Goal: Task Accomplishment & Management: Manage account settings

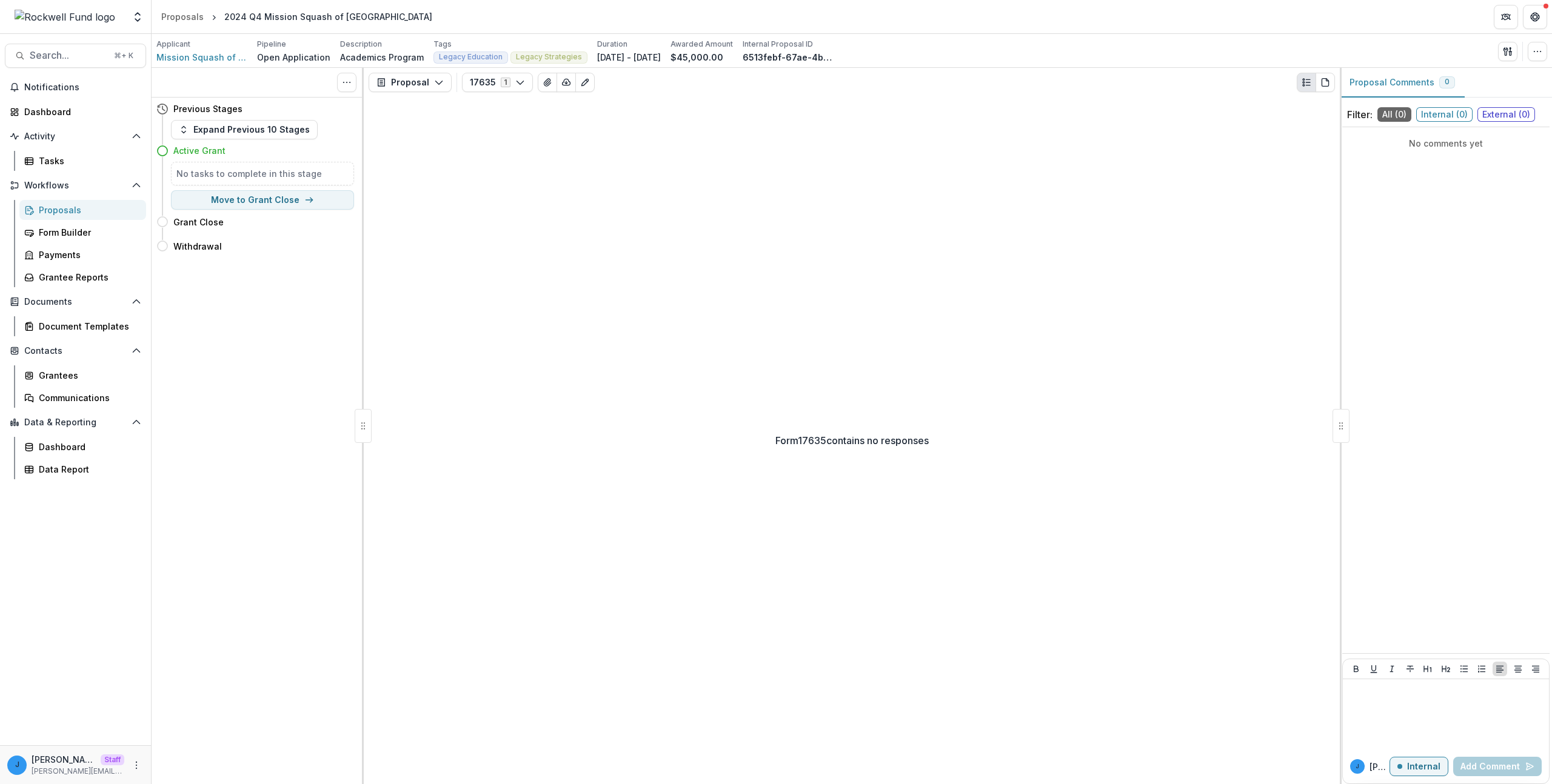
click at [501, 88] on button "17635 1" at bounding box center [497, 82] width 71 height 19
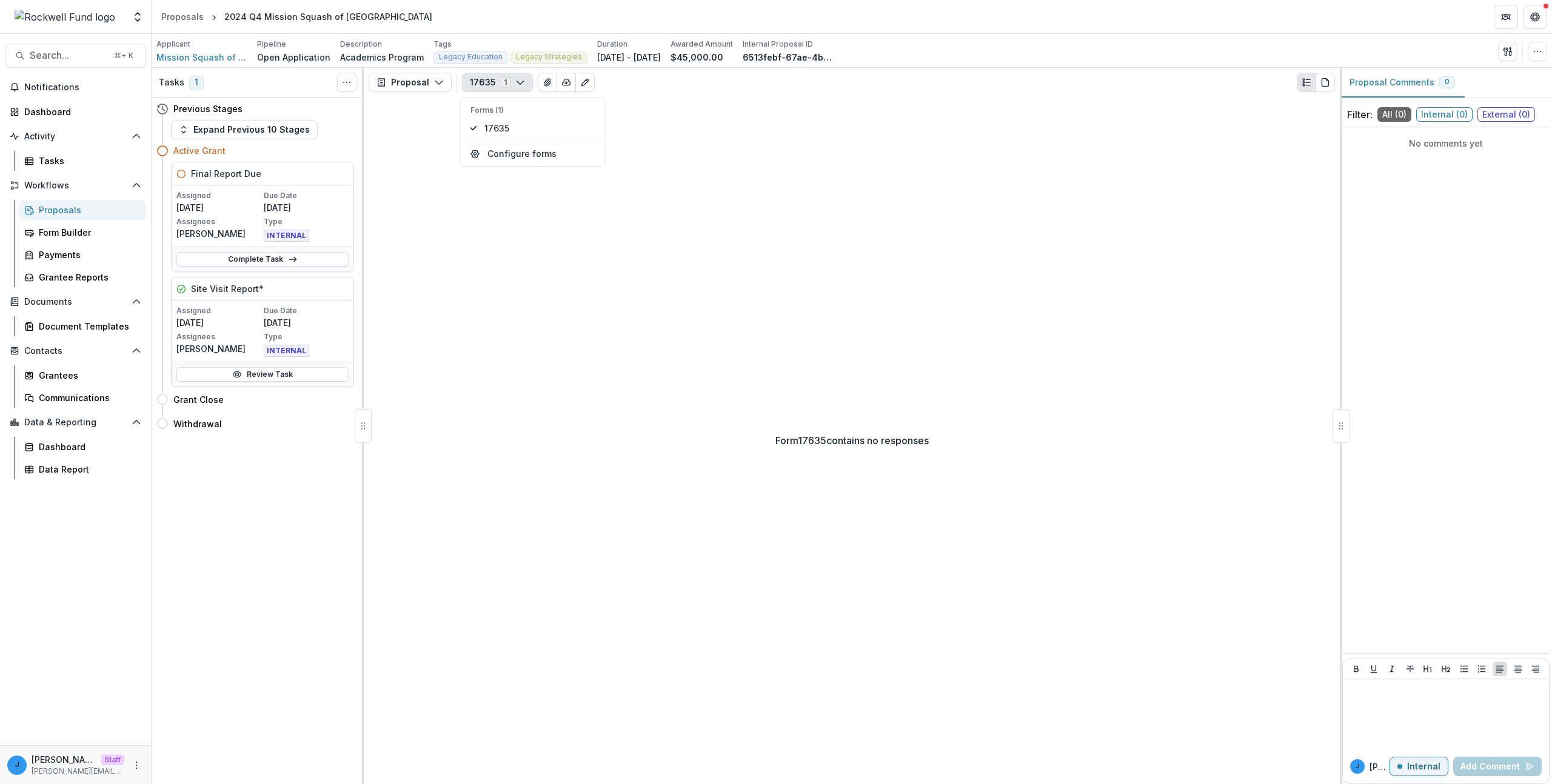
click at [501, 88] on button "17635 1" at bounding box center [497, 82] width 71 height 19
click at [409, 85] on button "Proposal" at bounding box center [410, 82] width 83 height 19
click at [501, 76] on button "17635 1" at bounding box center [497, 82] width 71 height 19
type button "0"
click at [526, 263] on div "Form 17635 contains no responses" at bounding box center [852, 440] width 976 height 687
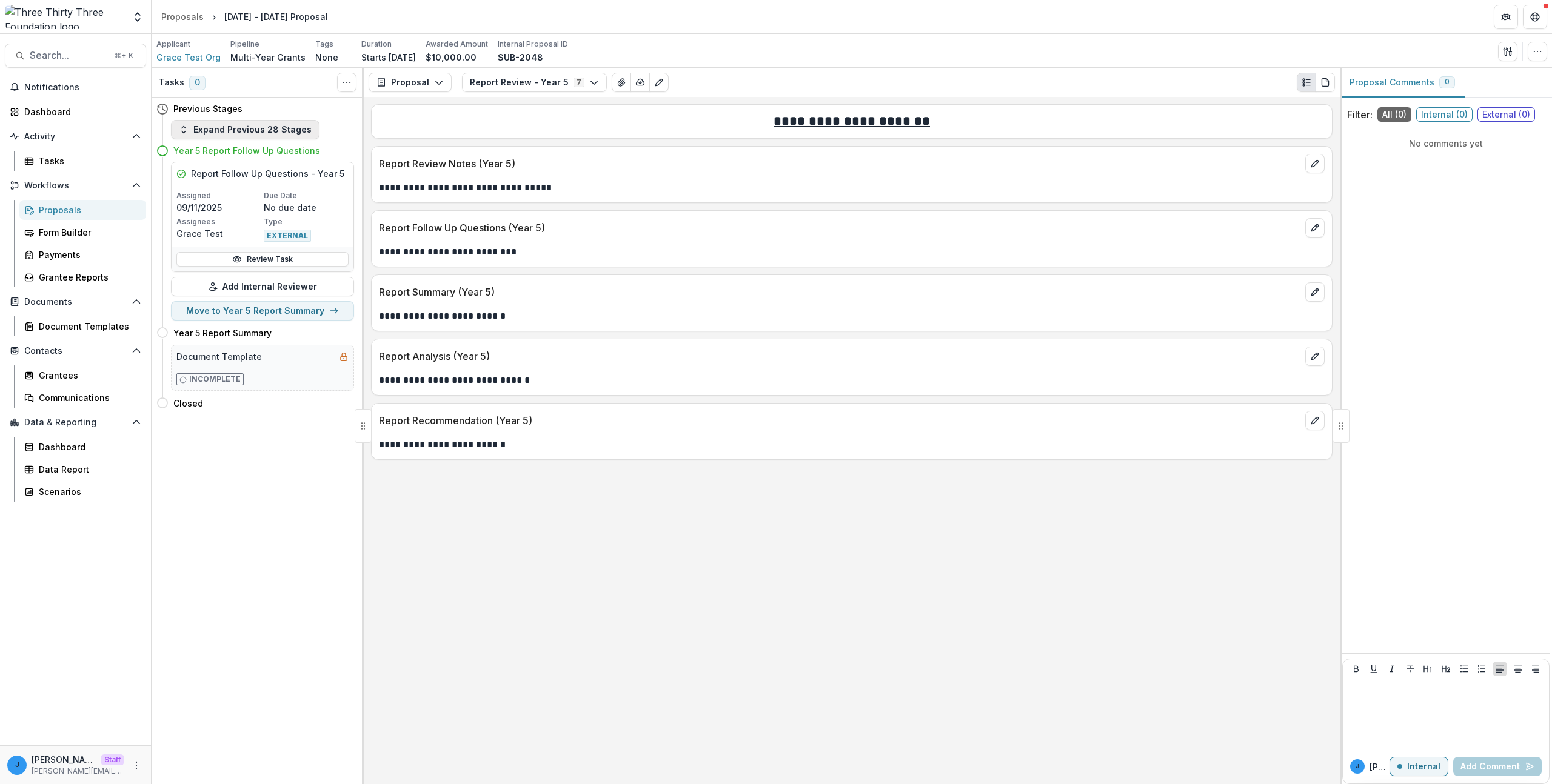
click at [279, 131] on button "Expand Previous 28 Stages" at bounding box center [245, 129] width 149 height 19
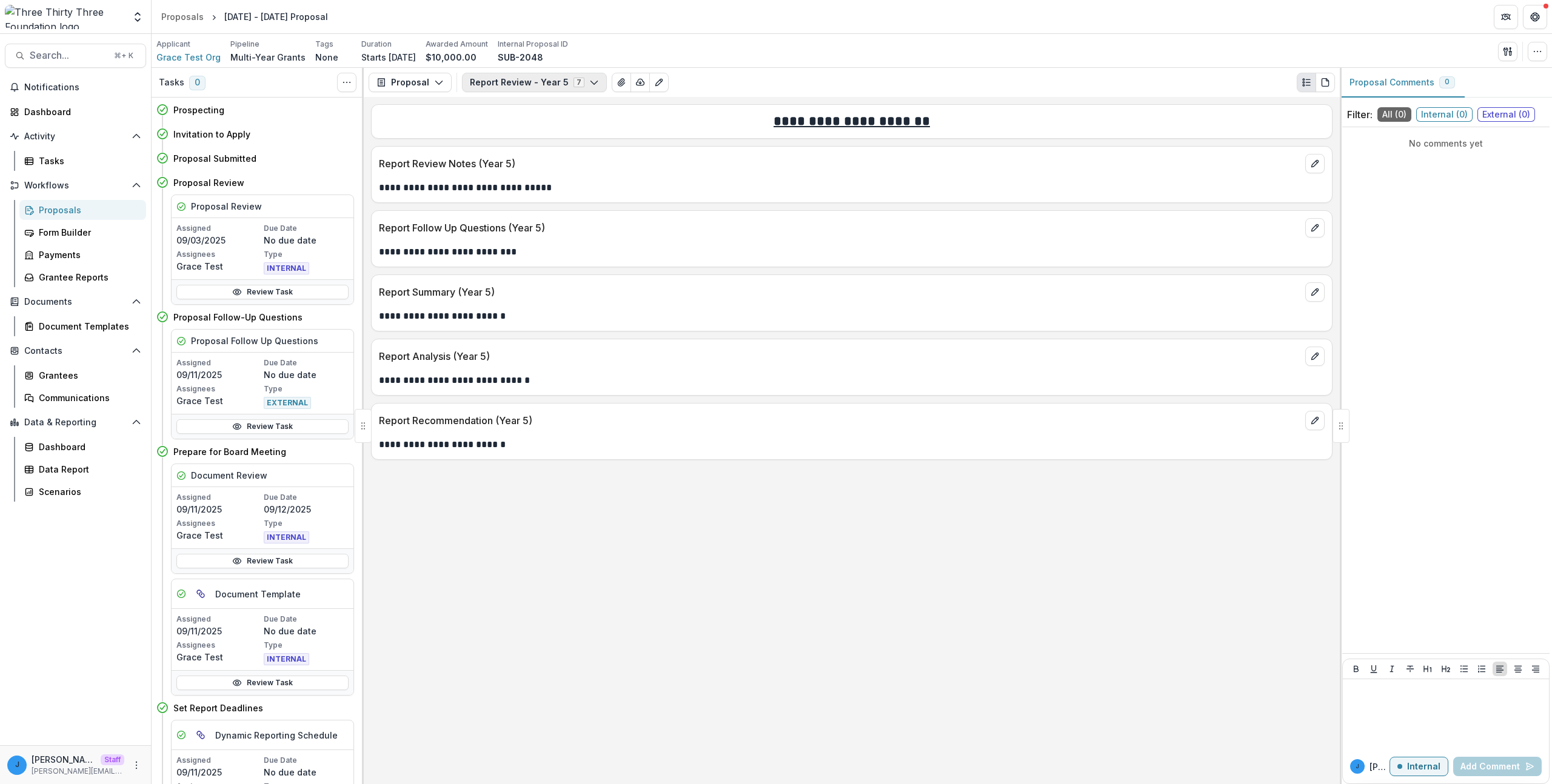
click at [480, 79] on button "Report Review - Year 5 7" at bounding box center [535, 82] width 145 height 19
drag, startPoint x: 589, startPoint y: 474, endPoint x: 583, endPoint y: 470, distance: 7.2
click at [589, 474] on div "**********" at bounding box center [852, 440] width 976 height 687
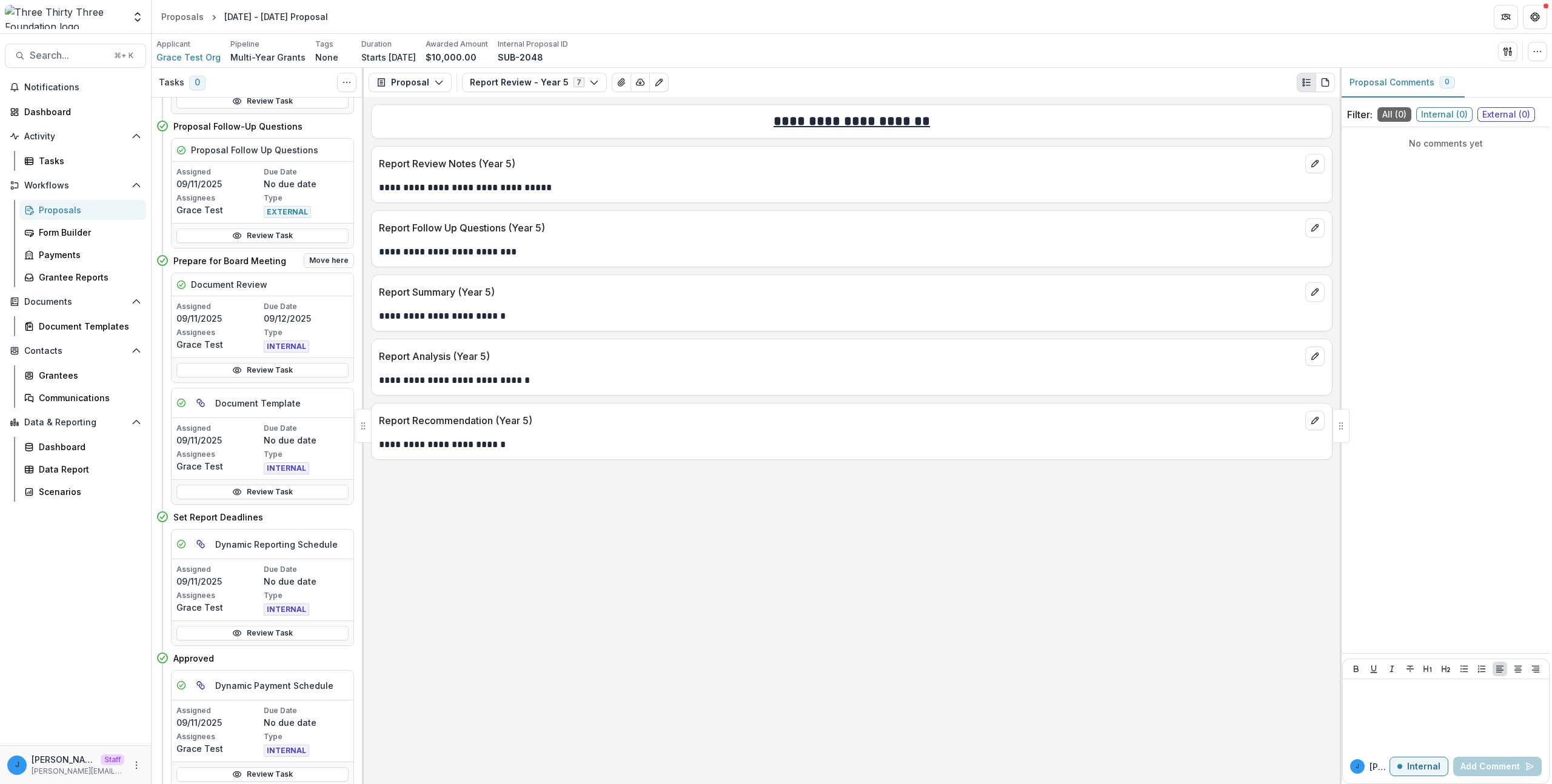
scroll to position [303, 0]
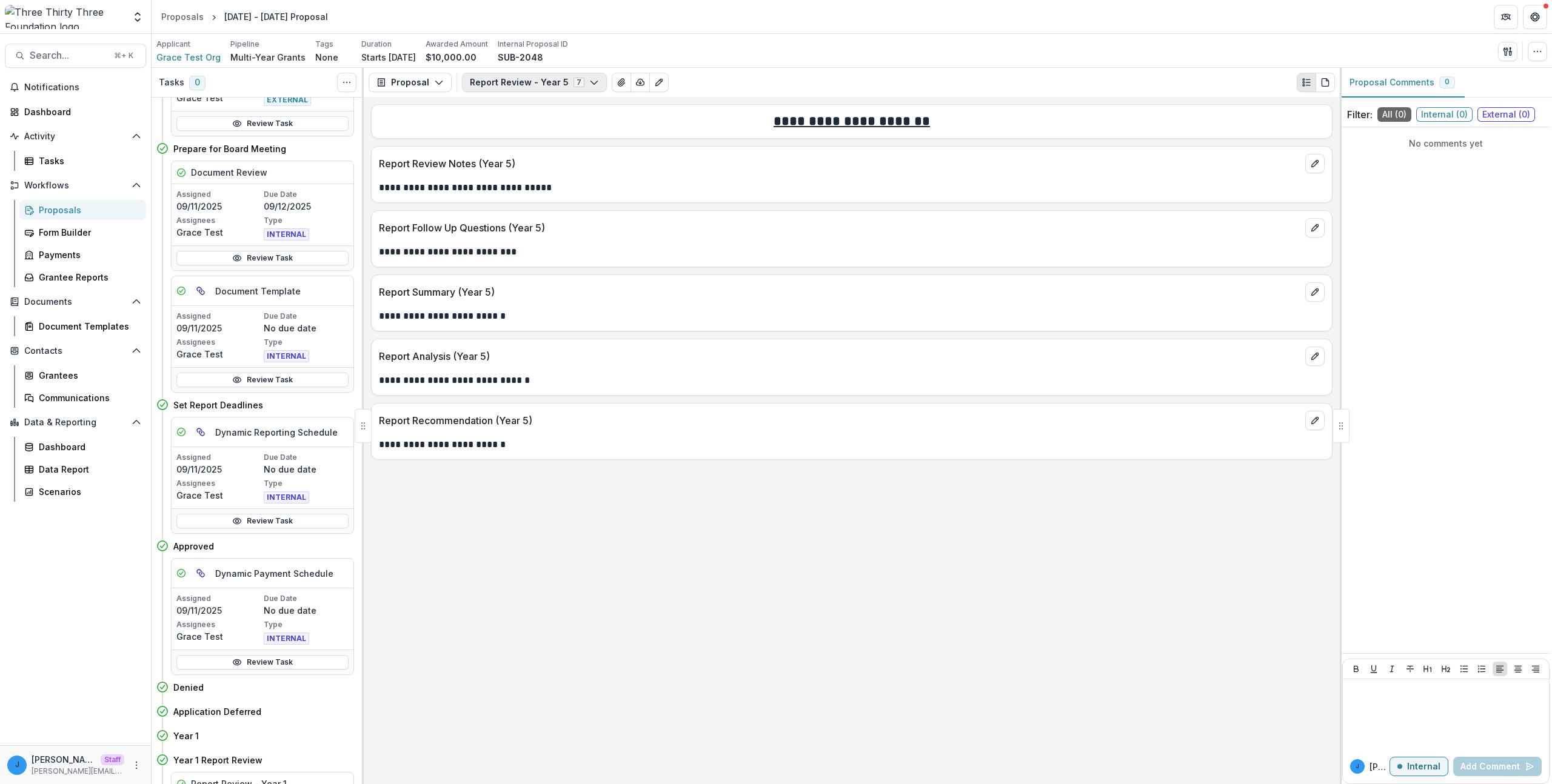
click at [490, 85] on button "Report Review - Year 5 7" at bounding box center [535, 82] width 145 height 19
click at [622, 408] on div "Report Recommendation (Year 5)" at bounding box center [852, 416] width 961 height 27
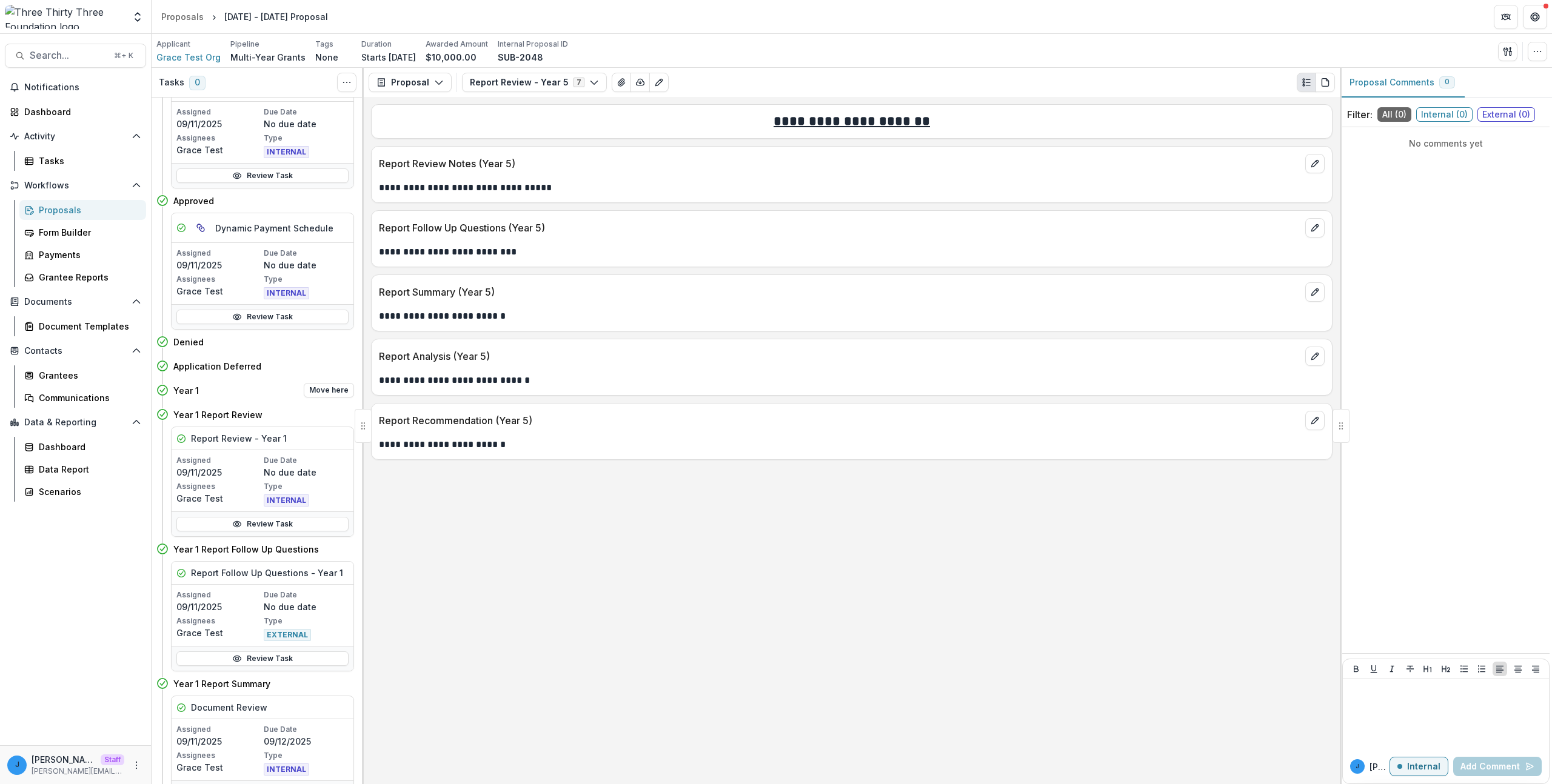
scroll to position [739, 0]
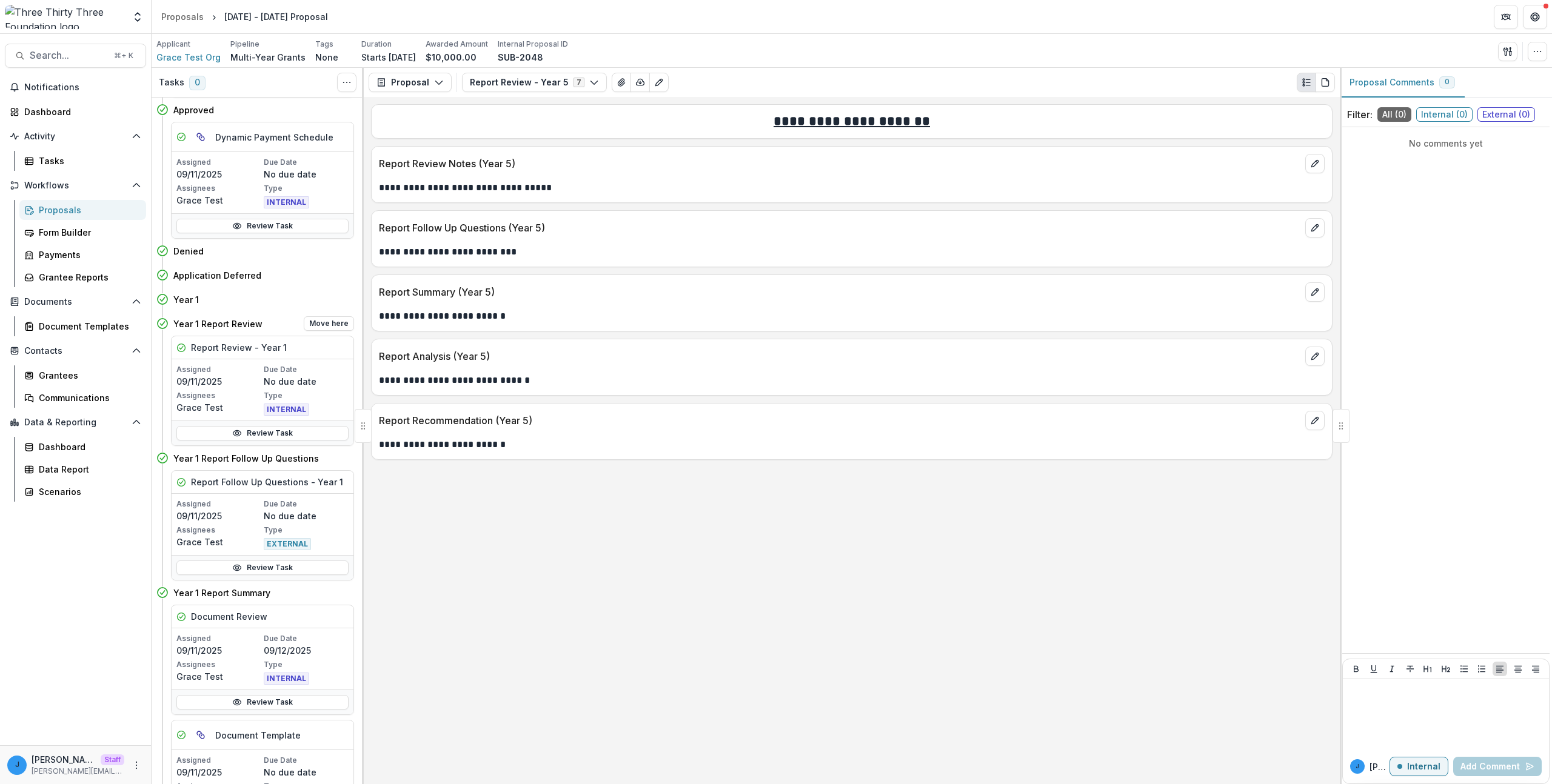
click at [266, 372] on p "Due Date" at bounding box center [306, 370] width 85 height 11
click at [266, 356] on div "Report Review - Year 1" at bounding box center [262, 348] width 182 height 23
click at [266, 349] on h5 "Report Review - Year 1" at bounding box center [239, 347] width 96 height 13
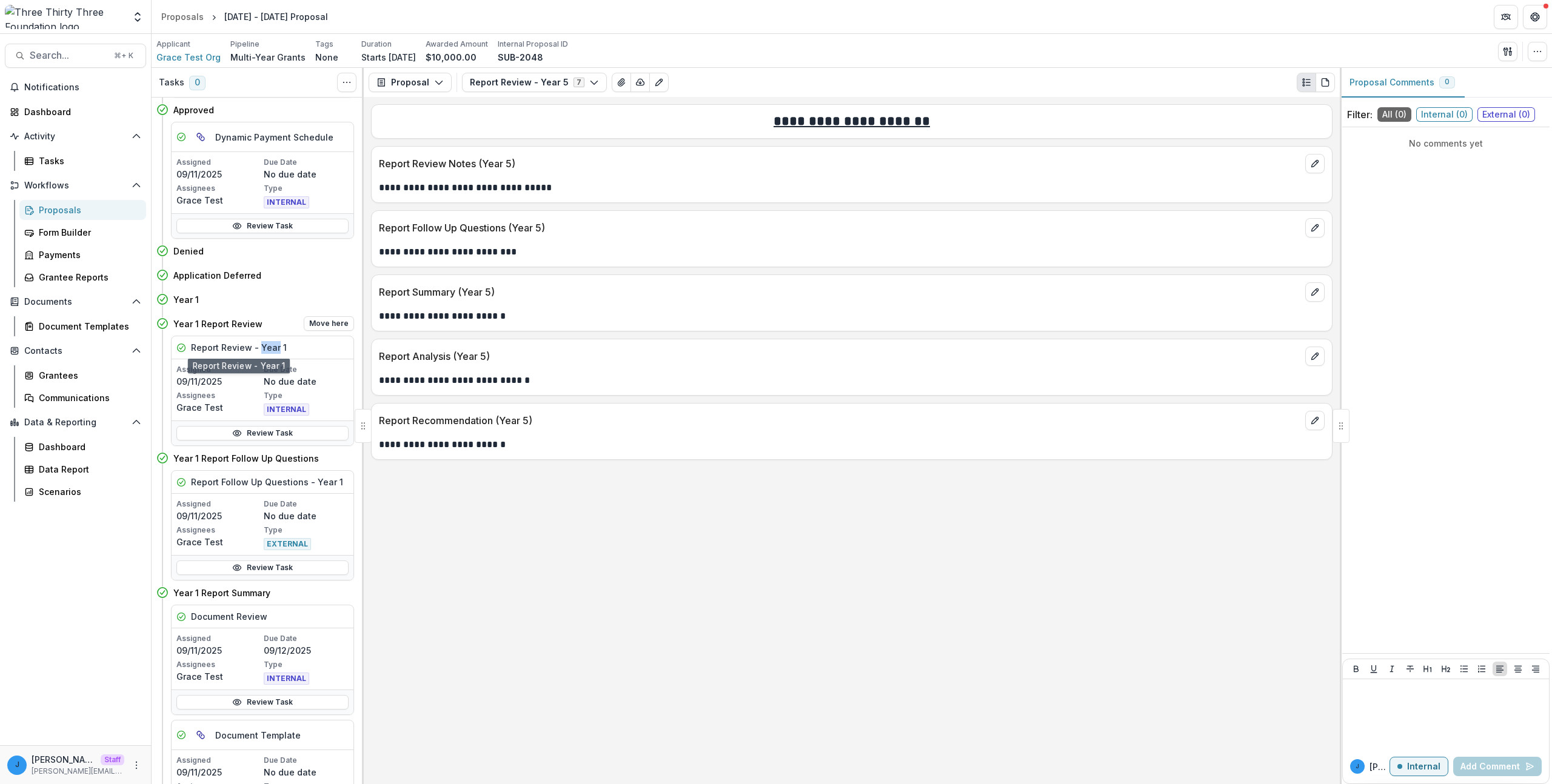
click at [266, 349] on h5 "Report Review - Year 1" at bounding box center [239, 347] width 96 height 13
click at [267, 349] on h5 "Report Review - Year 1" at bounding box center [239, 347] width 96 height 13
click at [295, 350] on div "Report Review - Year 1" at bounding box center [262, 348] width 182 height 23
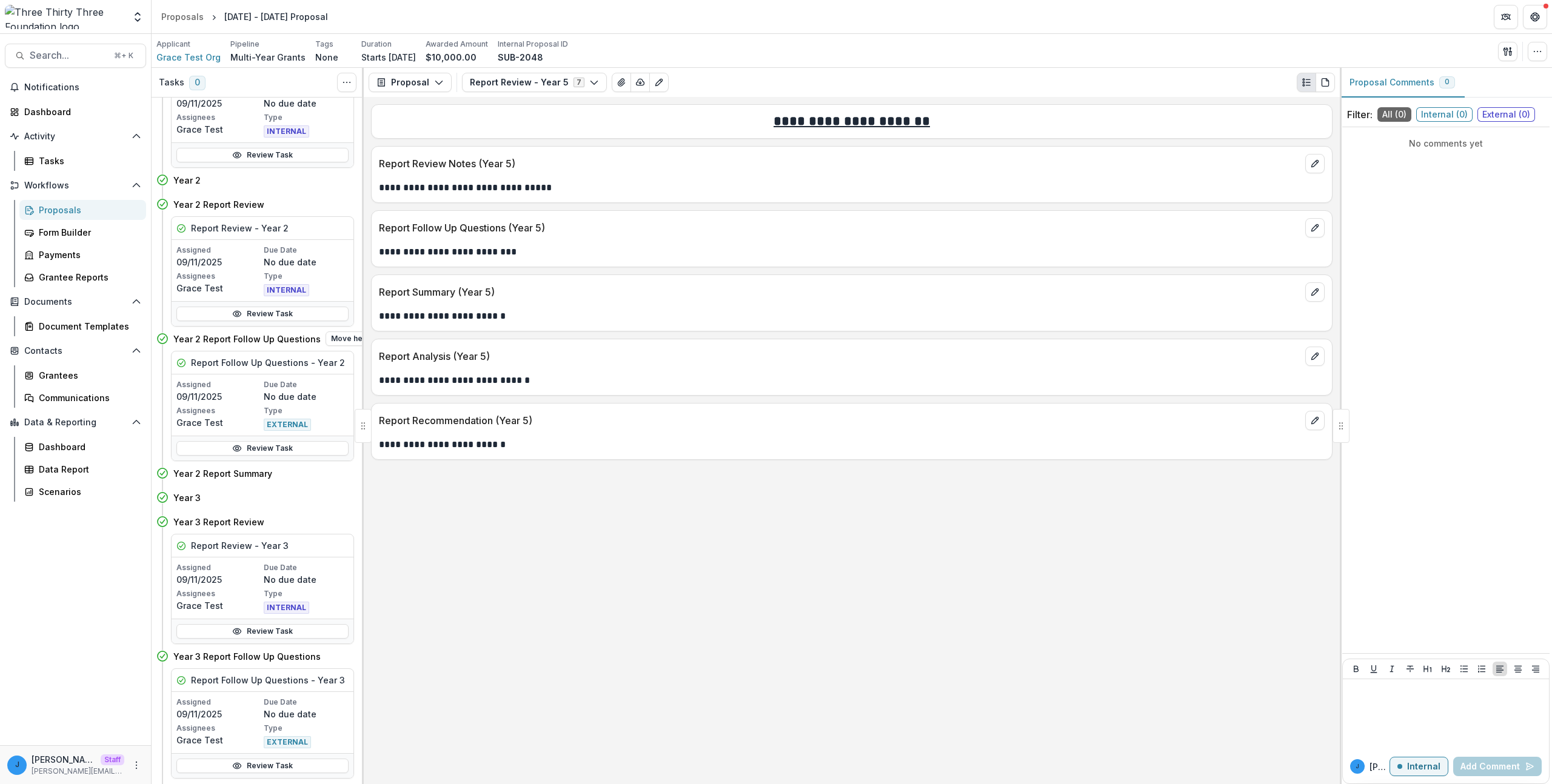
scroll to position [1409, 0]
click at [559, 81] on button "Report Review - Year 5 7" at bounding box center [535, 82] width 145 height 19
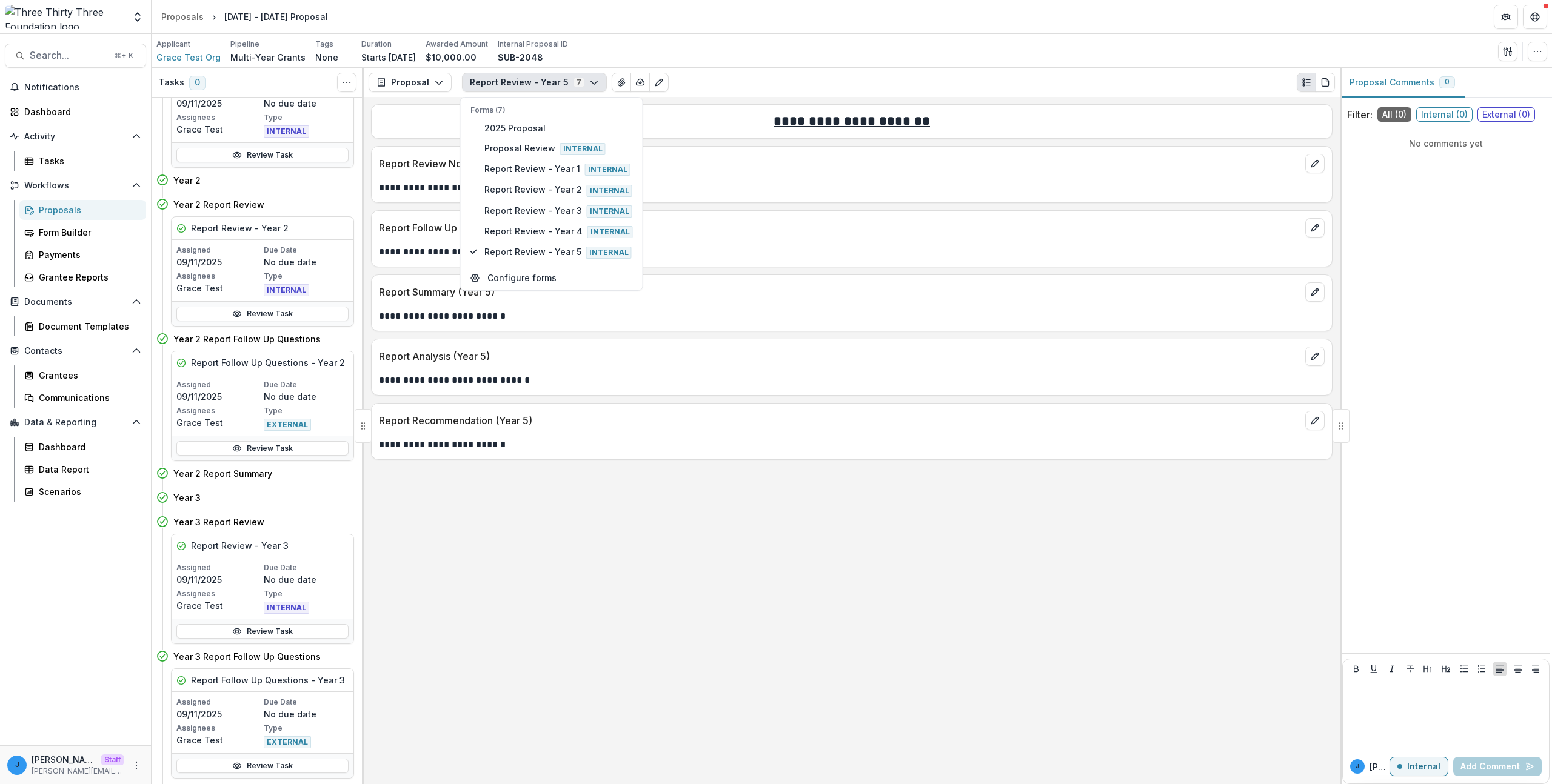
click at [554, 394] on div "**********" at bounding box center [852, 367] width 961 height 57
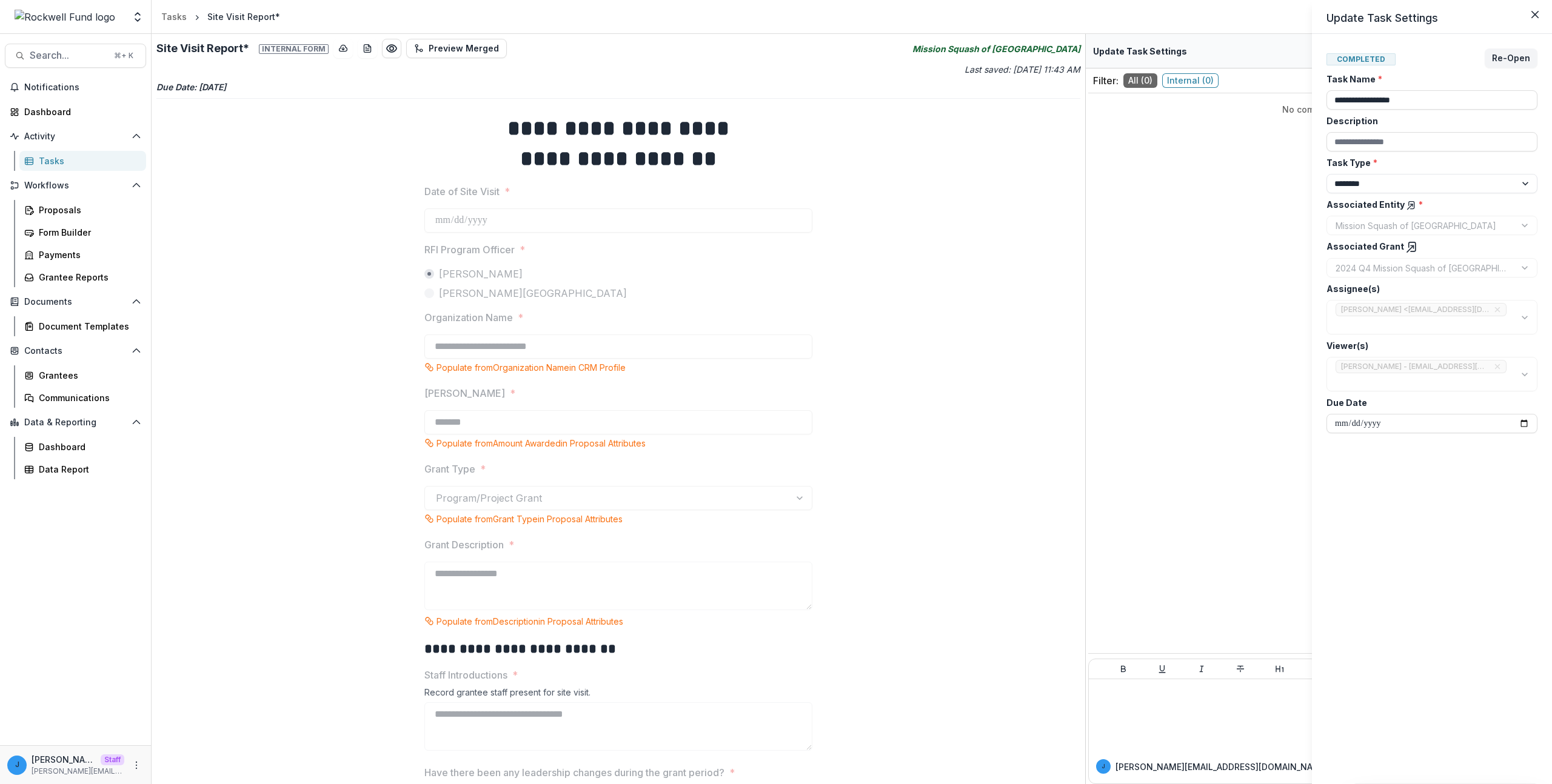
click at [230, 472] on div "**********" at bounding box center [776, 392] width 1552 height 784
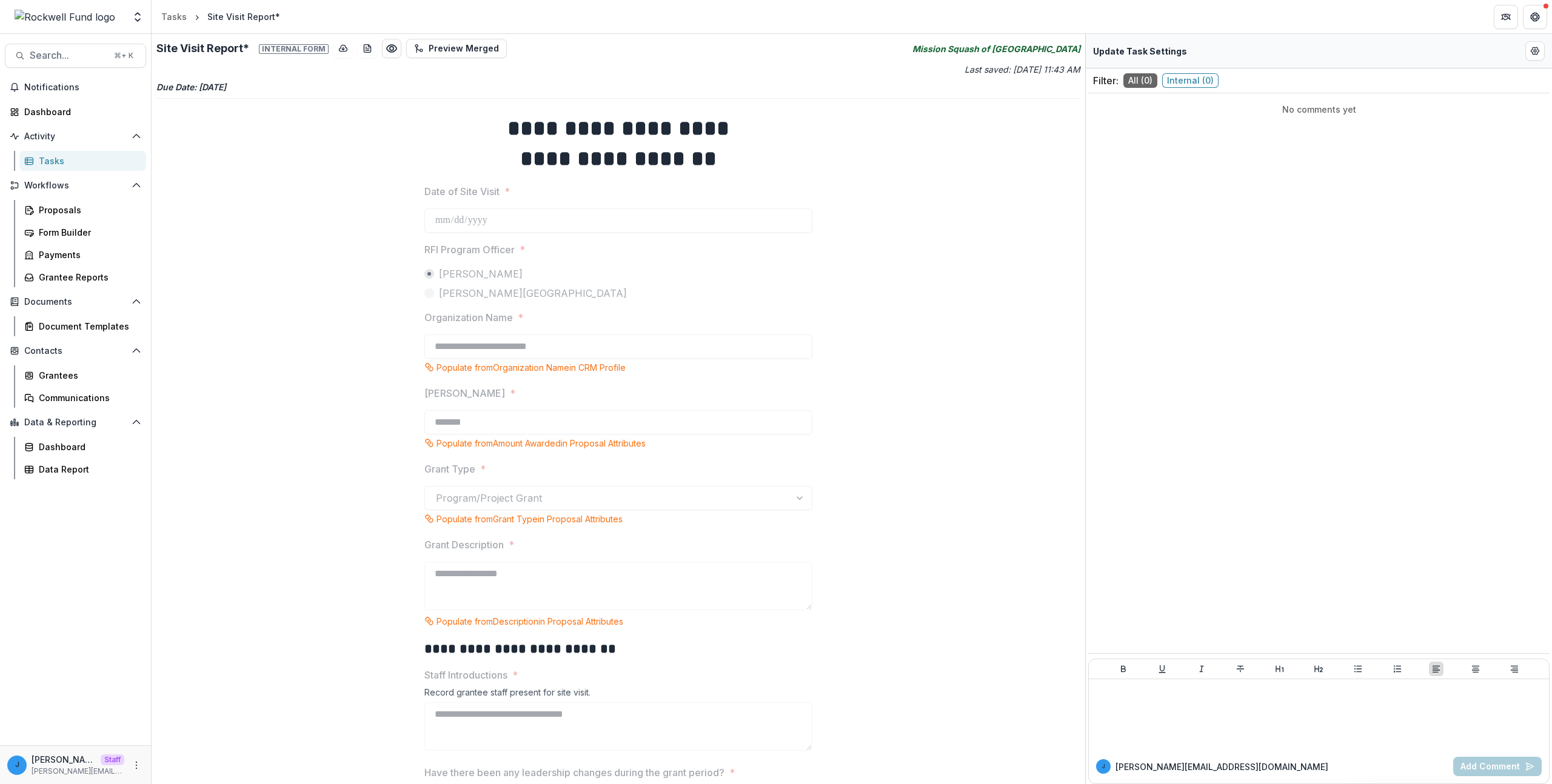
click at [1160, 242] on div "No comments yet" at bounding box center [1319, 390] width 462 height 585
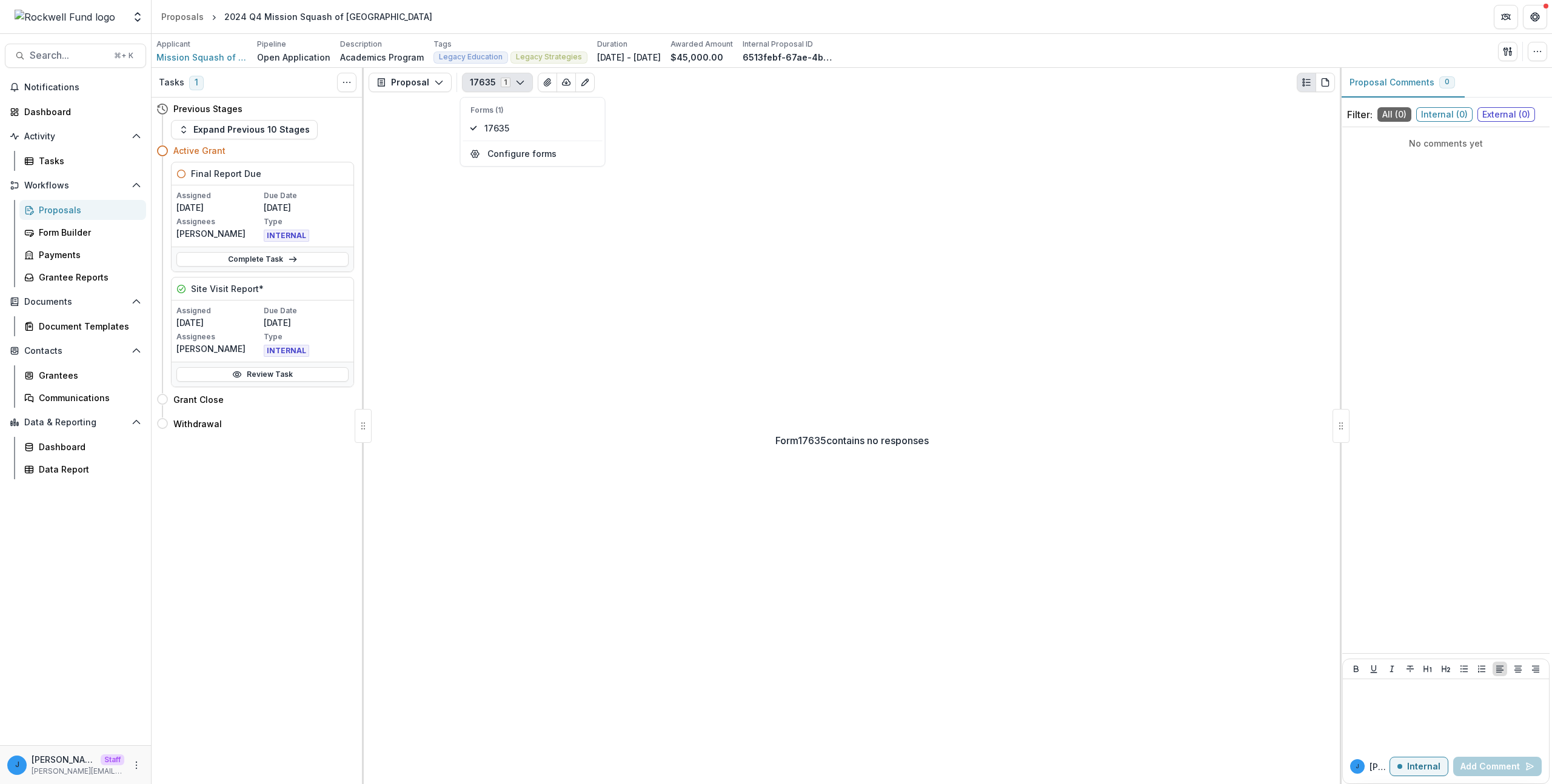
click at [620, 406] on div "Form 17635 contains no responses" at bounding box center [852, 440] width 976 height 687
click at [481, 58] on span "Legacy Education" at bounding box center [470, 56] width 63 height 8
click at [484, 86] on button "17635 1" at bounding box center [497, 82] width 71 height 19
click at [430, 323] on div "Form 17635 contains no responses" at bounding box center [852, 440] width 976 height 687
click at [227, 124] on button "Expand Previous 10 Stages" at bounding box center [244, 129] width 147 height 19
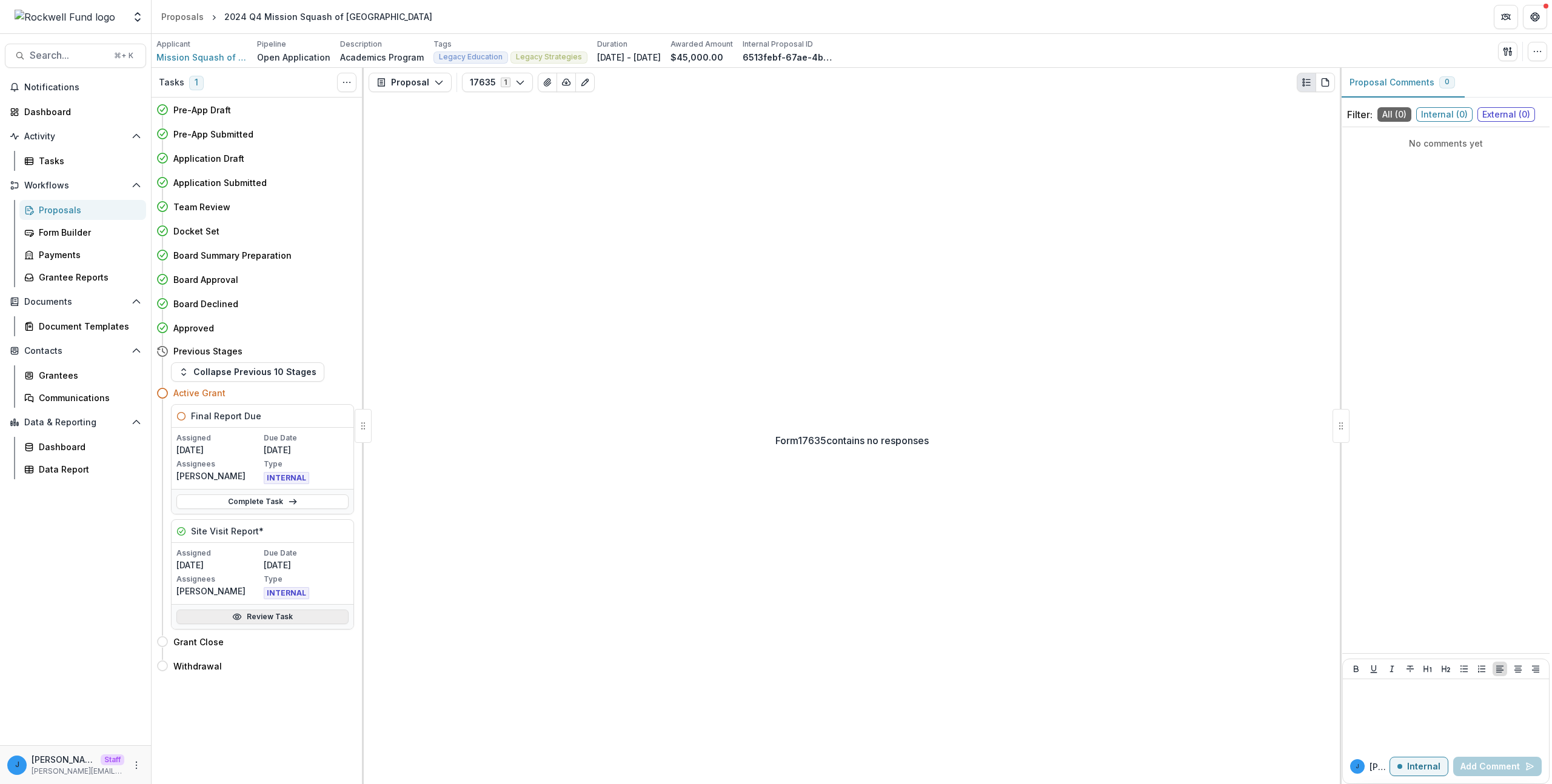
click at [221, 616] on link "Review Task" at bounding box center [262, 616] width 172 height 14
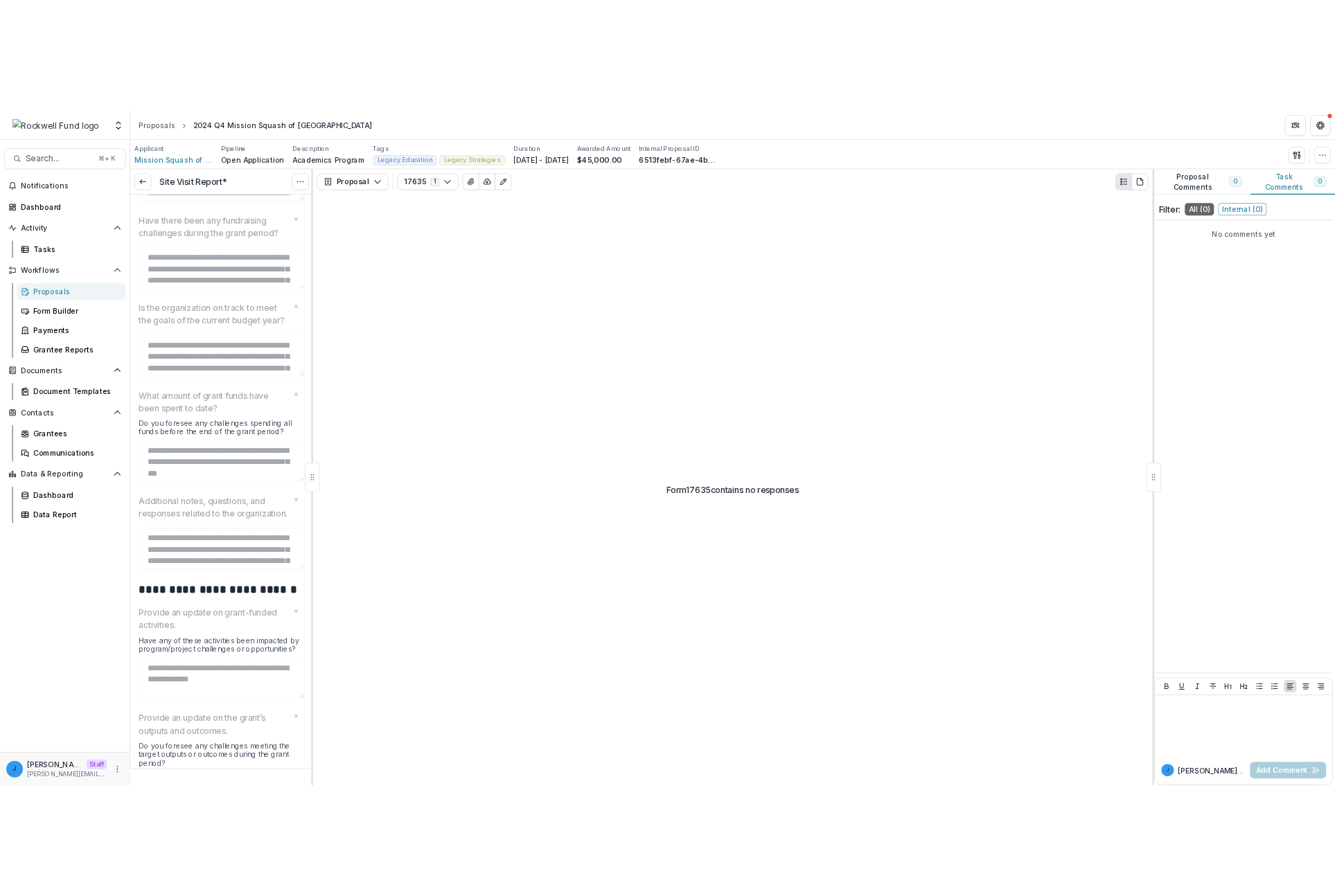
scroll to position [169, 0]
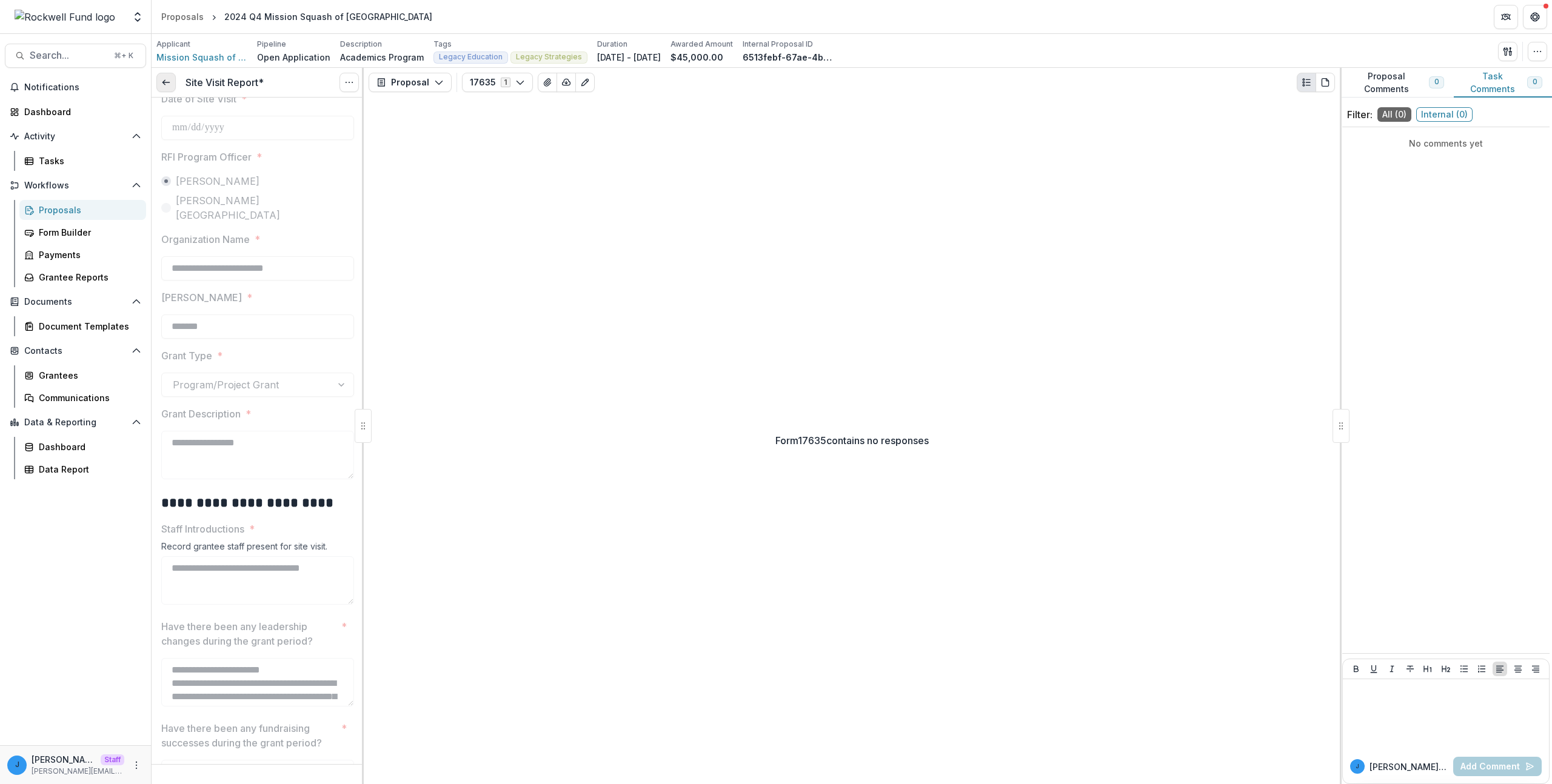
click at [167, 79] on icon at bounding box center [166, 82] width 10 height 10
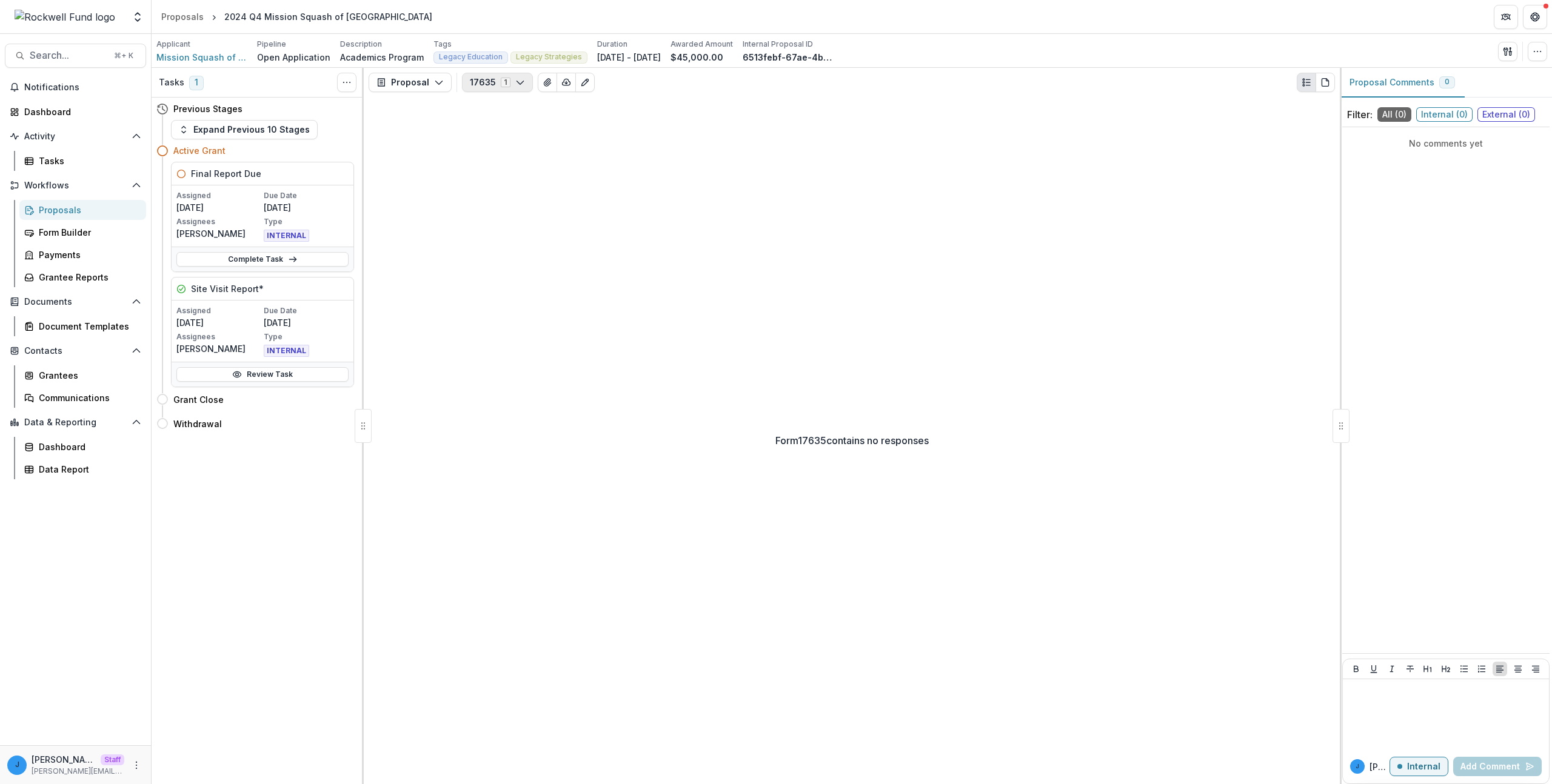
click at [496, 87] on button "17635 1" at bounding box center [497, 82] width 71 height 19
click at [509, 155] on button "Configure forms" at bounding box center [533, 153] width 140 height 20
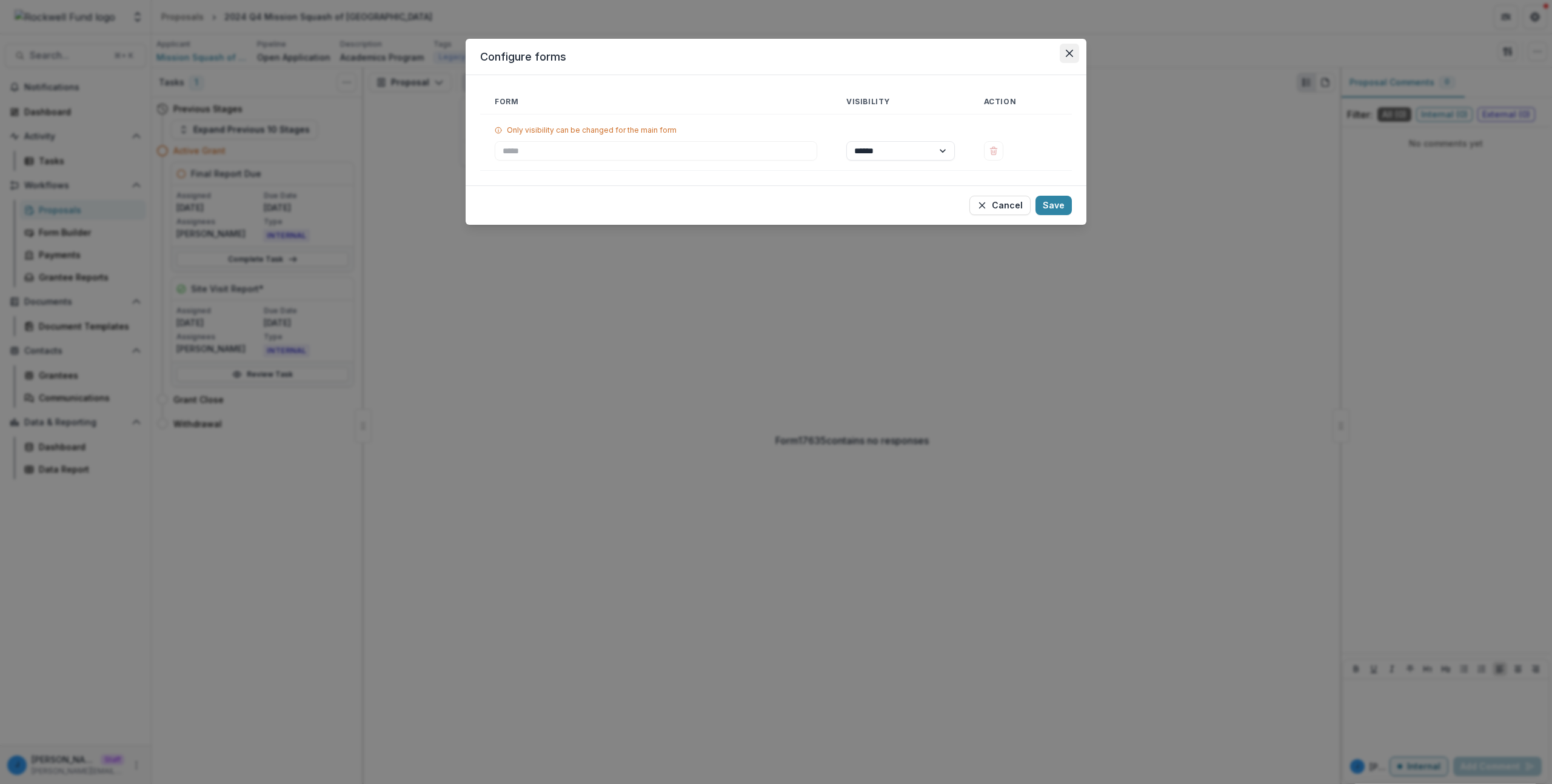
click at [1074, 55] on button "Close" at bounding box center [1069, 53] width 19 height 19
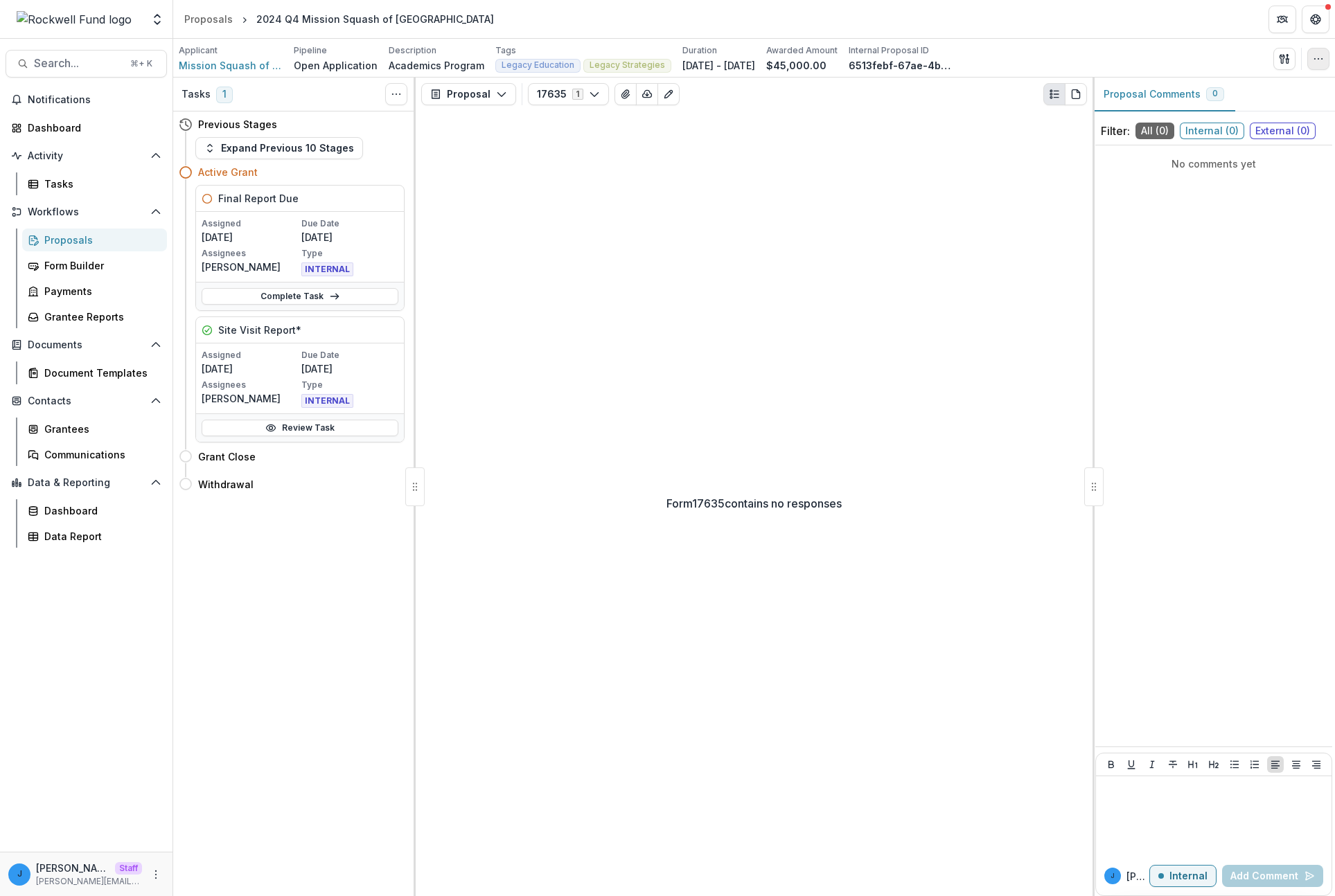
click at [1315, 57] on icon "button" at bounding box center [1318, 58] width 11 height 11
click at [1272, 133] on button "Change History" at bounding box center [1252, 136] width 148 height 23
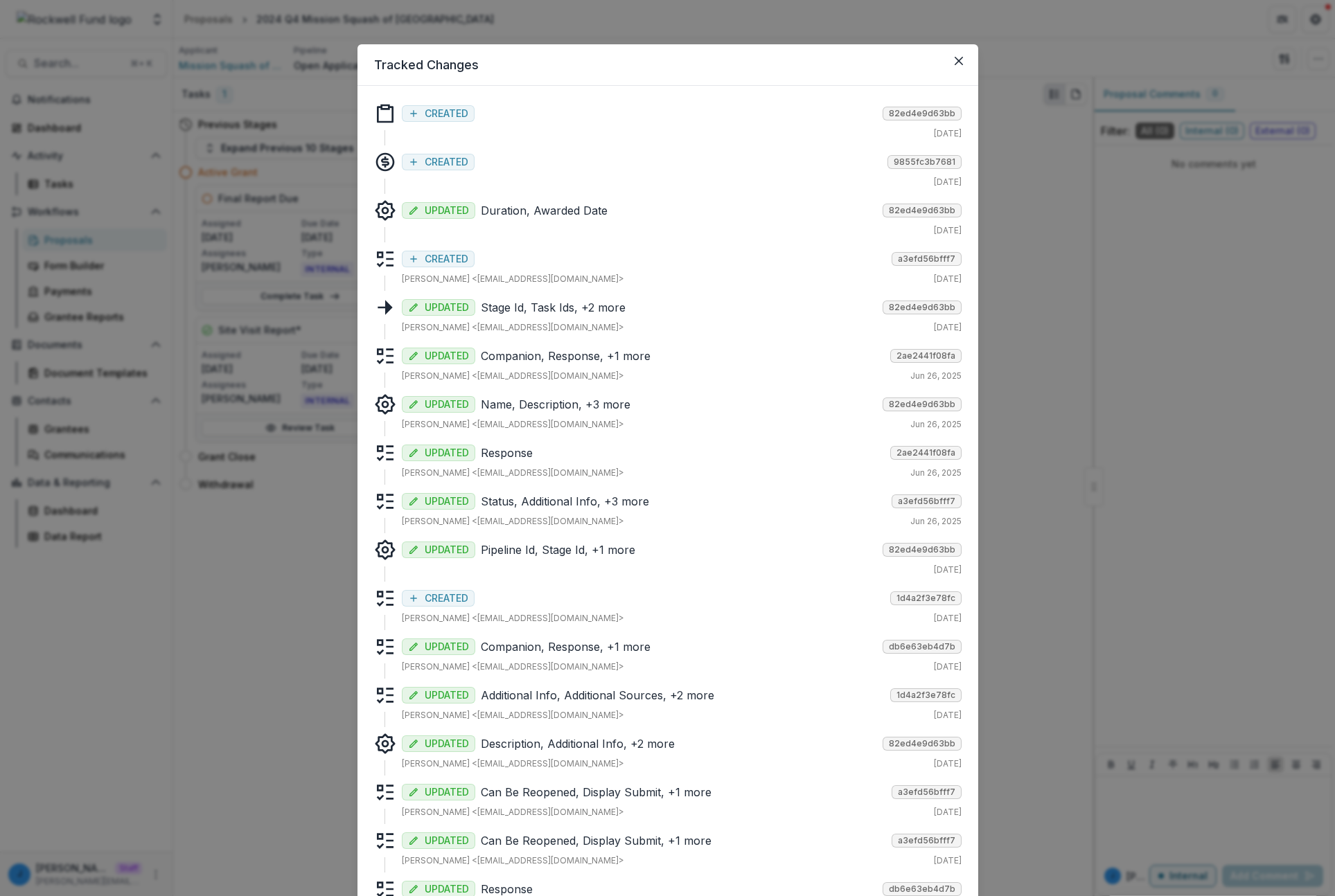
click at [452, 318] on div "UPDATED Stage Id, Task Ids, +2 more 82ed4e9d63bb Estevan D. Delgado <edelgado@r…" at bounding box center [682, 315] width 560 height 37
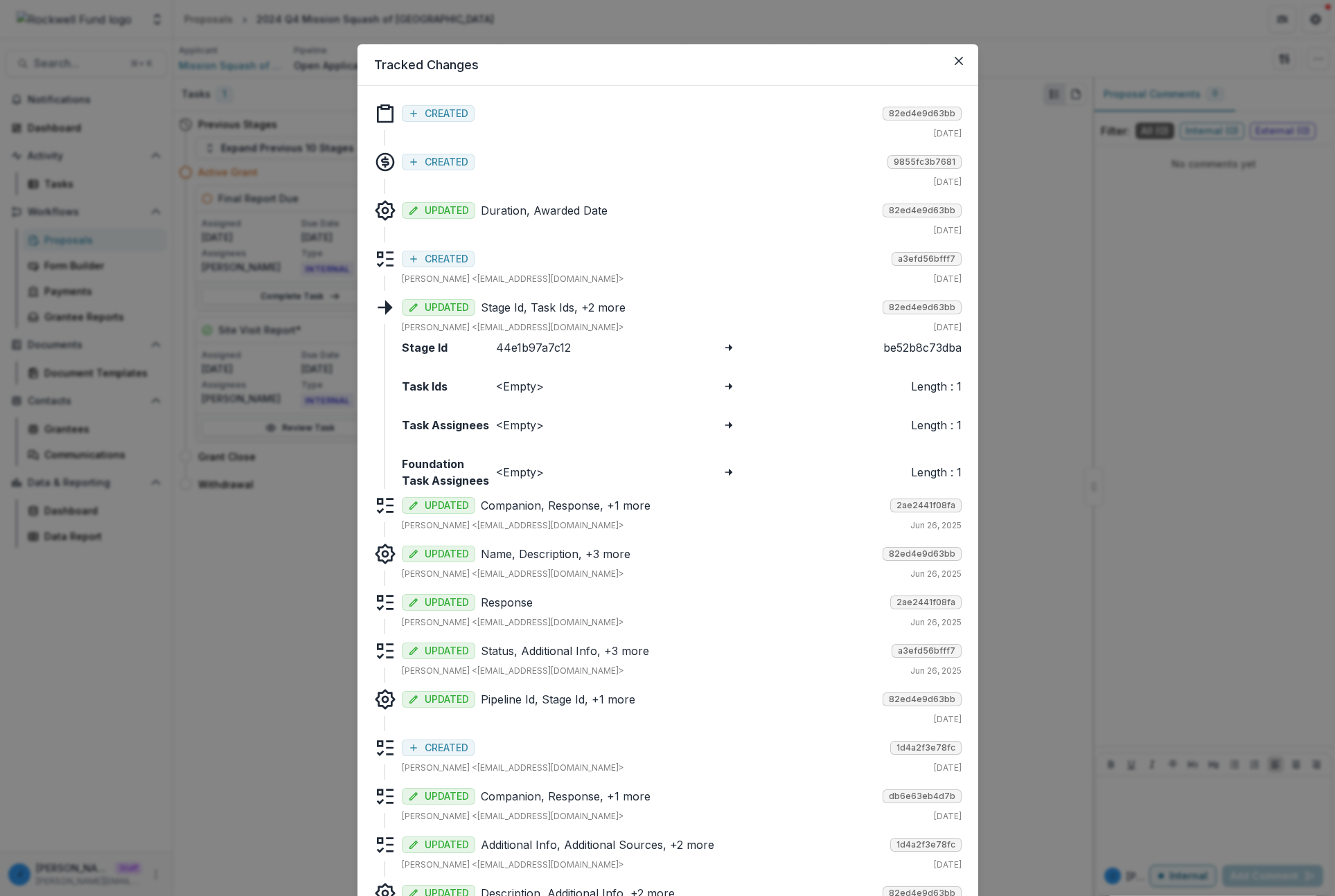
click at [452, 318] on div "UPDATED Stage Id, Task Ids, +2 more 82ed4e9d63bb Estevan D. Delgado <edelgado@r…" at bounding box center [682, 315] width 560 height 37
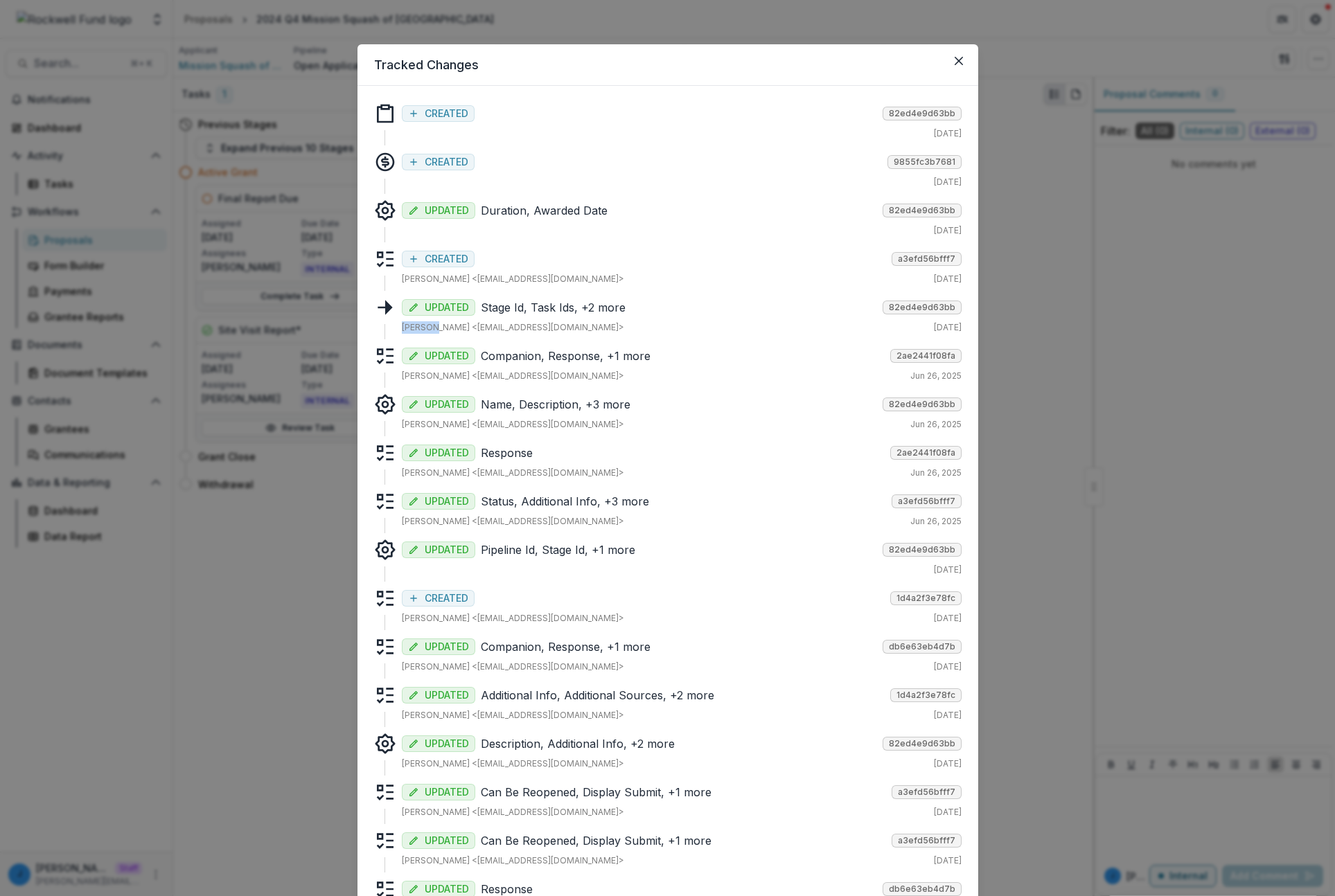
click at [452, 317] on div "UPDATED Stage Id, Task Ids, +2 more 82ed4e9d63bb Estevan D. Delgado <edelgado@r…" at bounding box center [682, 315] width 560 height 37
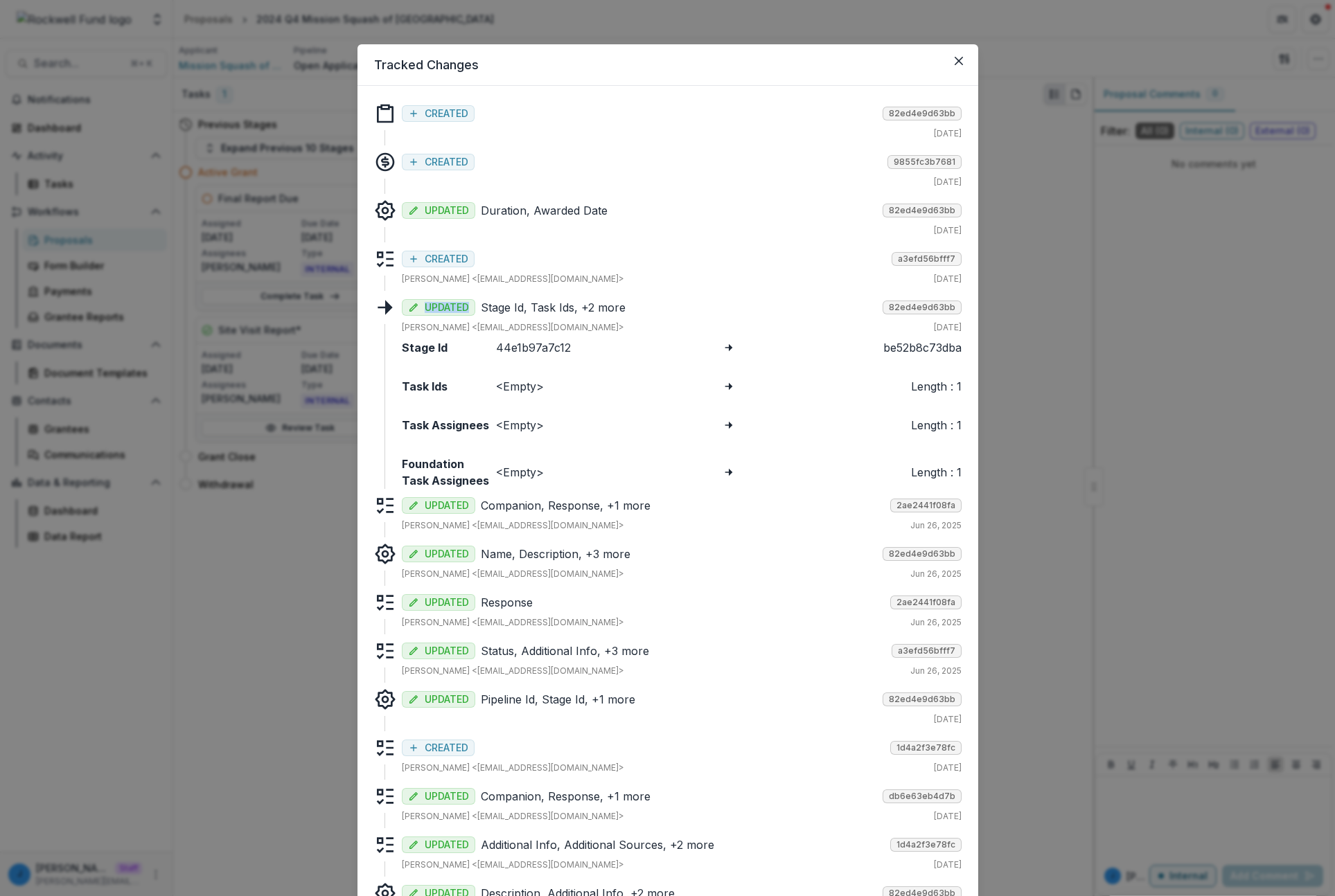
click at [528, 298] on div "UPDATED Stage Id, Task Ids, +2 more 82ed4e9d63bb" at bounding box center [682, 306] width 560 height 19
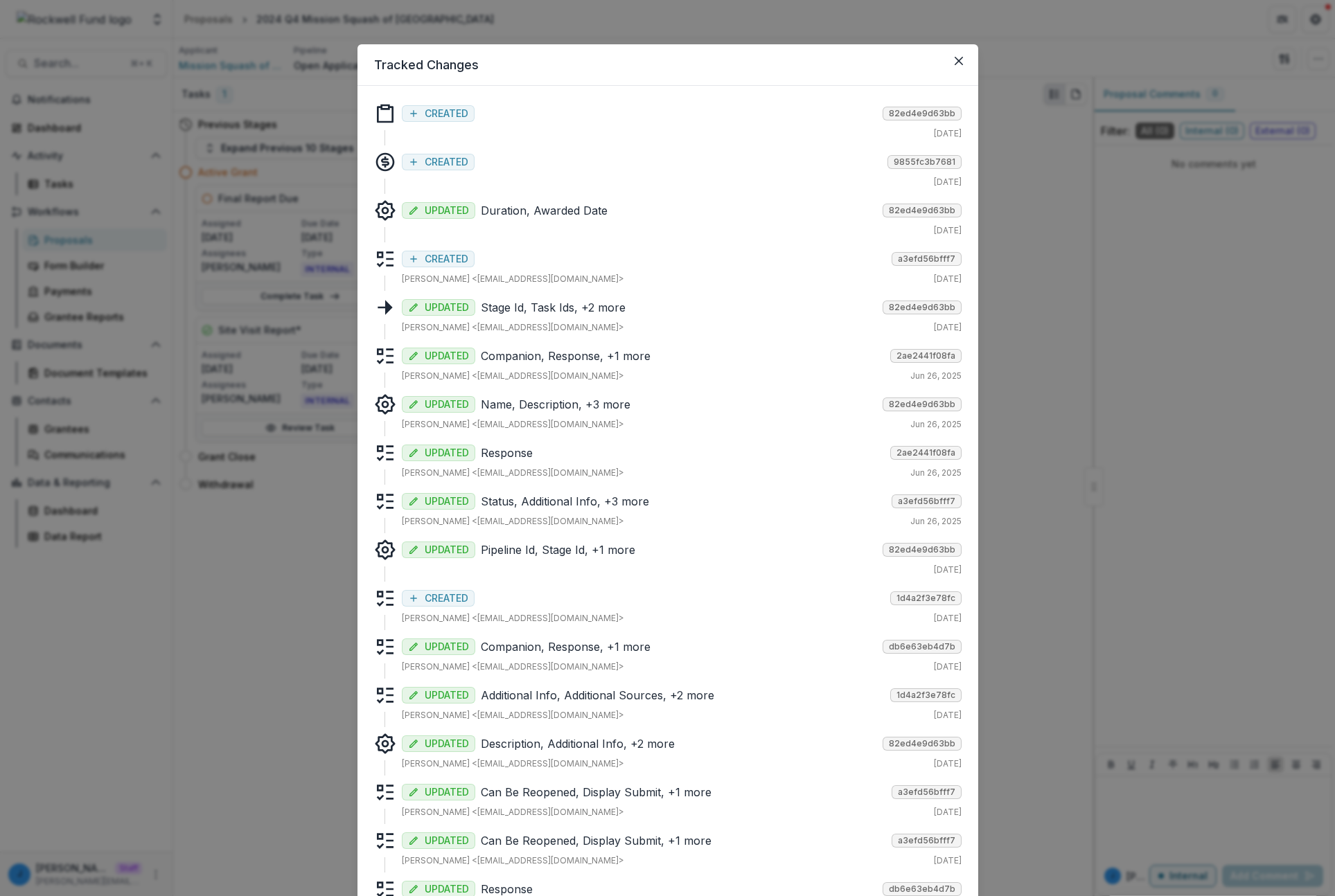
click at [535, 480] on div "UPDATED Response 2ae2441f08fa Estevan D. Delgado <edelgado@rockfund.org> Jun 26…" at bounding box center [682, 463] width 560 height 43
click at [530, 457] on p "Response" at bounding box center [682, 452] width 404 height 17
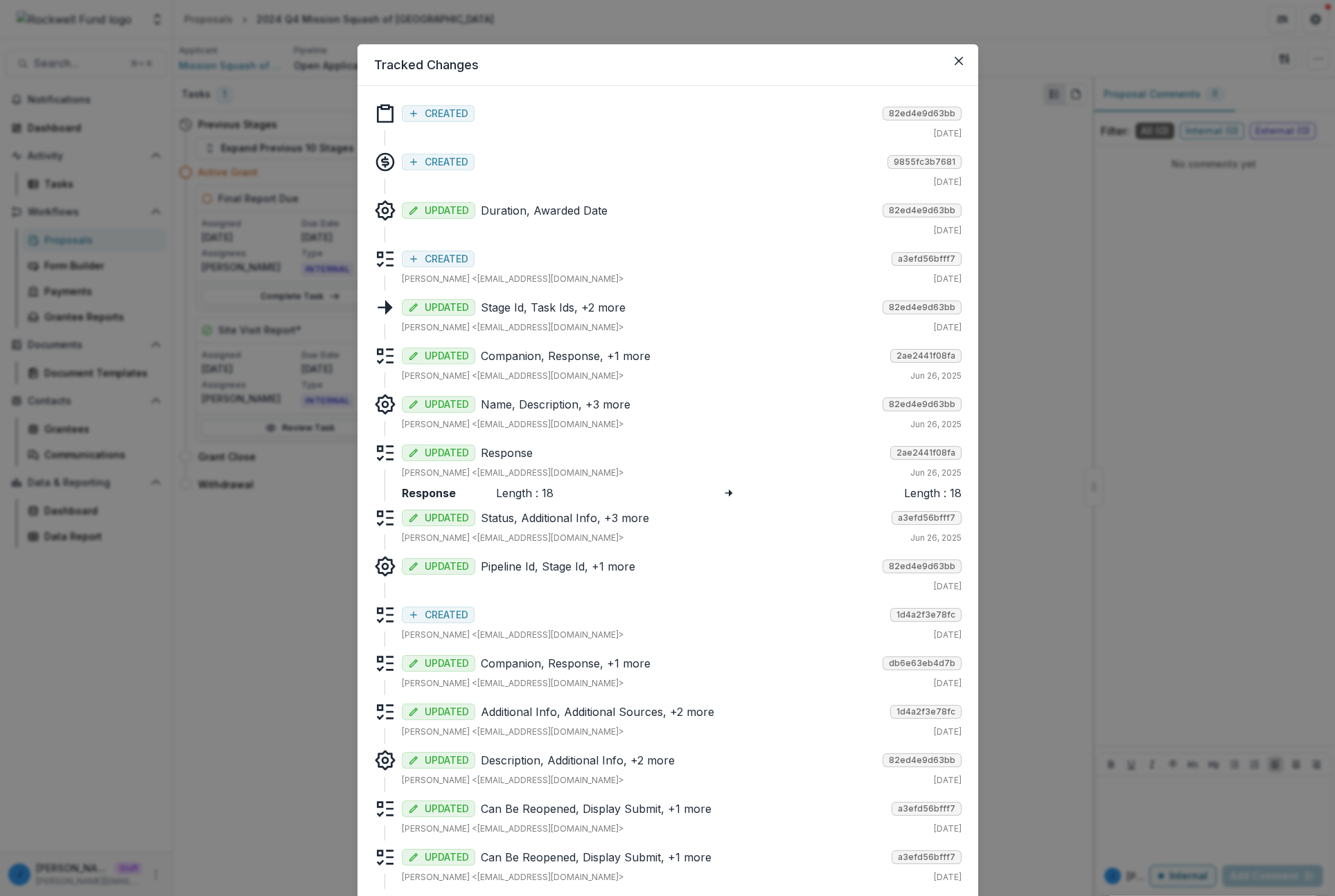
click at [530, 457] on p "Response" at bounding box center [682, 452] width 404 height 17
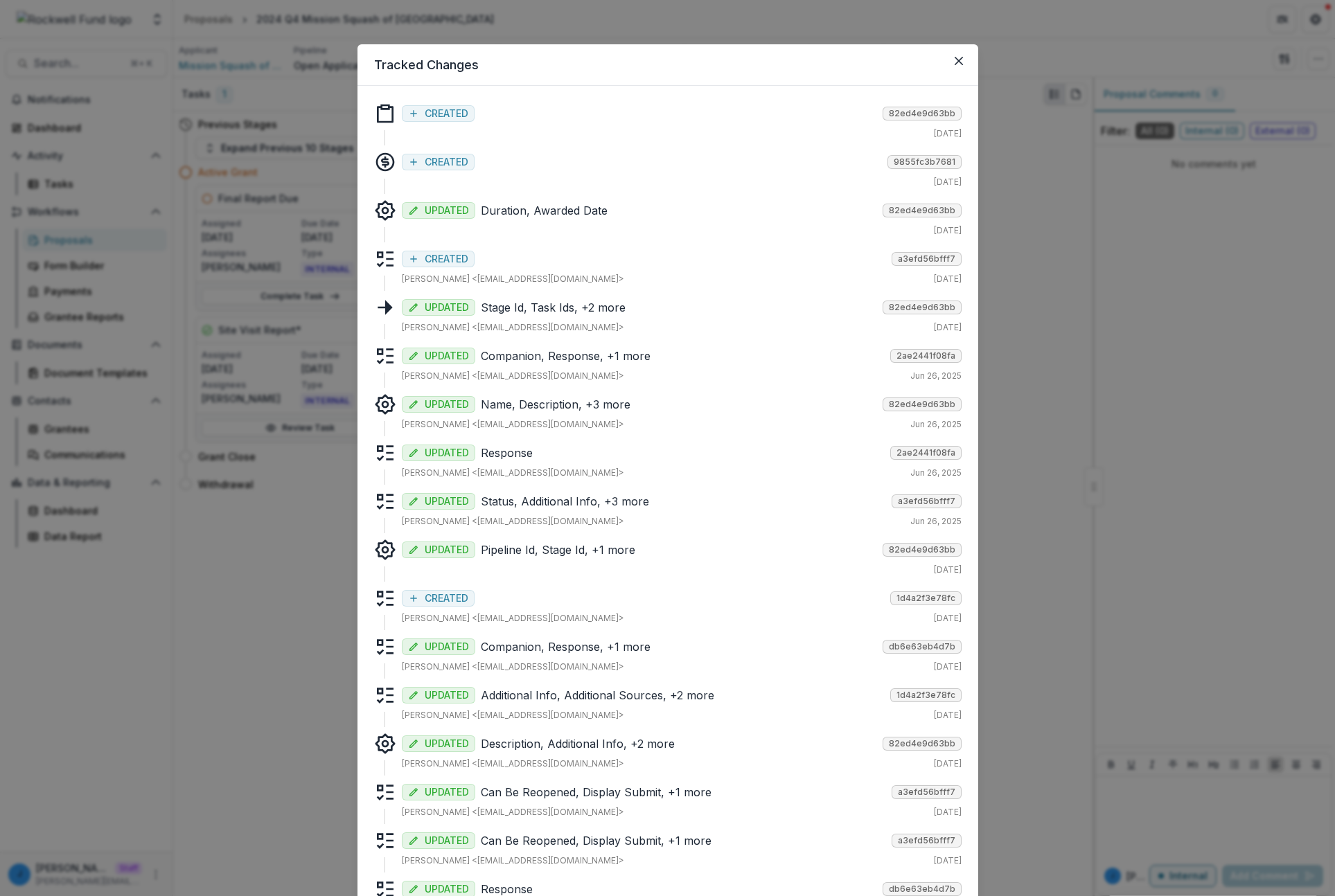
click at [542, 505] on p "Status, Additional Info, +3 more" at bounding box center [683, 501] width 405 height 17
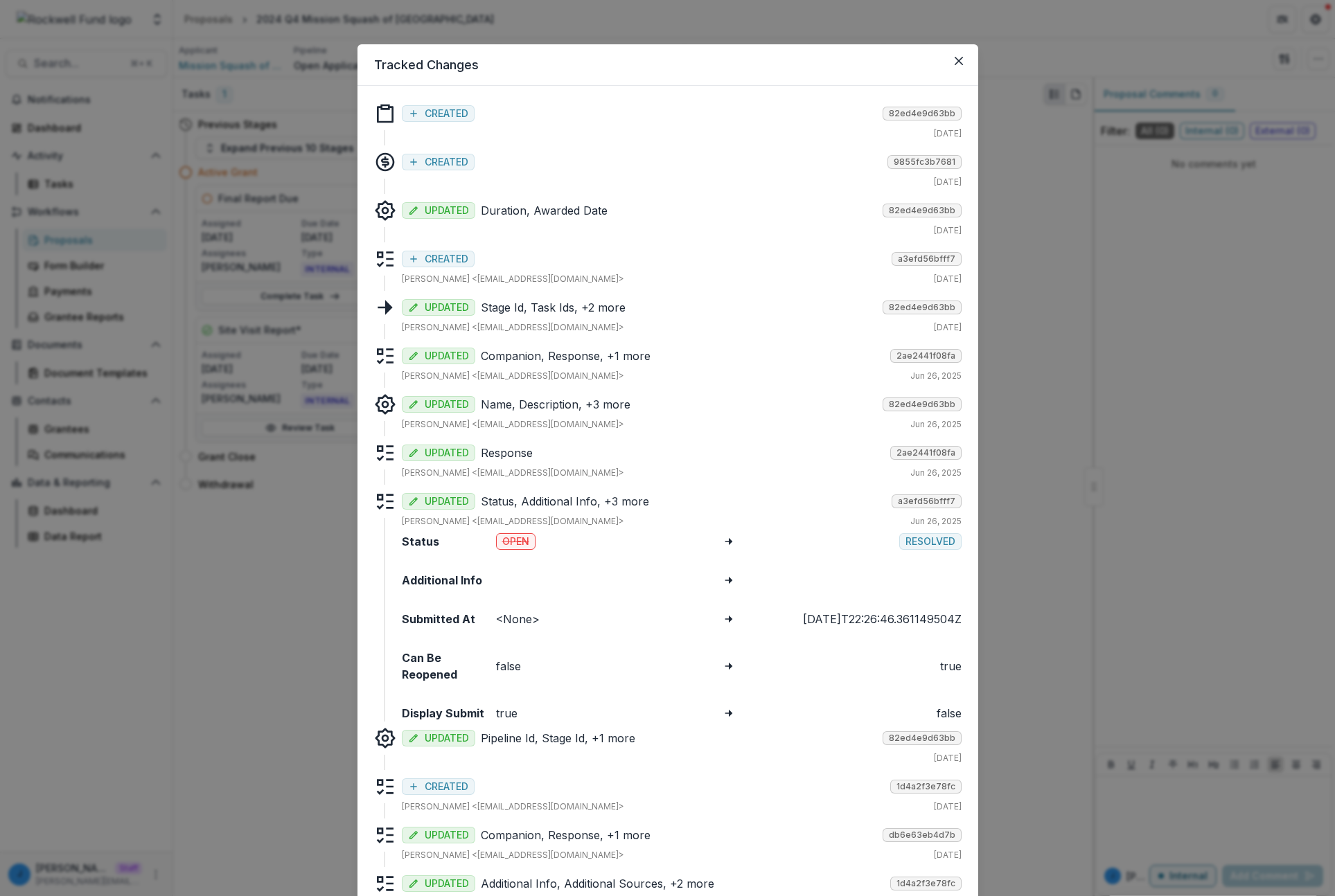
click at [541, 501] on p "Status, Additional Info, +3 more" at bounding box center [683, 501] width 405 height 17
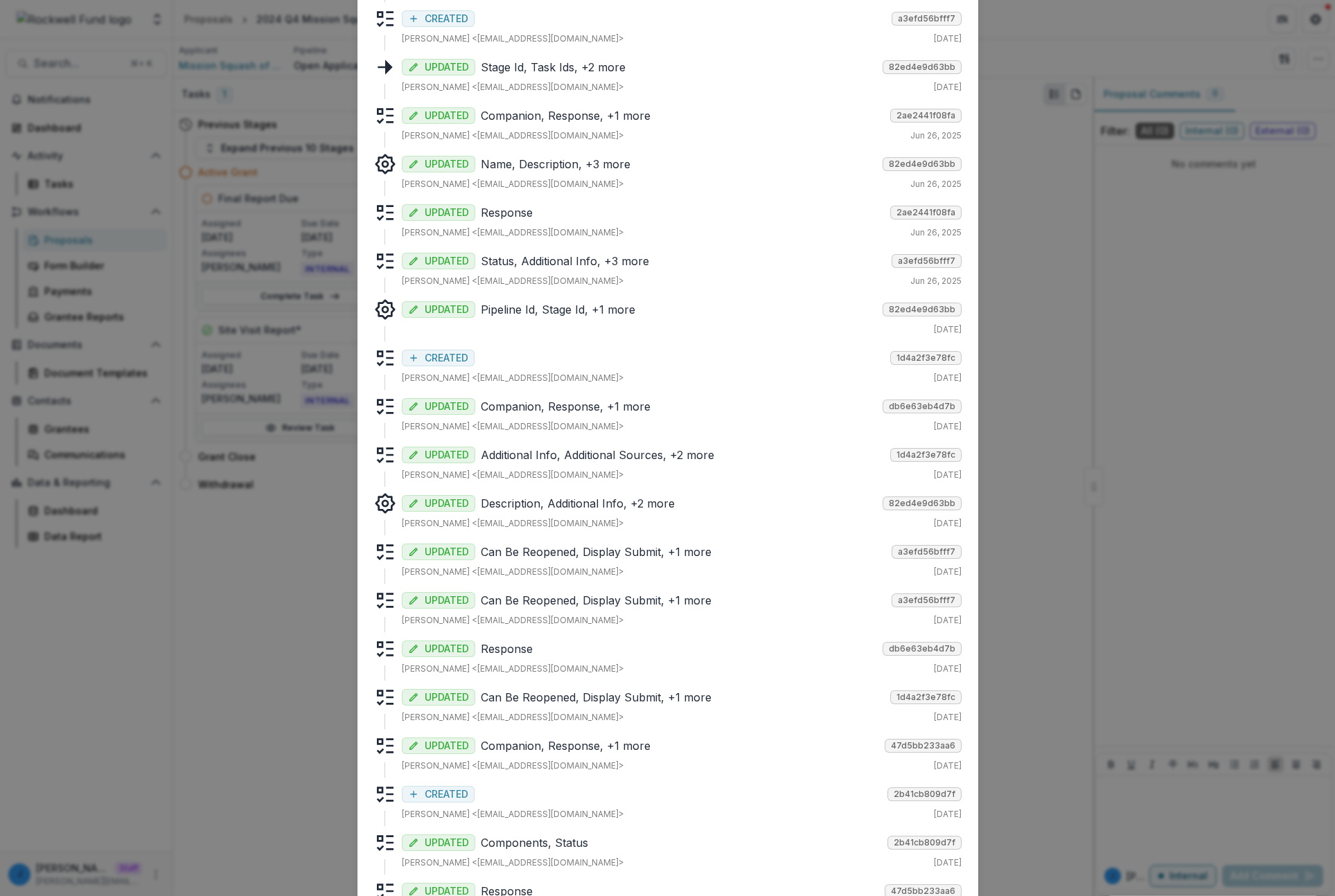
scroll to position [44, 0]
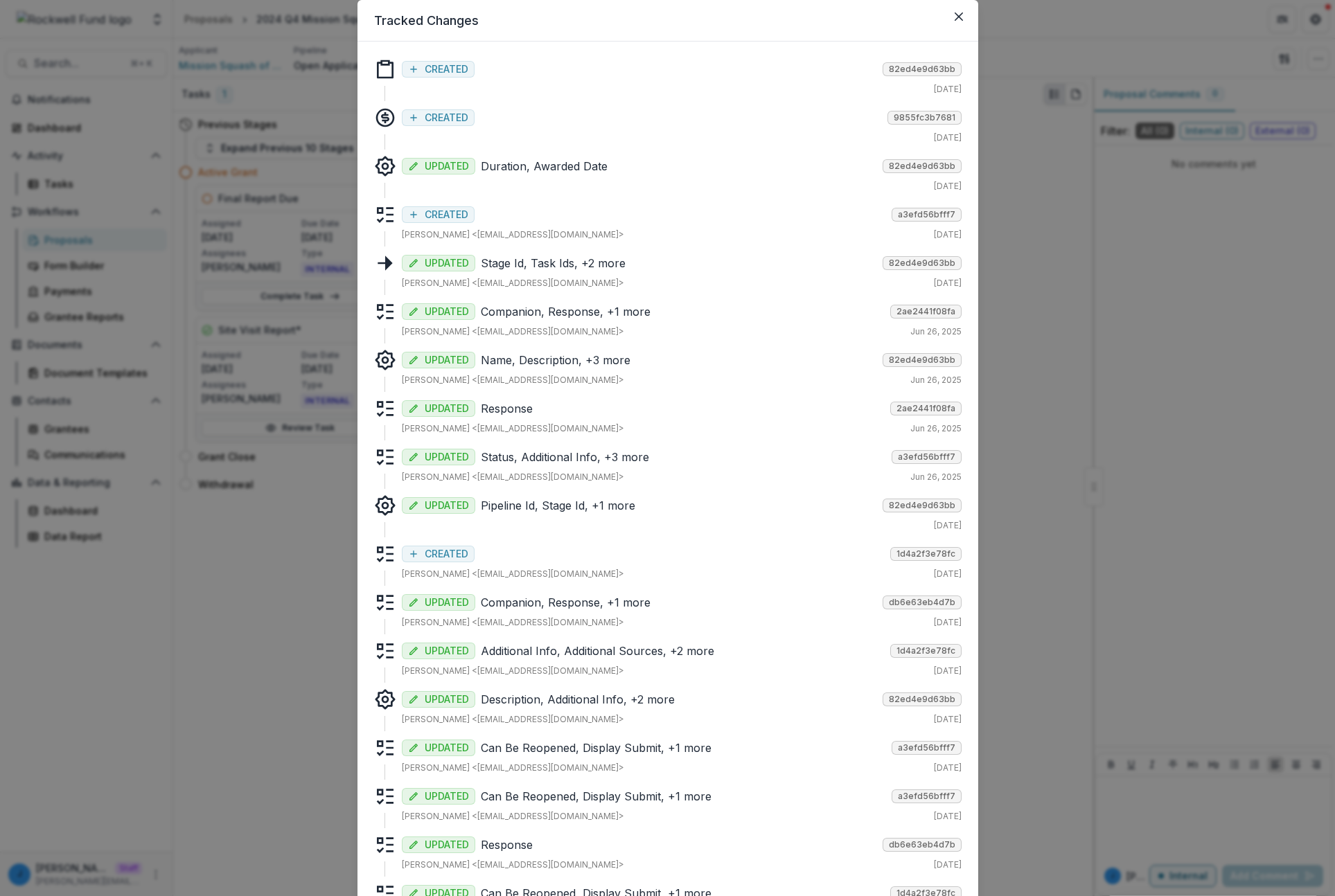
click at [491, 111] on div "CREATED 9855fc3b7681" at bounding box center [682, 116] width 560 height 19
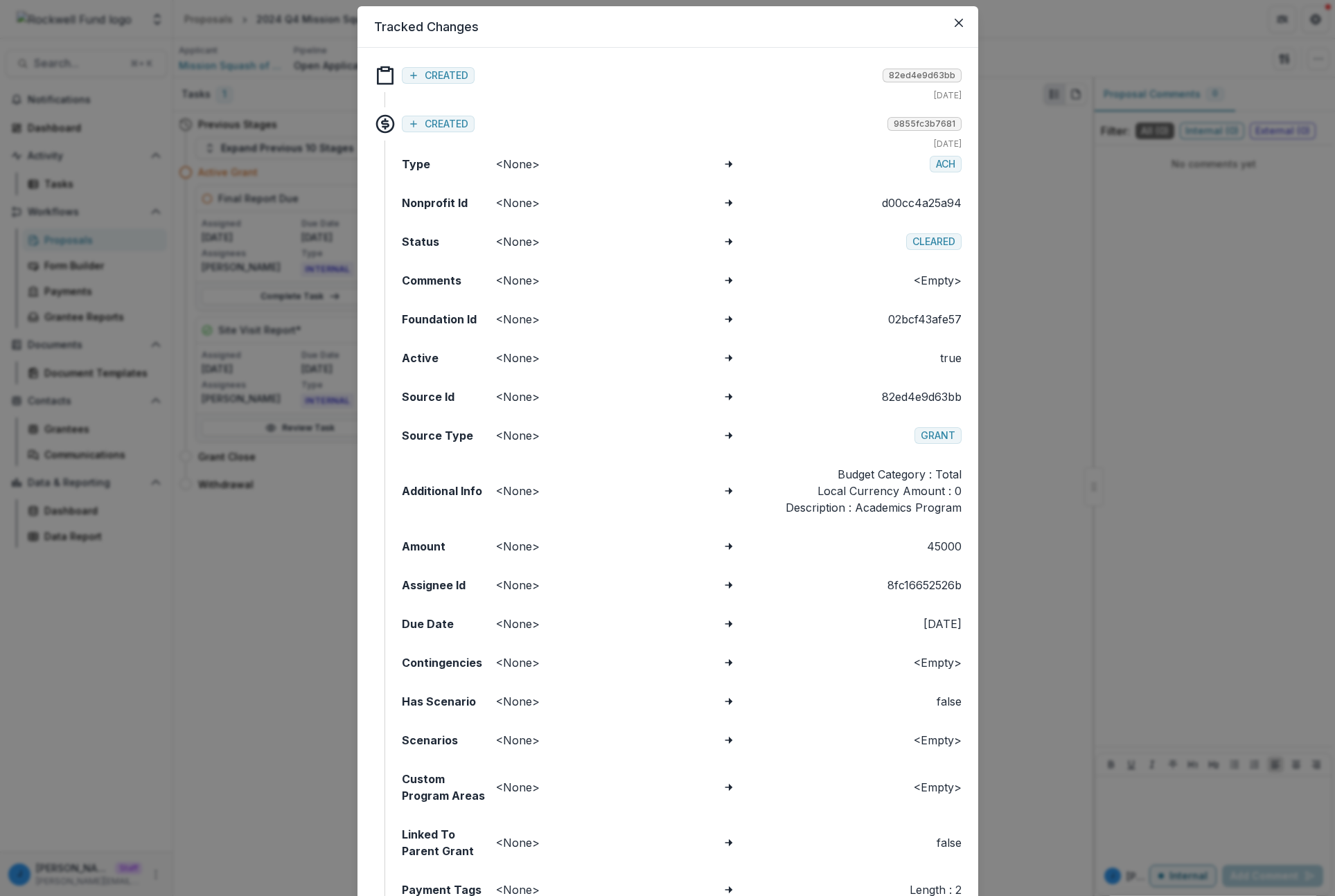
scroll to position [0, 0]
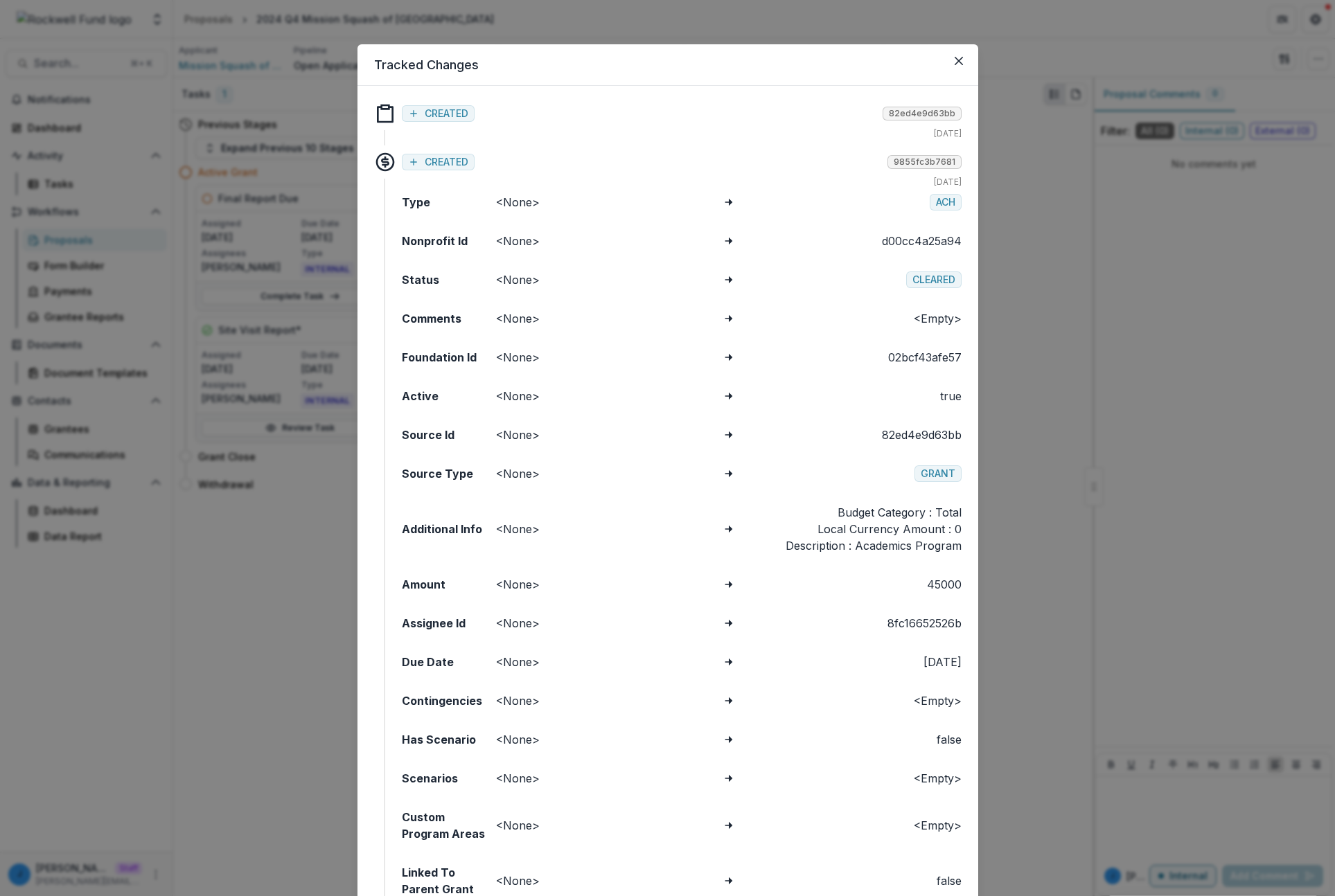
click at [510, 169] on div "CREATED 9855fc3b7681" at bounding box center [682, 160] width 560 height 19
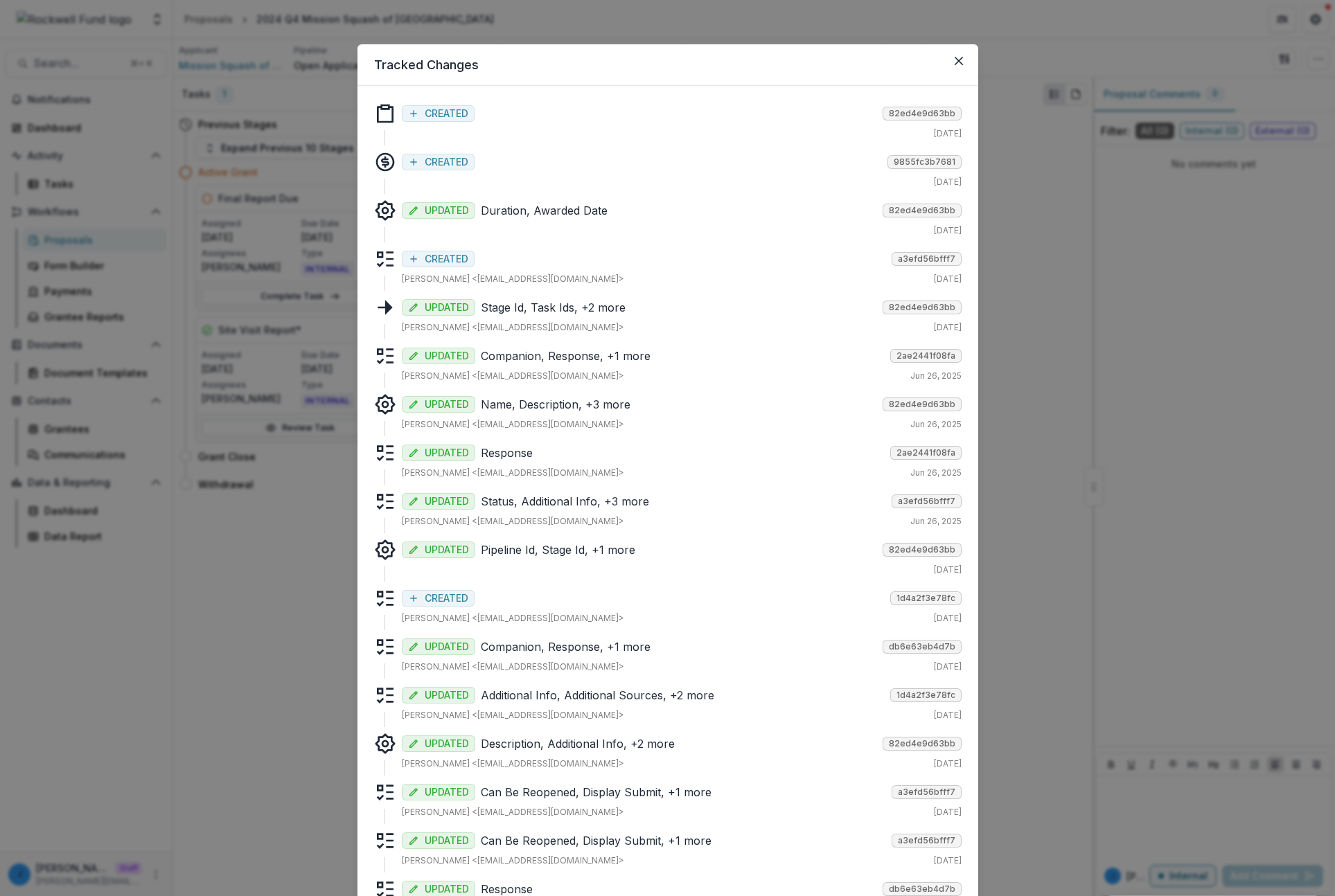
click at [265, 486] on div "Tracked Changes Responses CREATED 82ed4e9d63bb Jun 11, 2025 Name <None> 17635 D…" at bounding box center [667, 448] width 1335 height 896
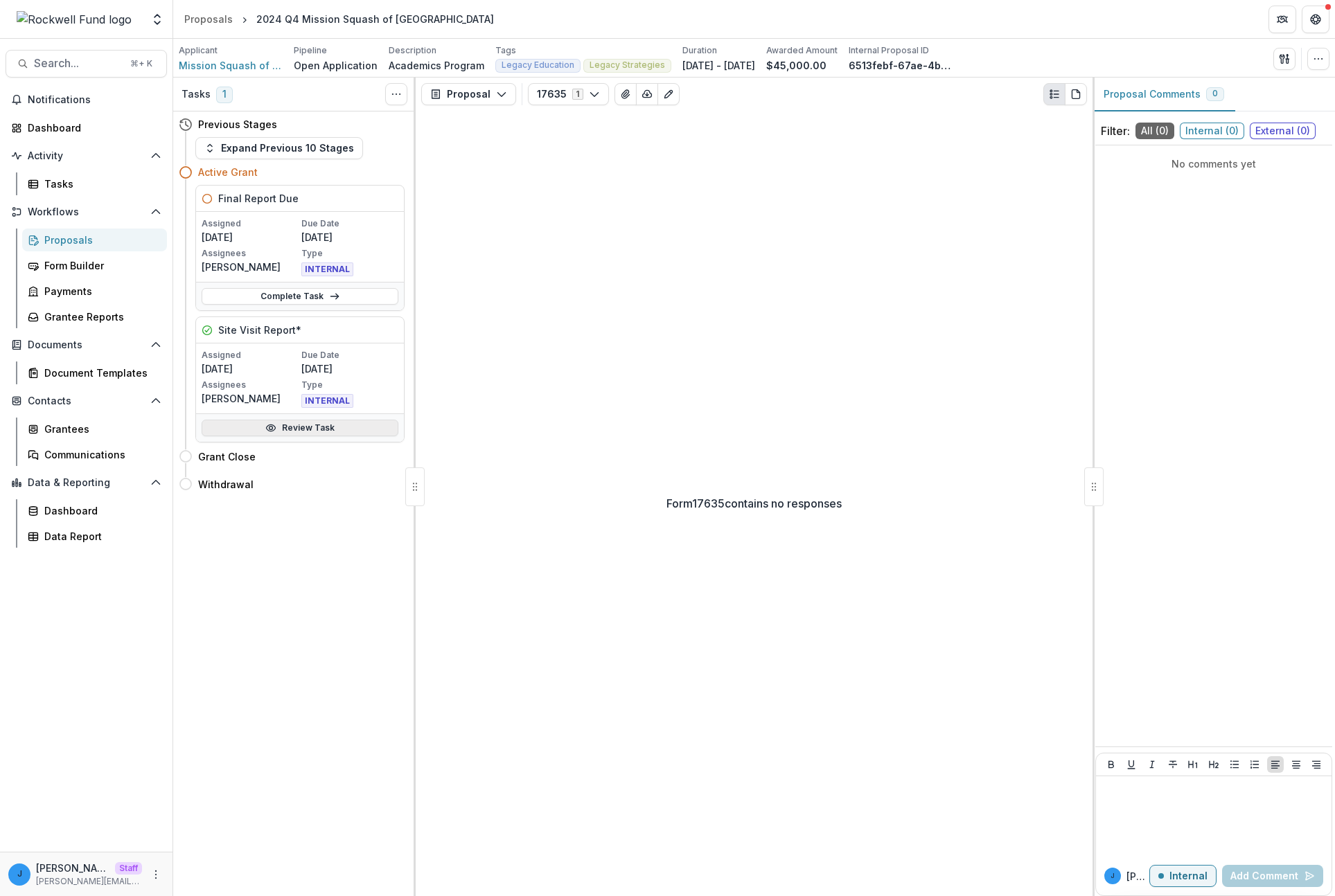
click at [300, 428] on link "Review Task" at bounding box center [300, 428] width 197 height 17
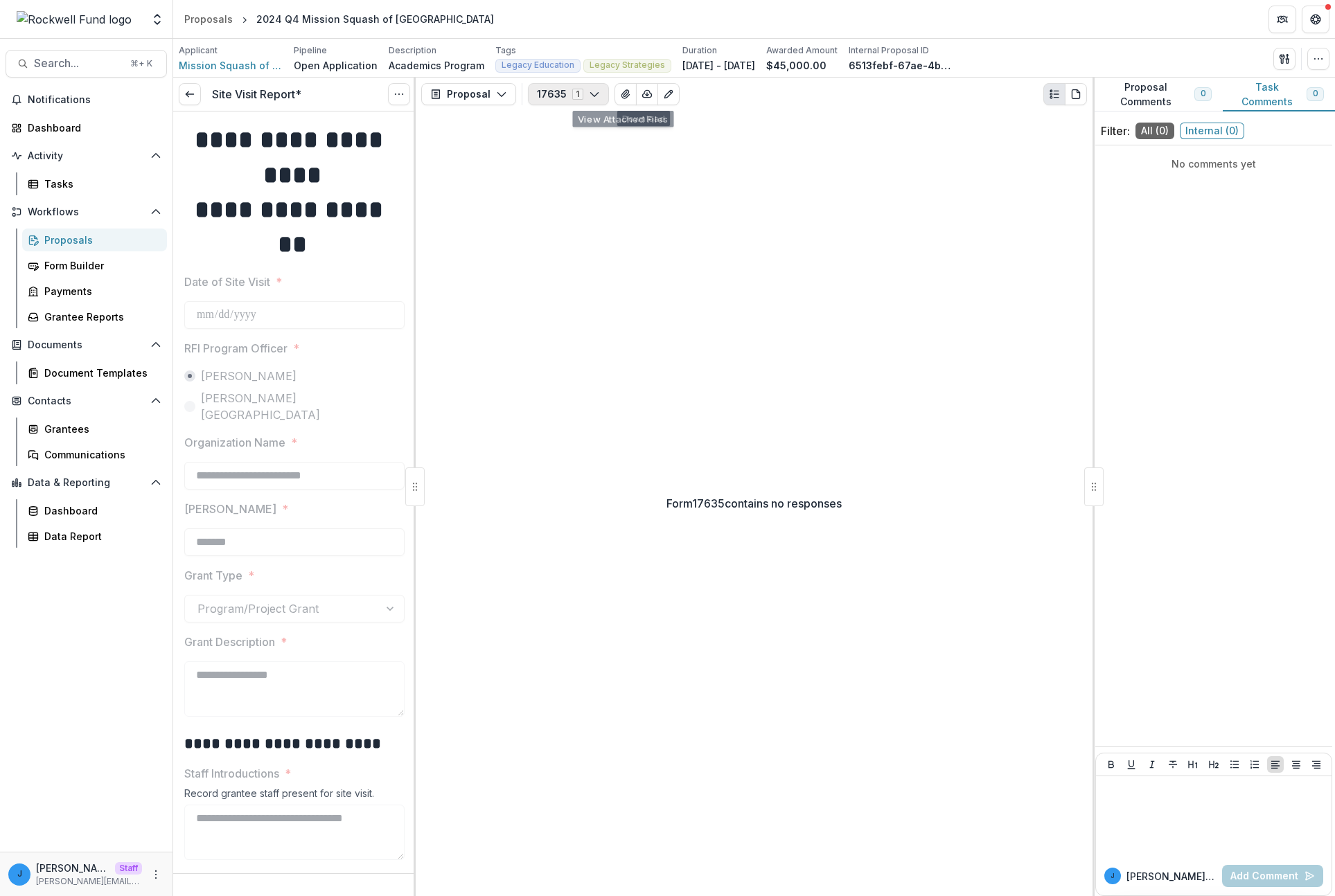
click at [566, 98] on button "17635 1" at bounding box center [569, 93] width 81 height 22
click at [486, 209] on div "Form 17635 contains no responses" at bounding box center [754, 503] width 677 height 785
click at [185, 92] on icon at bounding box center [189, 94] width 11 height 11
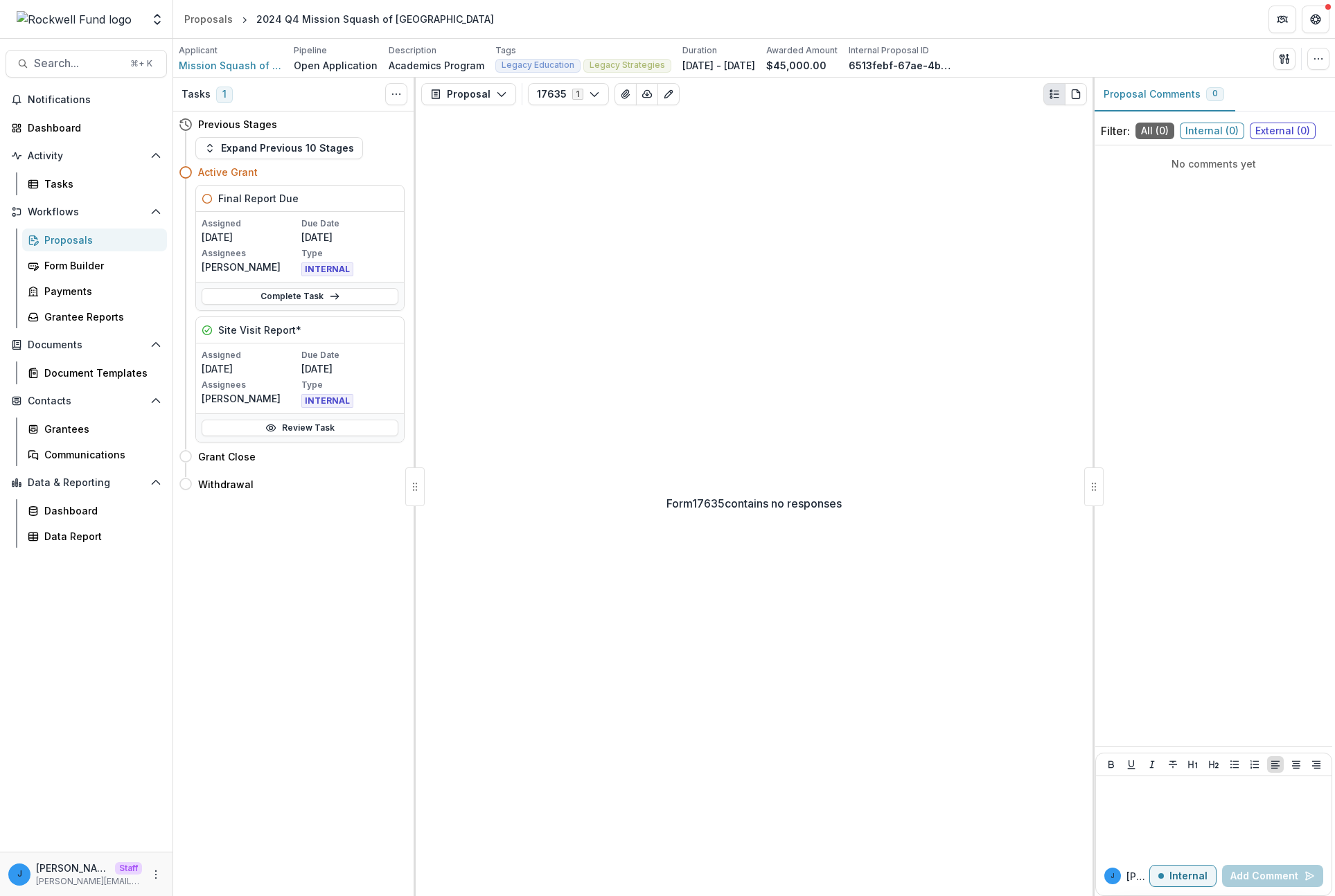
click at [260, 133] on div "Previous Stages" at bounding box center [291, 124] width 226 height 25
click at [262, 140] on button "Expand Previous 10 Stages" at bounding box center [279, 147] width 167 height 22
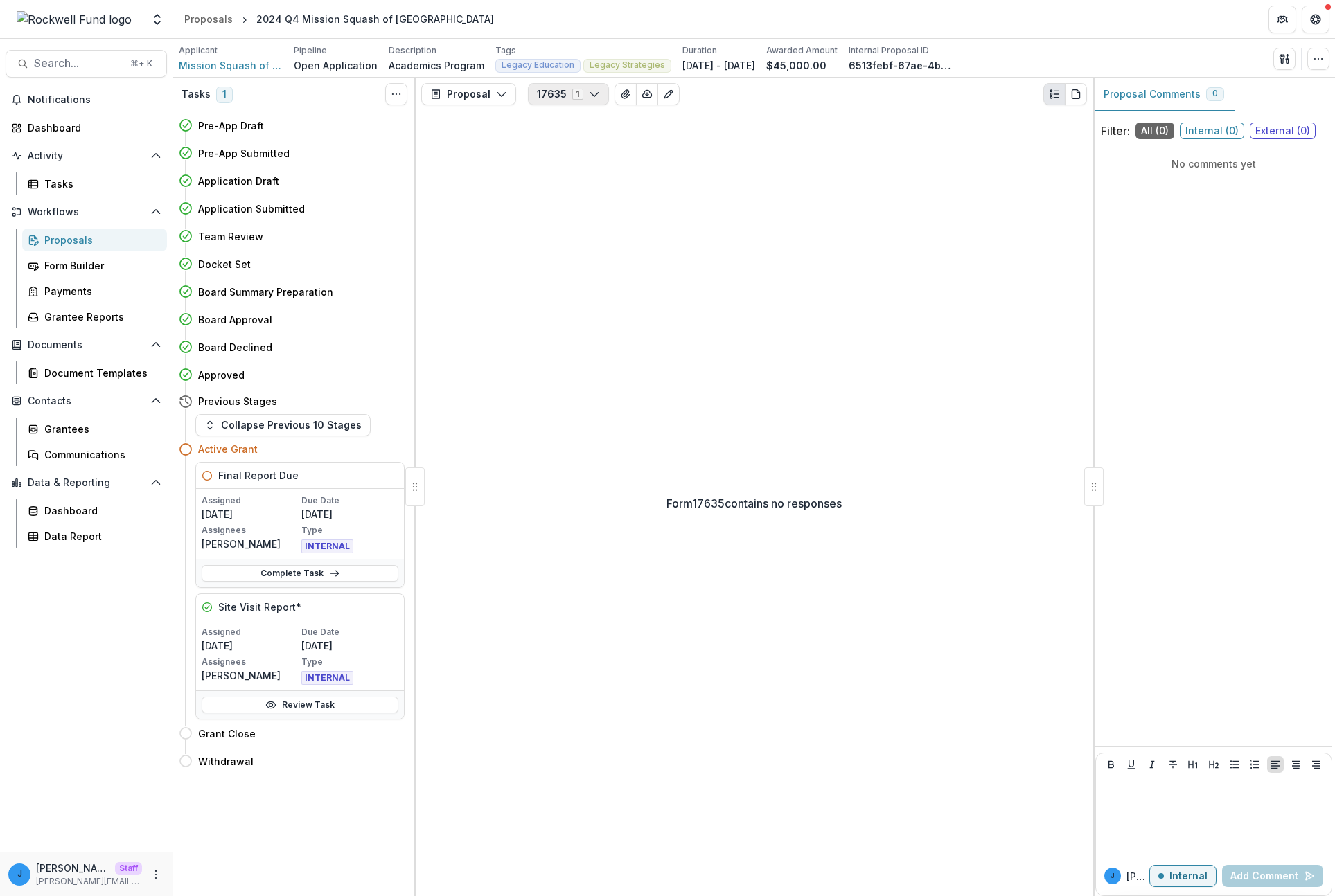
click at [541, 96] on button "17635 1" at bounding box center [569, 93] width 81 height 22
click at [565, 173] on button "Configure forms" at bounding box center [609, 175] width 160 height 23
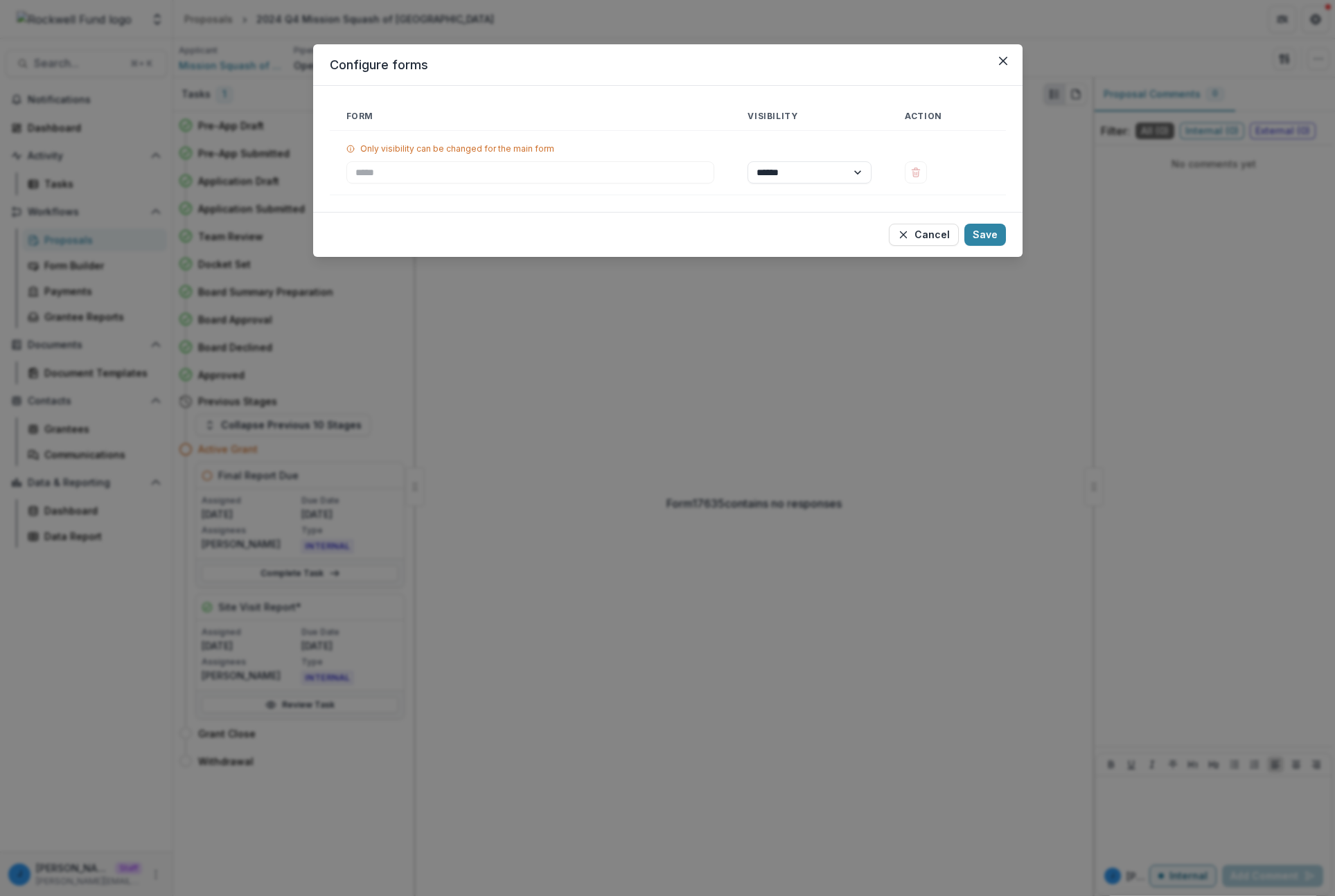
click at [698, 313] on div "Configure forms Form Visibility Action Only visibility can be changed for the m…" at bounding box center [667, 448] width 1335 height 896
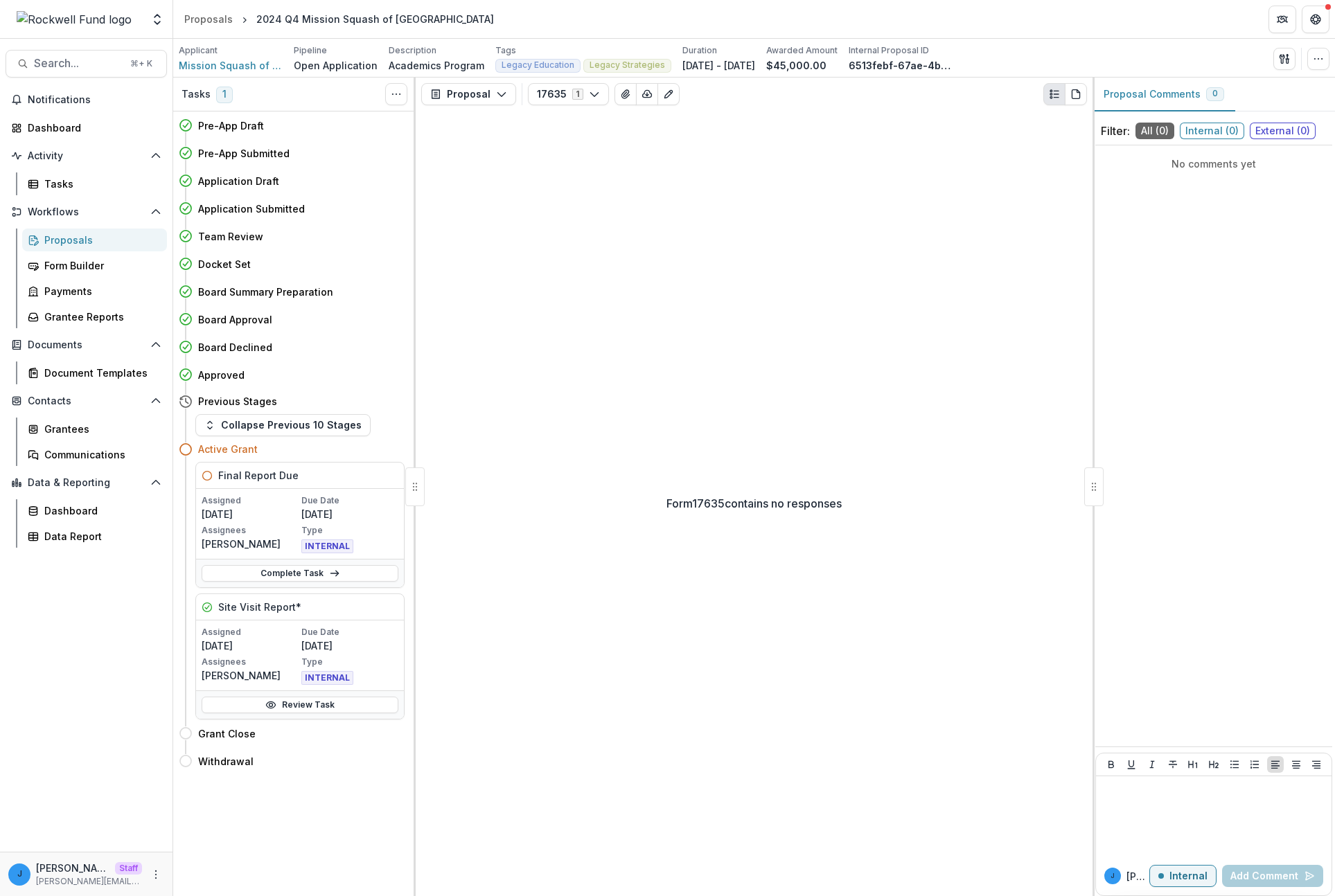
drag, startPoint x: 818, startPoint y: 322, endPoint x: 824, endPoint y: 299, distance: 23.8
click at [817, 322] on div "Form 17635 contains no responses" at bounding box center [754, 503] width 677 height 785
click at [715, 232] on div "Form 17635 contains no responses" at bounding box center [754, 503] width 677 height 785
click at [310, 701] on link "Review Task" at bounding box center [300, 704] width 197 height 17
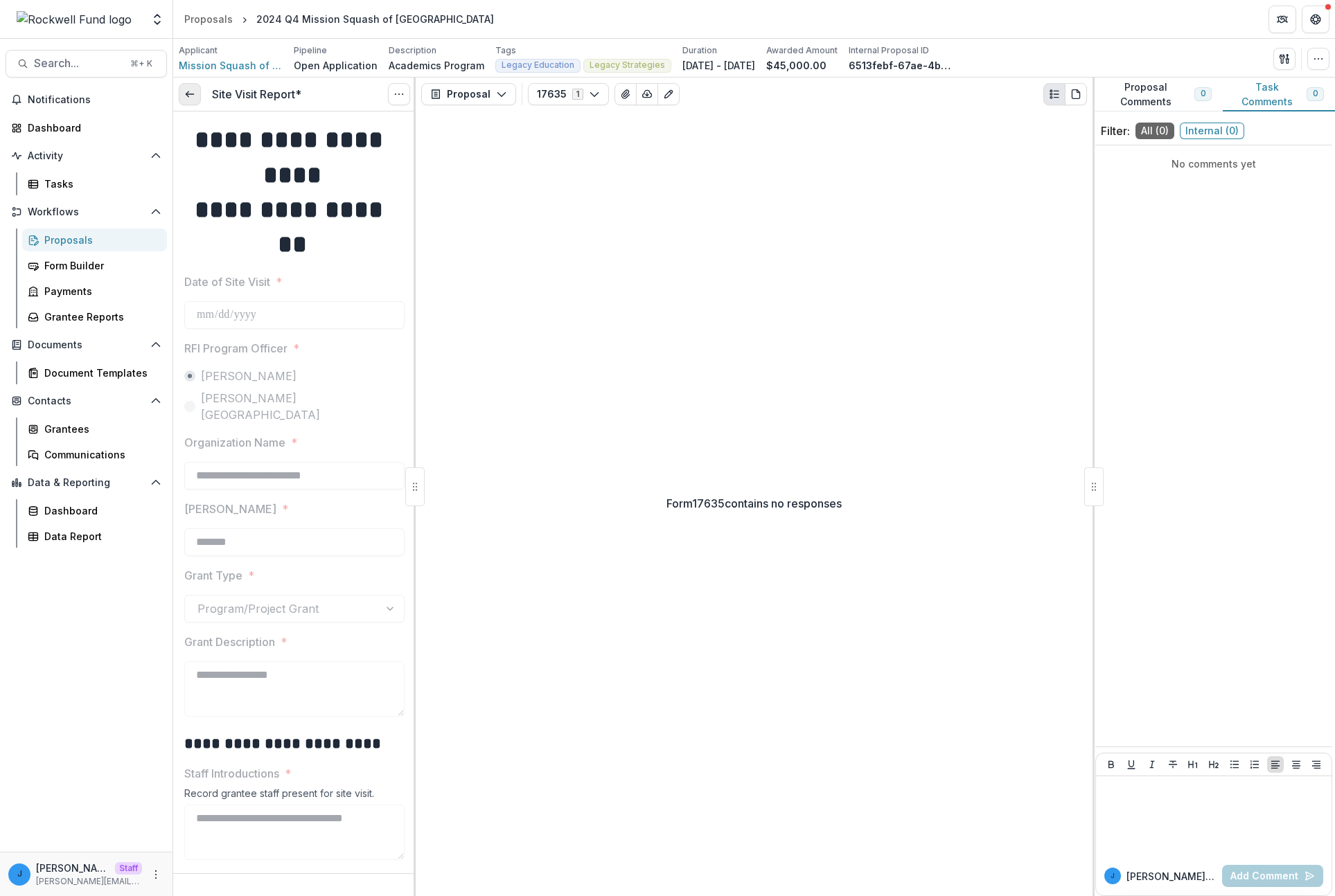
click at [190, 95] on icon at bounding box center [189, 94] width 11 height 11
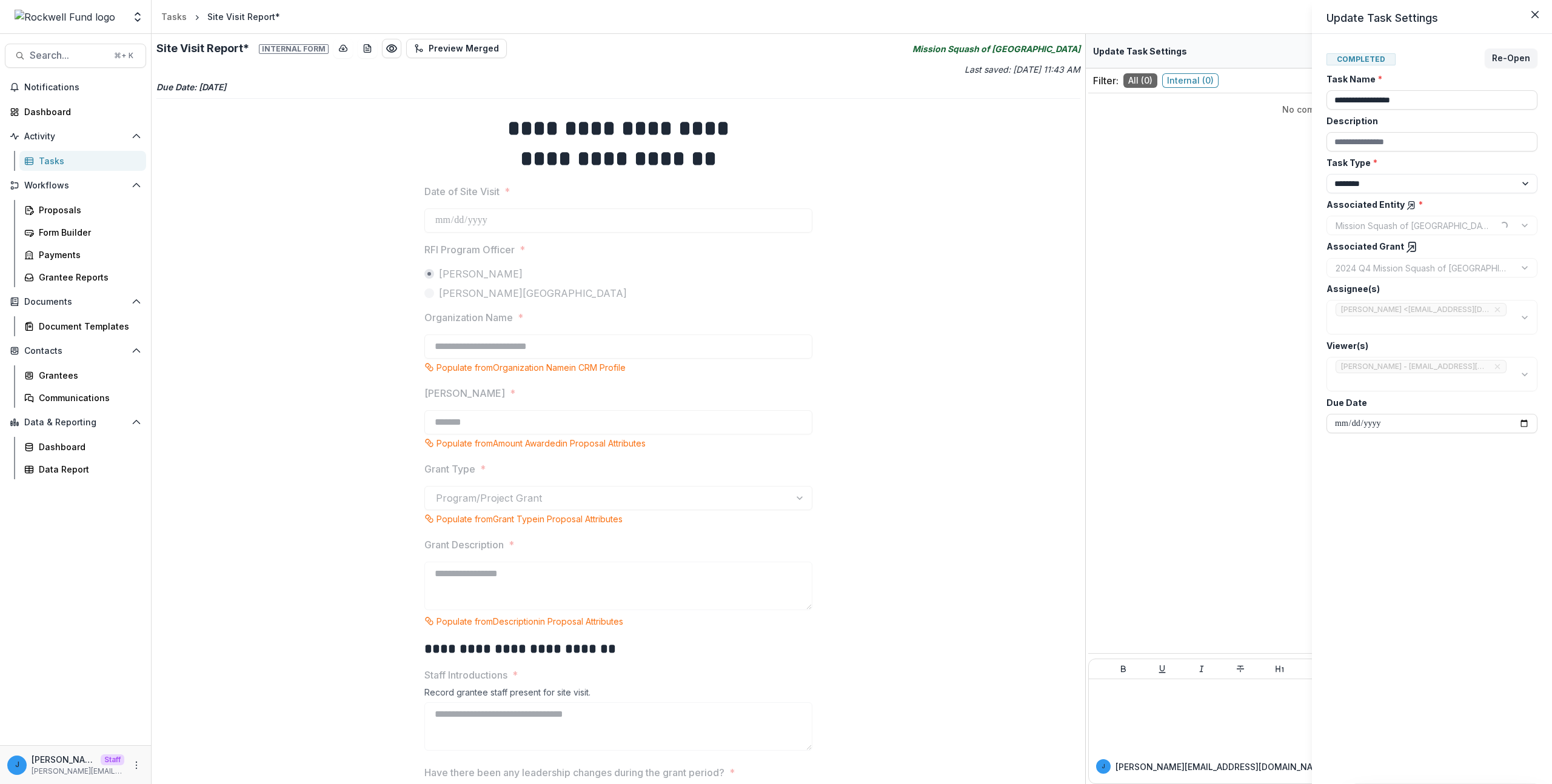
click at [203, 49] on div "**********" at bounding box center [776, 392] width 1552 height 784
click at [203, 49] on h2 "Site Visit Report* Internal form" at bounding box center [243, 48] width 172 height 13
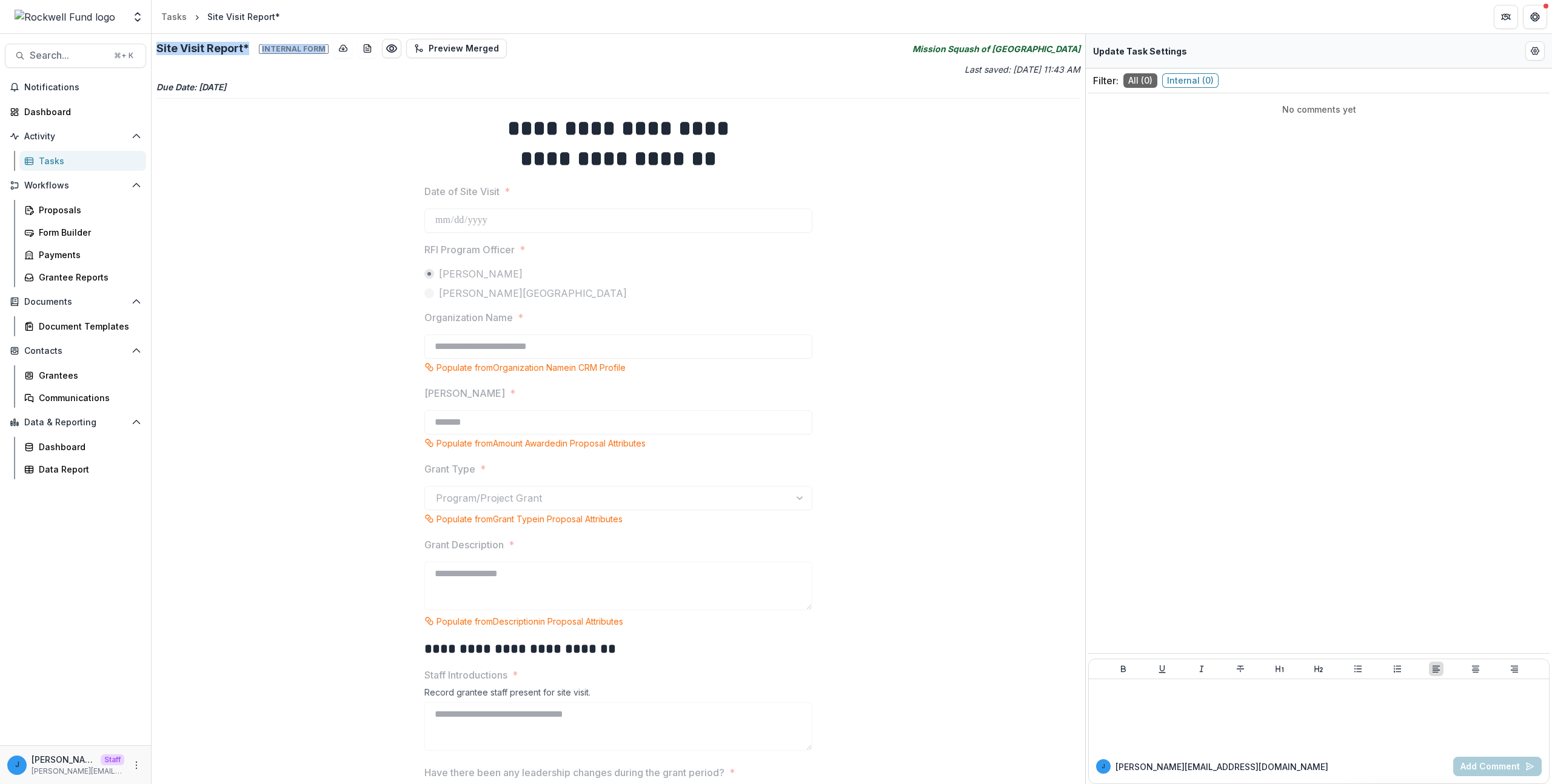
click at [203, 49] on h2 "Site Visit Report* Internal form" at bounding box center [243, 48] width 172 height 13
click at [266, 46] on span "Internal form" at bounding box center [293, 49] width 69 height 10
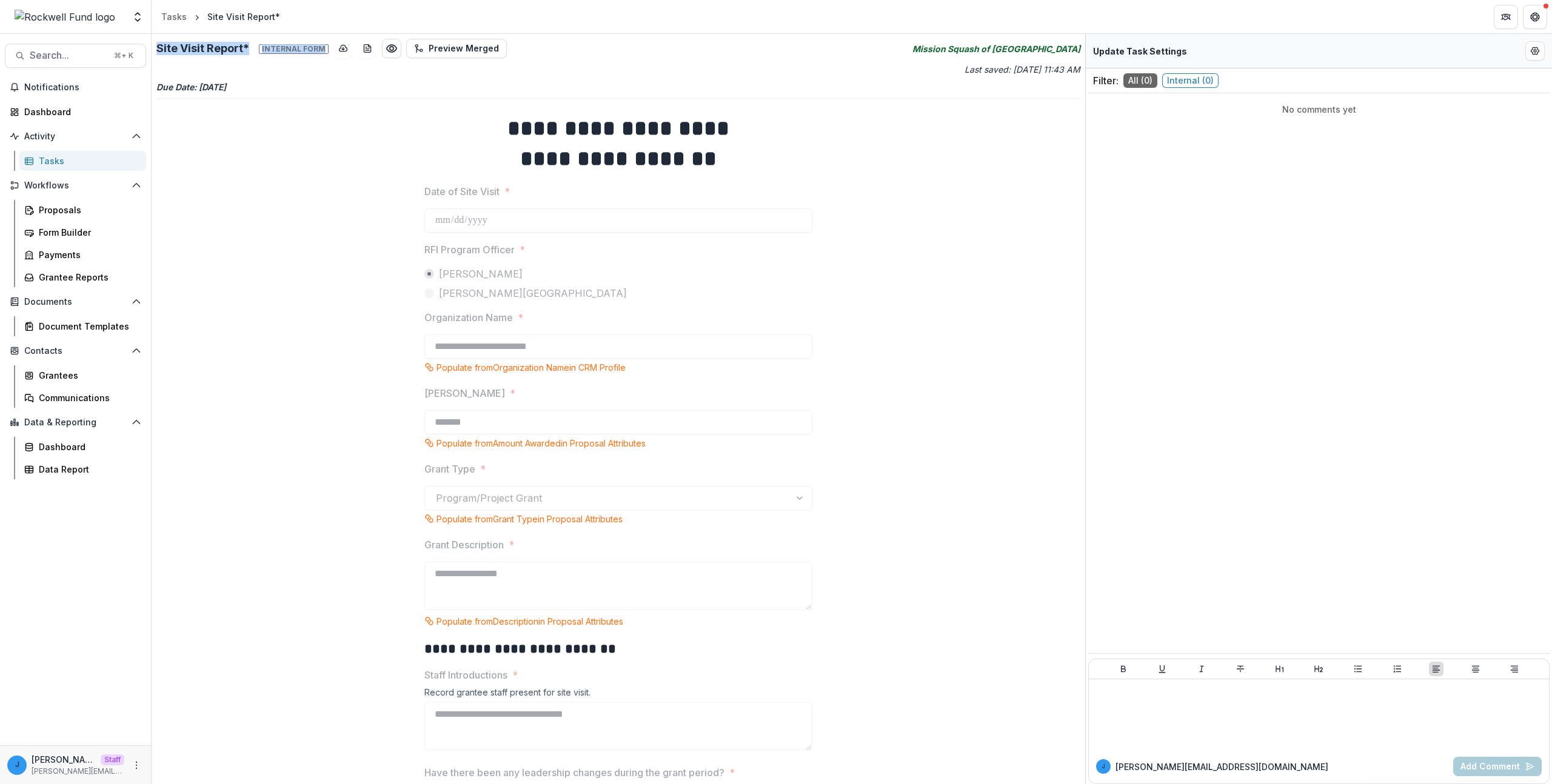
click at [268, 53] on span "Internal form" at bounding box center [293, 49] width 69 height 10
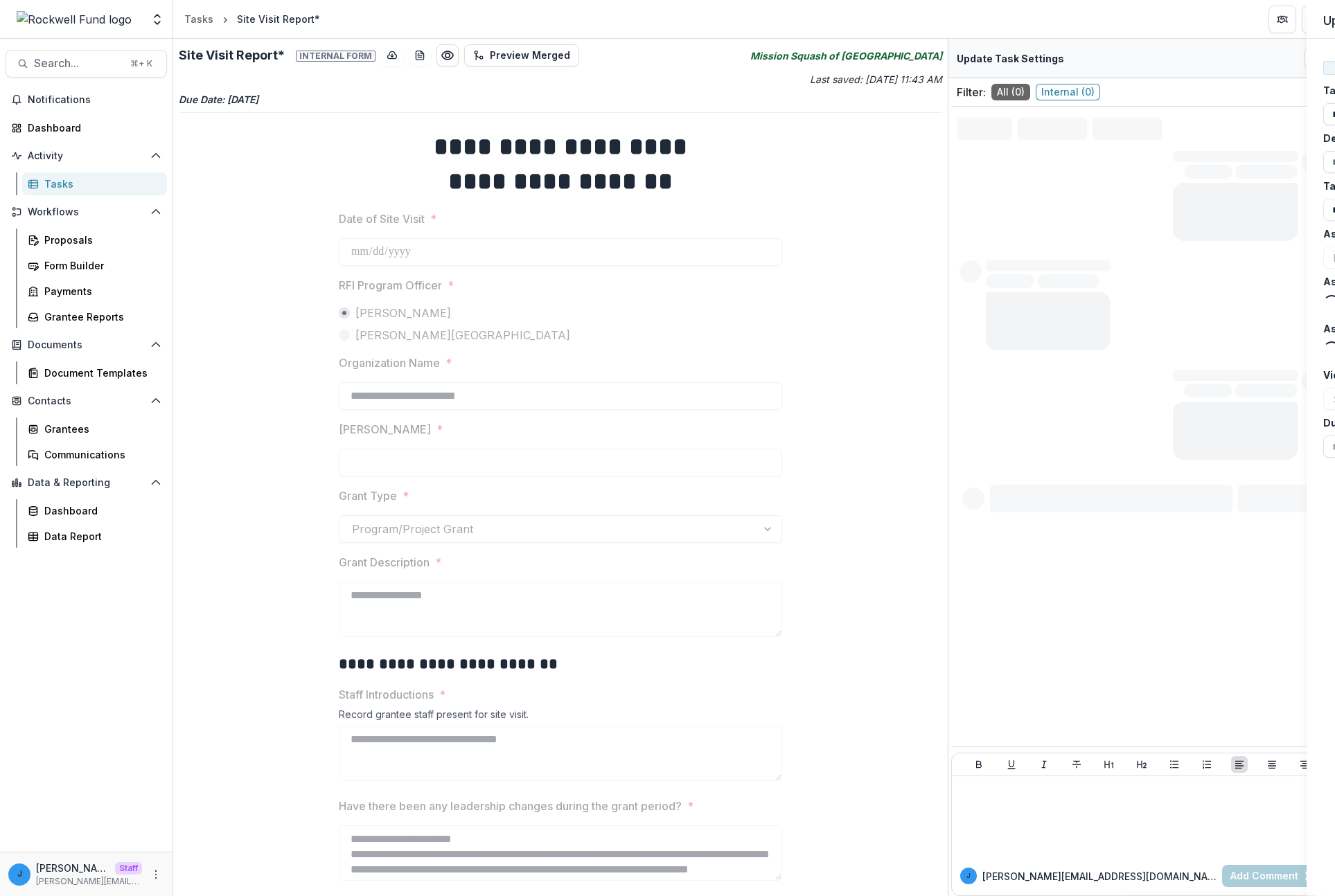
type input "*******"
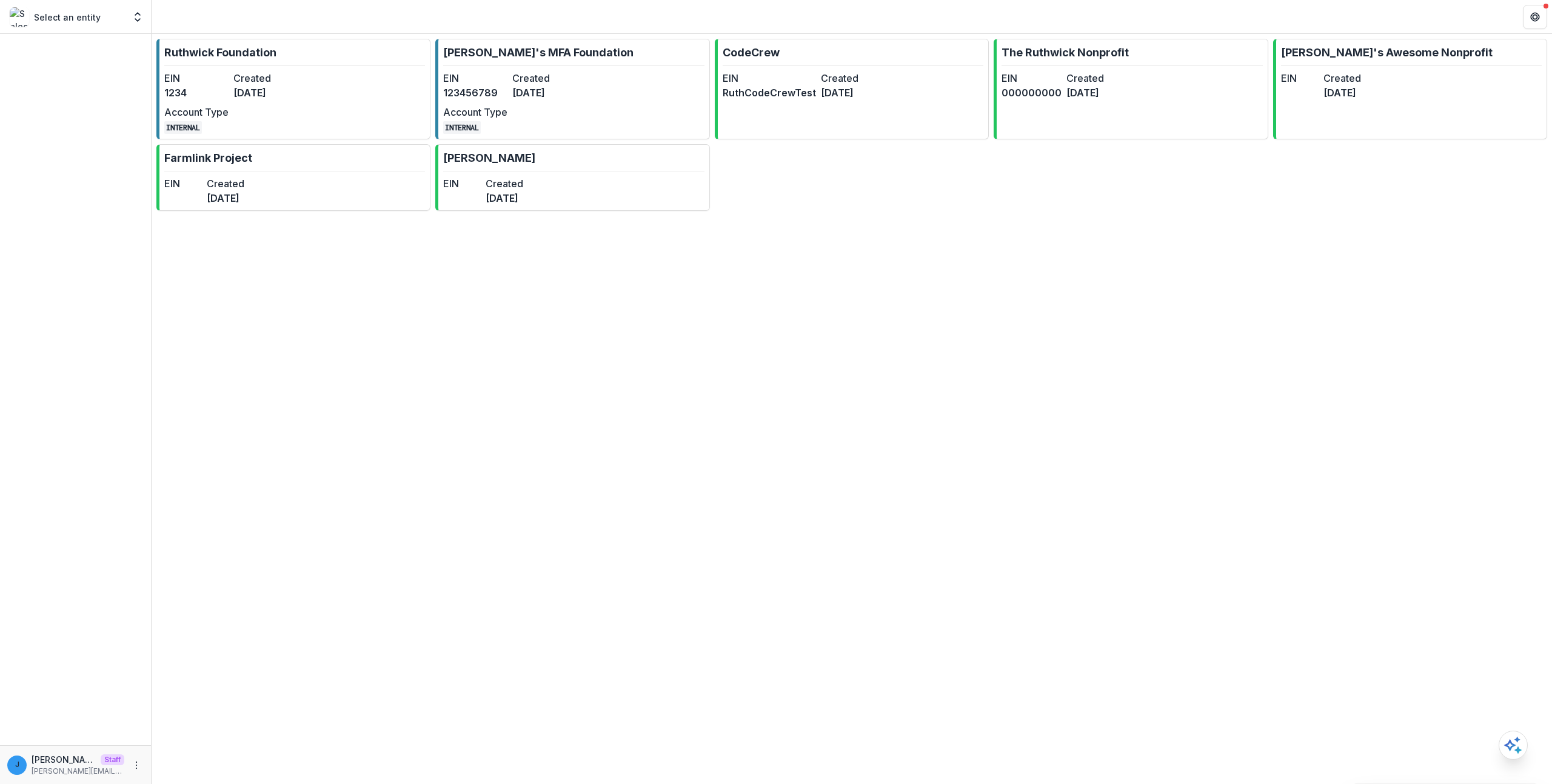
click at [304, 120] on link "Ruthwick Foundation EIN 1234 Created 3 years ago Account Type INTERNAL" at bounding box center [293, 89] width 274 height 101
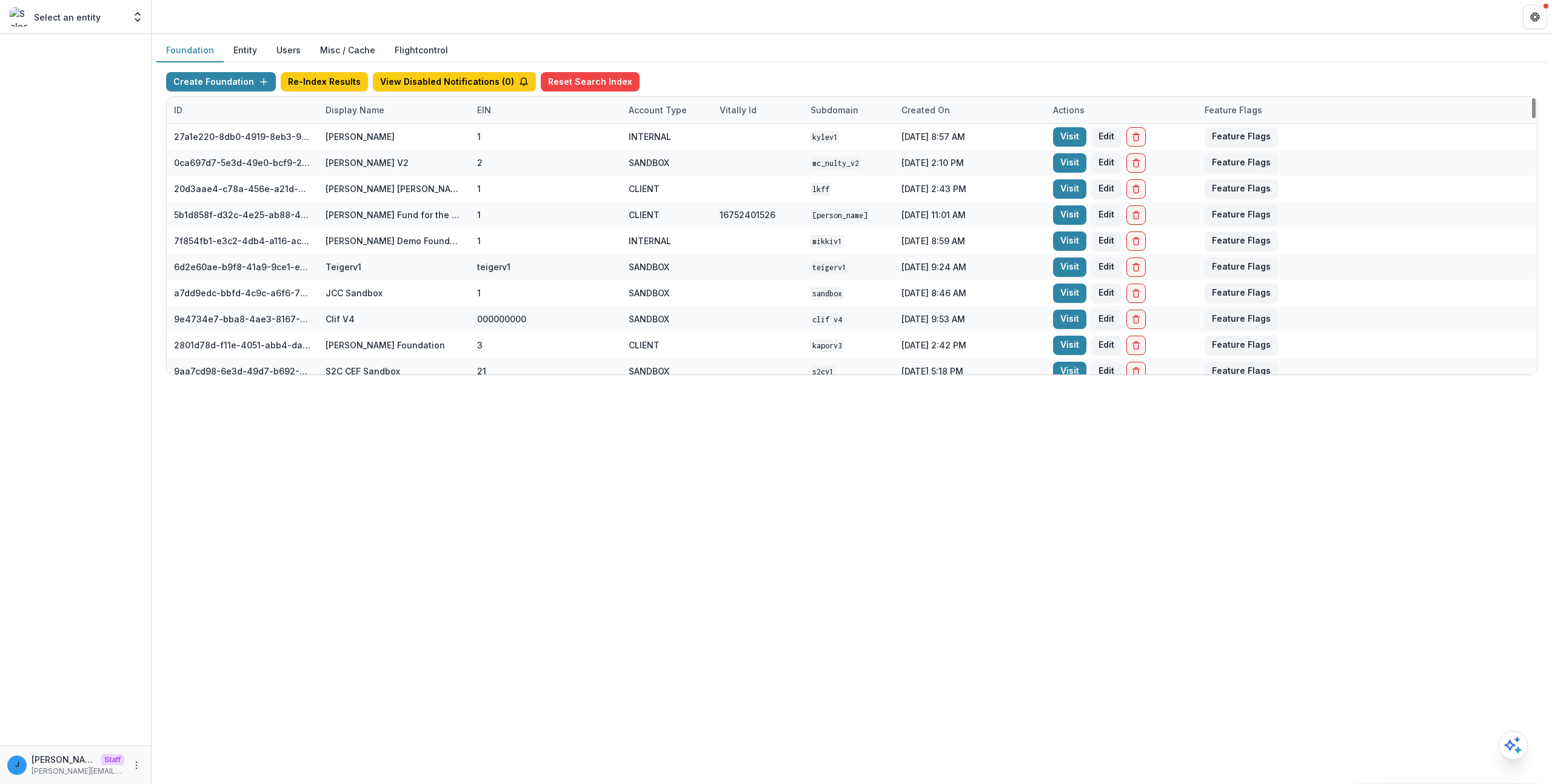
click at [353, 101] on div "Display Name" at bounding box center [394, 110] width 152 height 26
click at [411, 136] on input at bounding box center [393, 137] width 146 height 19
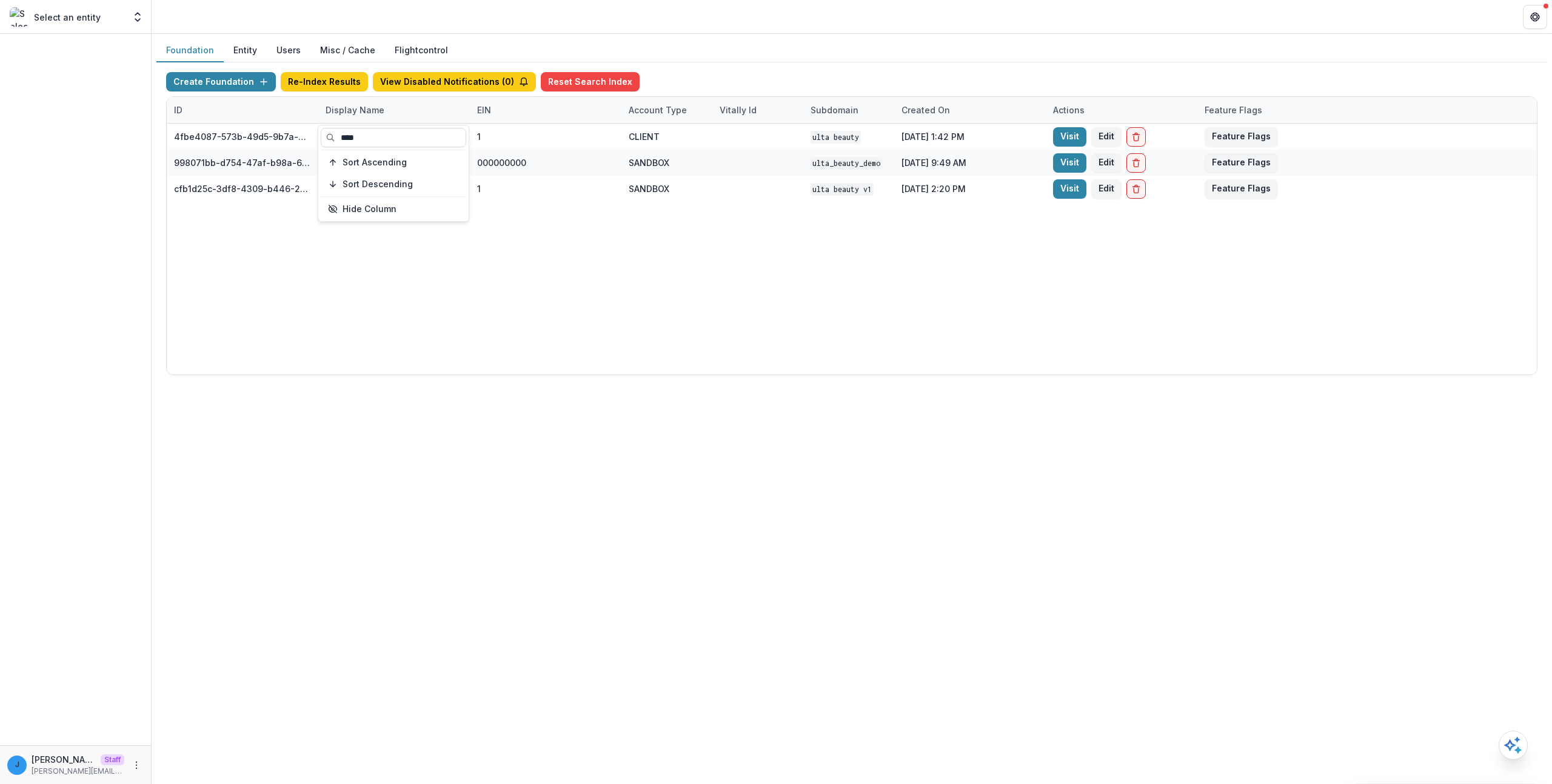
type input "****"
click at [737, 326] on div "4fbe4087-573b-49d5-9b7a-983df7b1dc88 Ulta Beauty Charitable Foundation 1 CLIENT…" at bounding box center [852, 249] width 1370 height 251
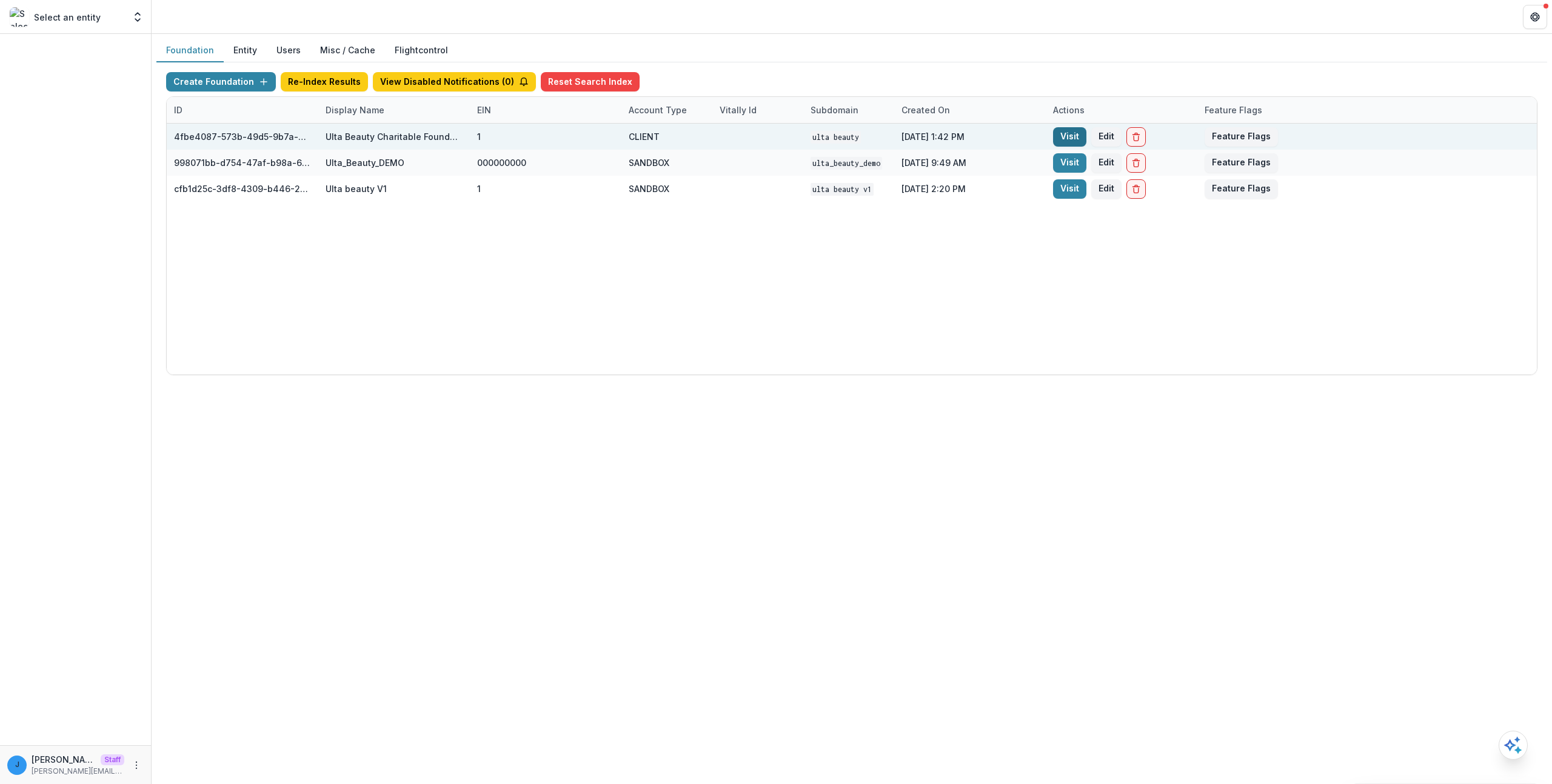
click at [1071, 138] on link "Visit" at bounding box center [1070, 137] width 34 height 19
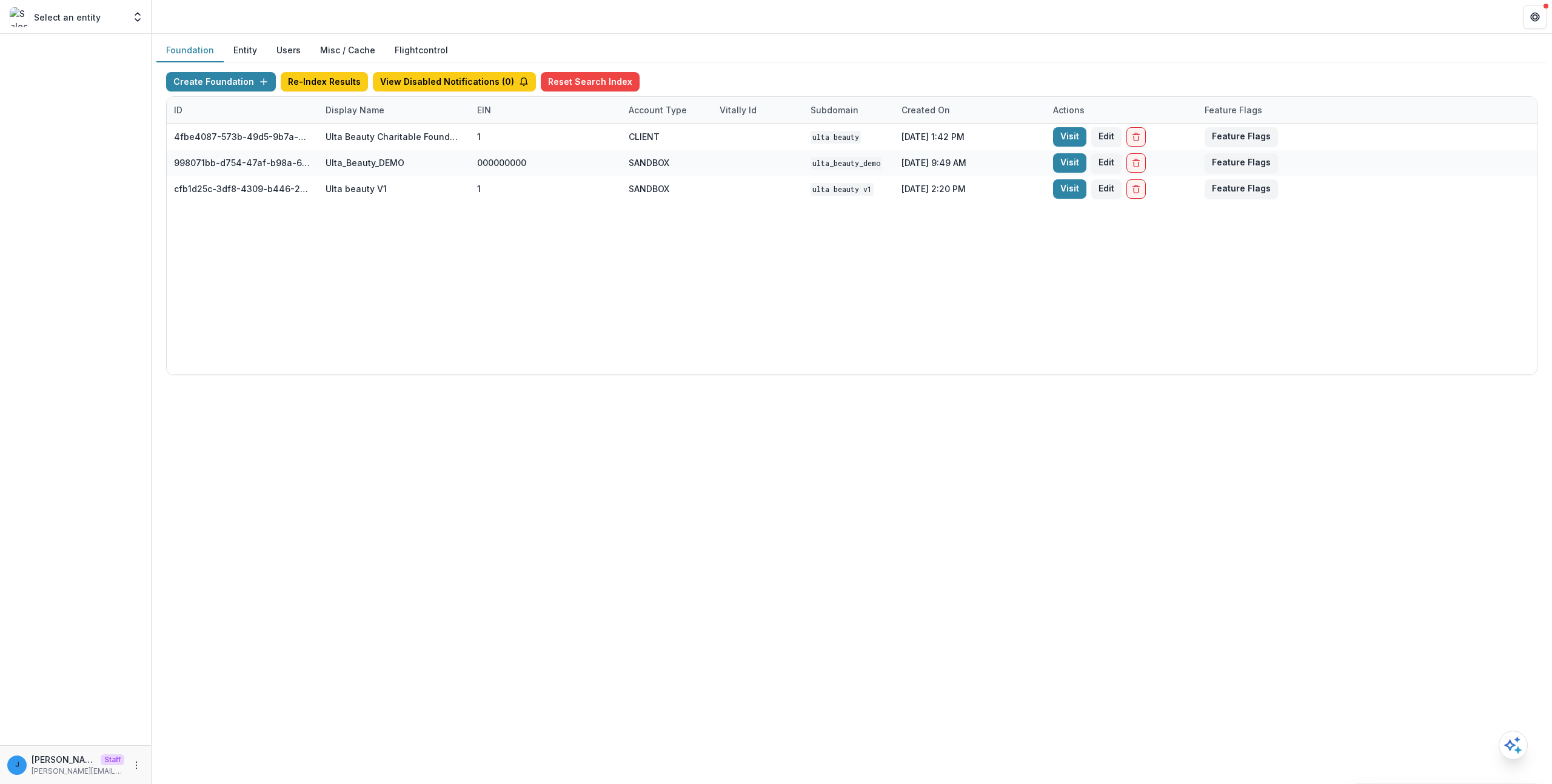
click at [385, 104] on div "Display Name" at bounding box center [355, 110] width 73 height 13
click at [421, 146] on input "****" at bounding box center [393, 137] width 146 height 19
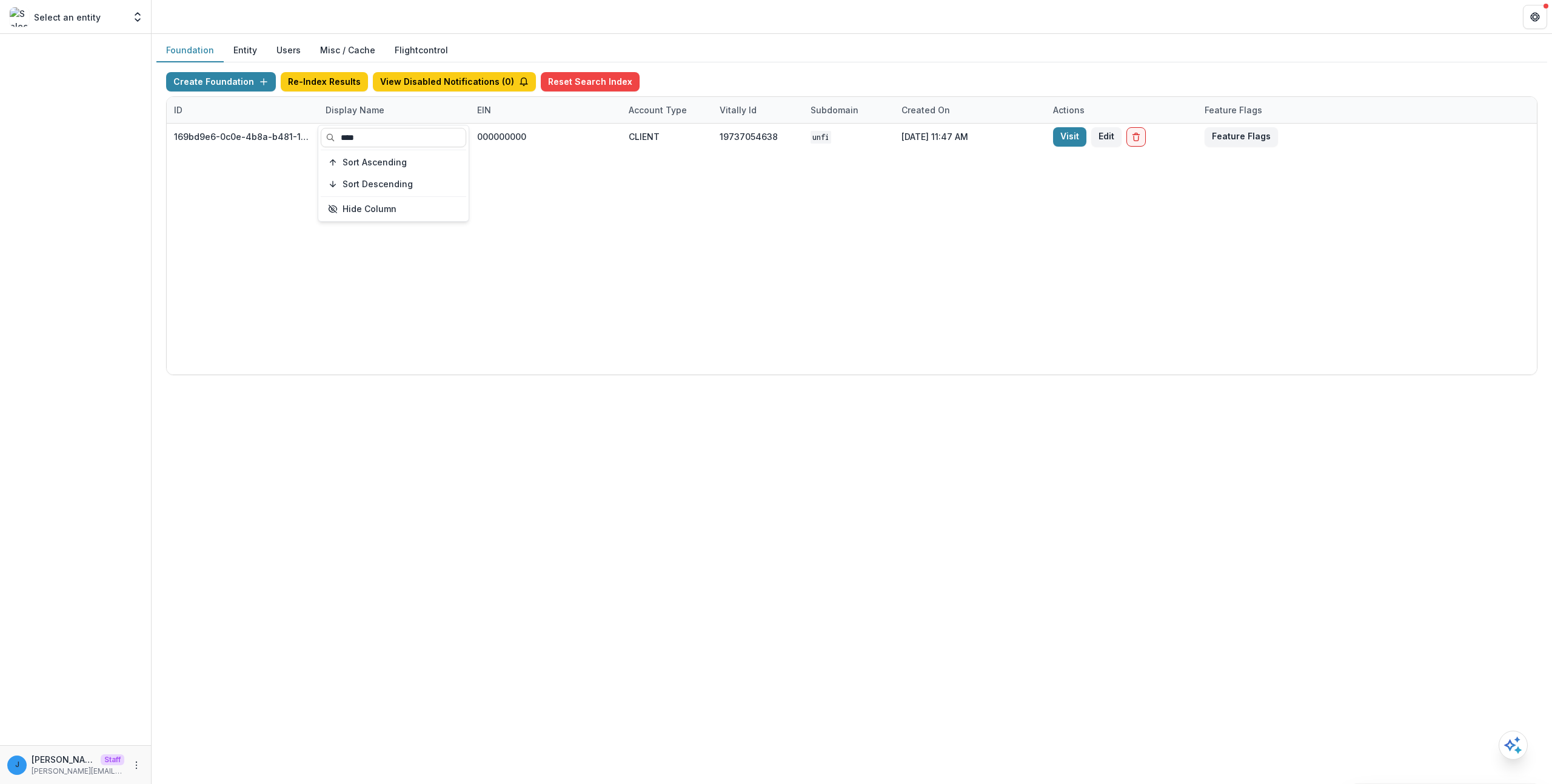
type input "****"
drag, startPoint x: 945, startPoint y: 431, endPoint x: 1067, endPoint y: 273, distance: 199.6
click at [945, 431] on div "Foundation Entity Users Misc / Cache Flightcontrol Create Foundation Re-Index R…" at bounding box center [852, 410] width 1401 height 750
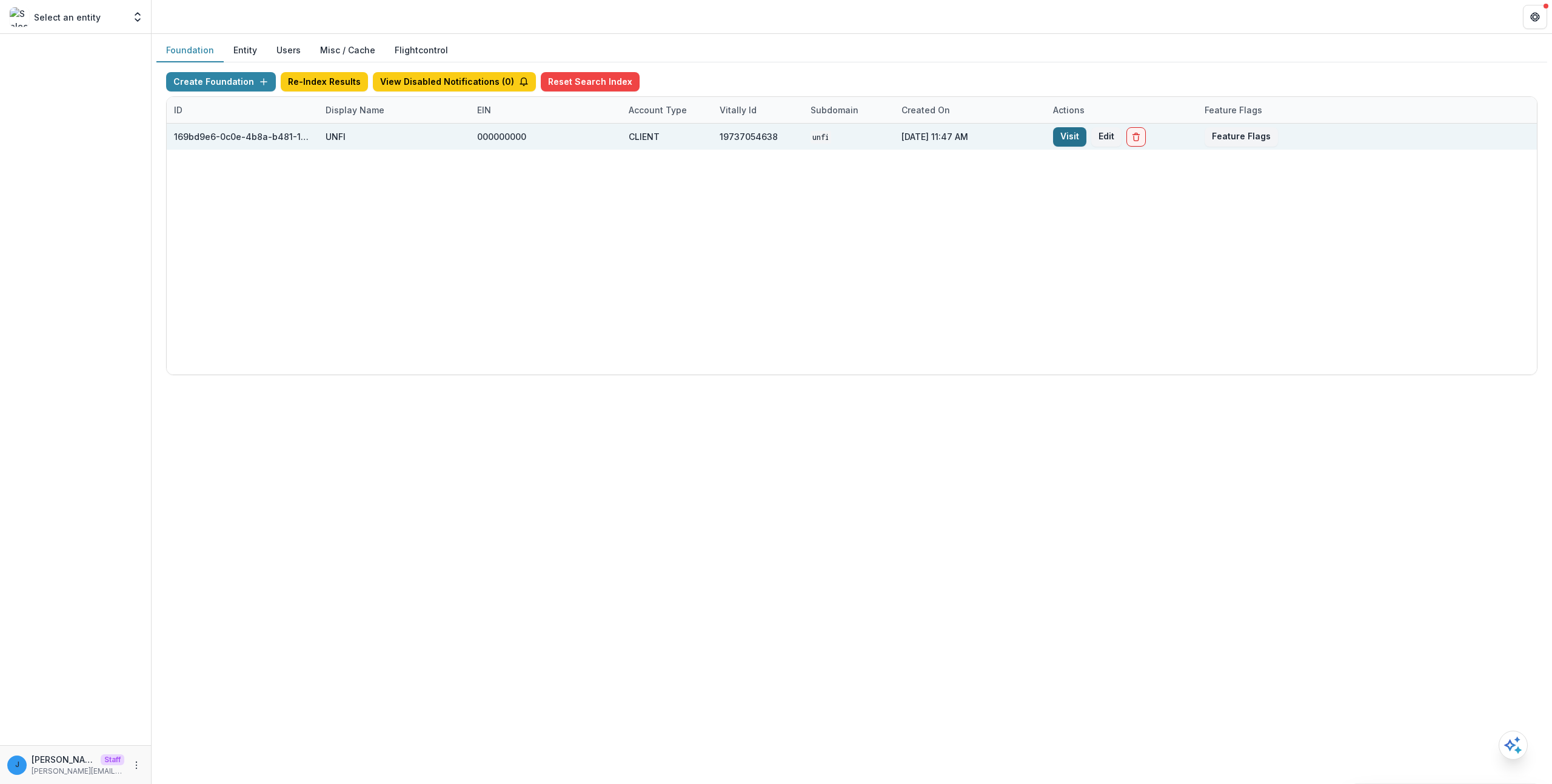
click at [1064, 135] on link "Visit" at bounding box center [1070, 137] width 34 height 19
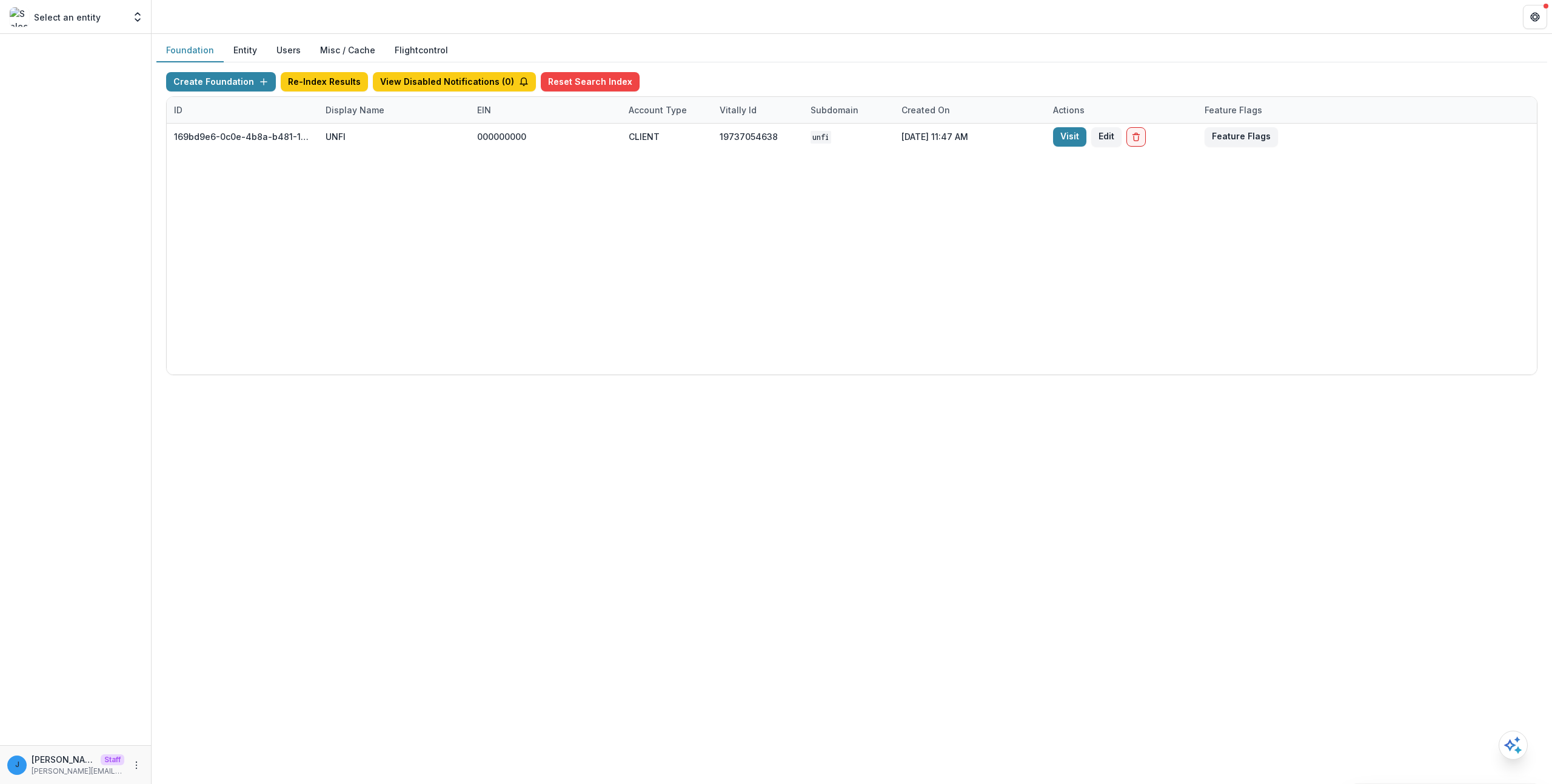
click at [920, 226] on div "169bd9e6-0c0e-4b8a-b481-1c6298c58fb4 UNFI 000000000 CLIENT 19737054638 unfi Nov…" at bounding box center [852, 249] width 1370 height 251
click at [557, 284] on div "169bd9e6-0c0e-4b8a-b481-1c6298c58fb4 UNFI 000000000 CLIENT 19737054638 unfi Nov…" at bounding box center [852, 249] width 1370 height 251
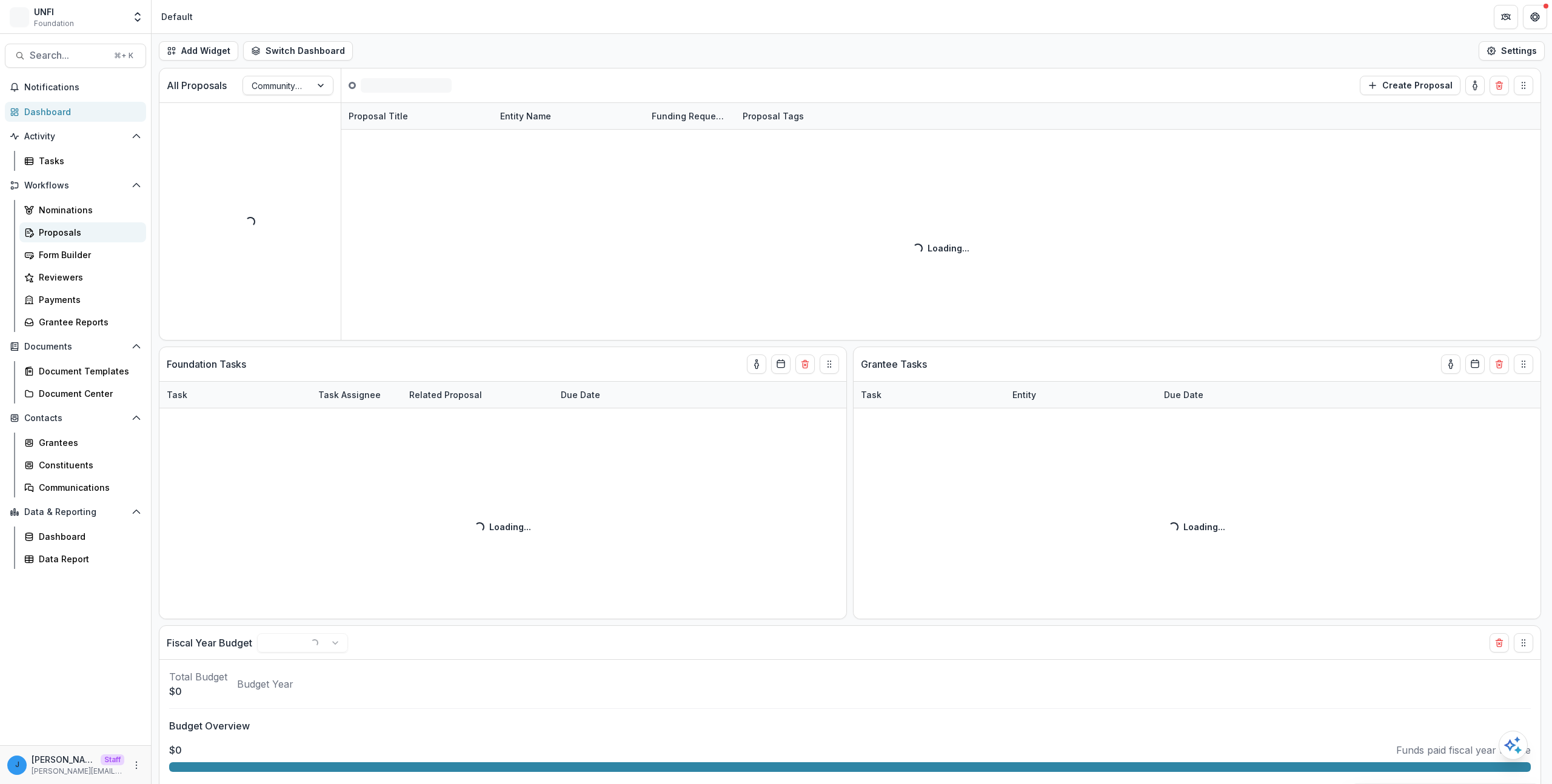
click at [101, 228] on div "Proposals" at bounding box center [88, 232] width 98 height 13
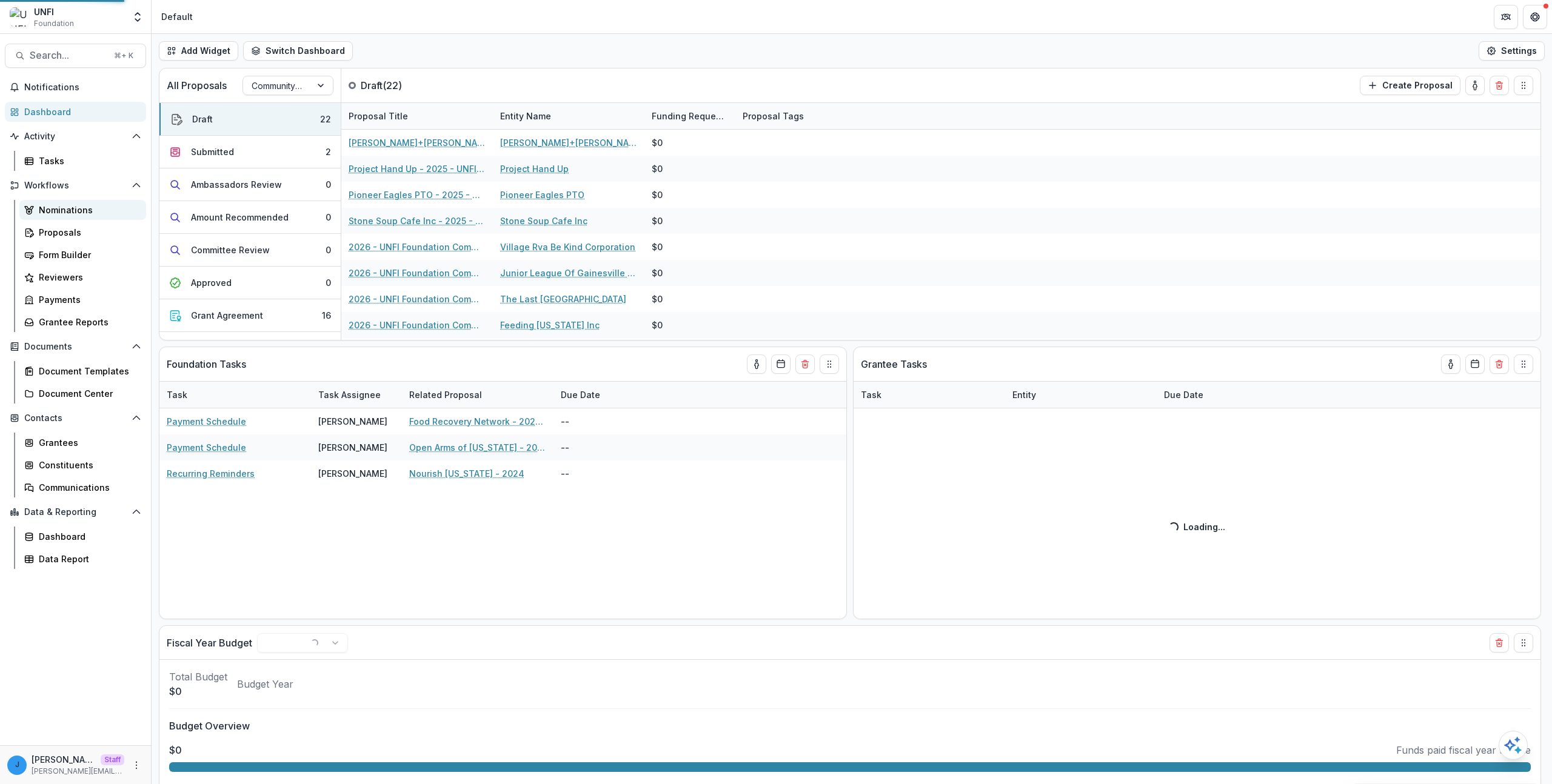
click at [100, 217] on link "Nominations" at bounding box center [82, 210] width 127 height 20
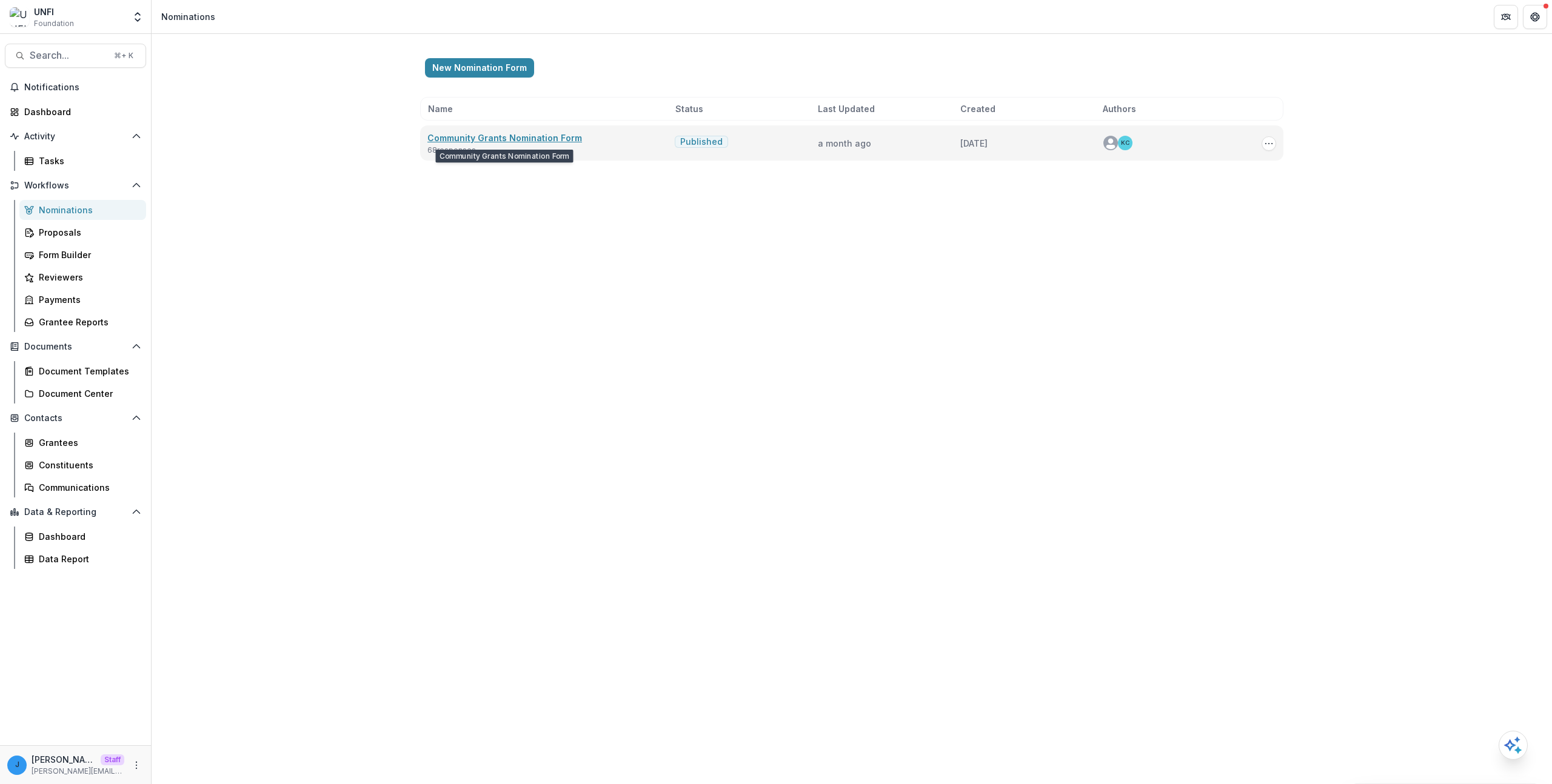
click at [544, 137] on link "Community Grants Nomination Form" at bounding box center [504, 138] width 155 height 11
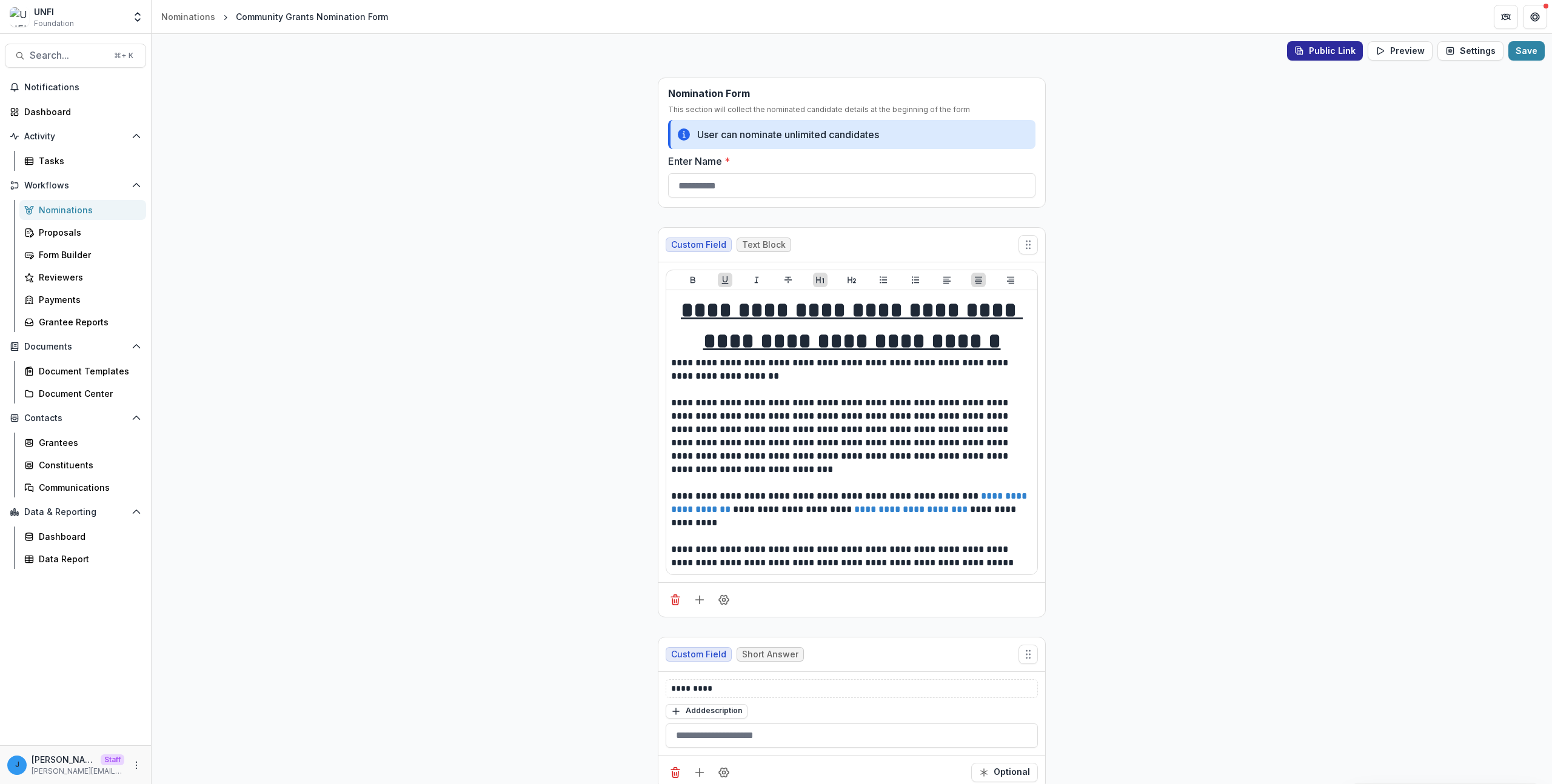
click at [1335, 52] on button "Public Link" at bounding box center [1325, 50] width 76 height 19
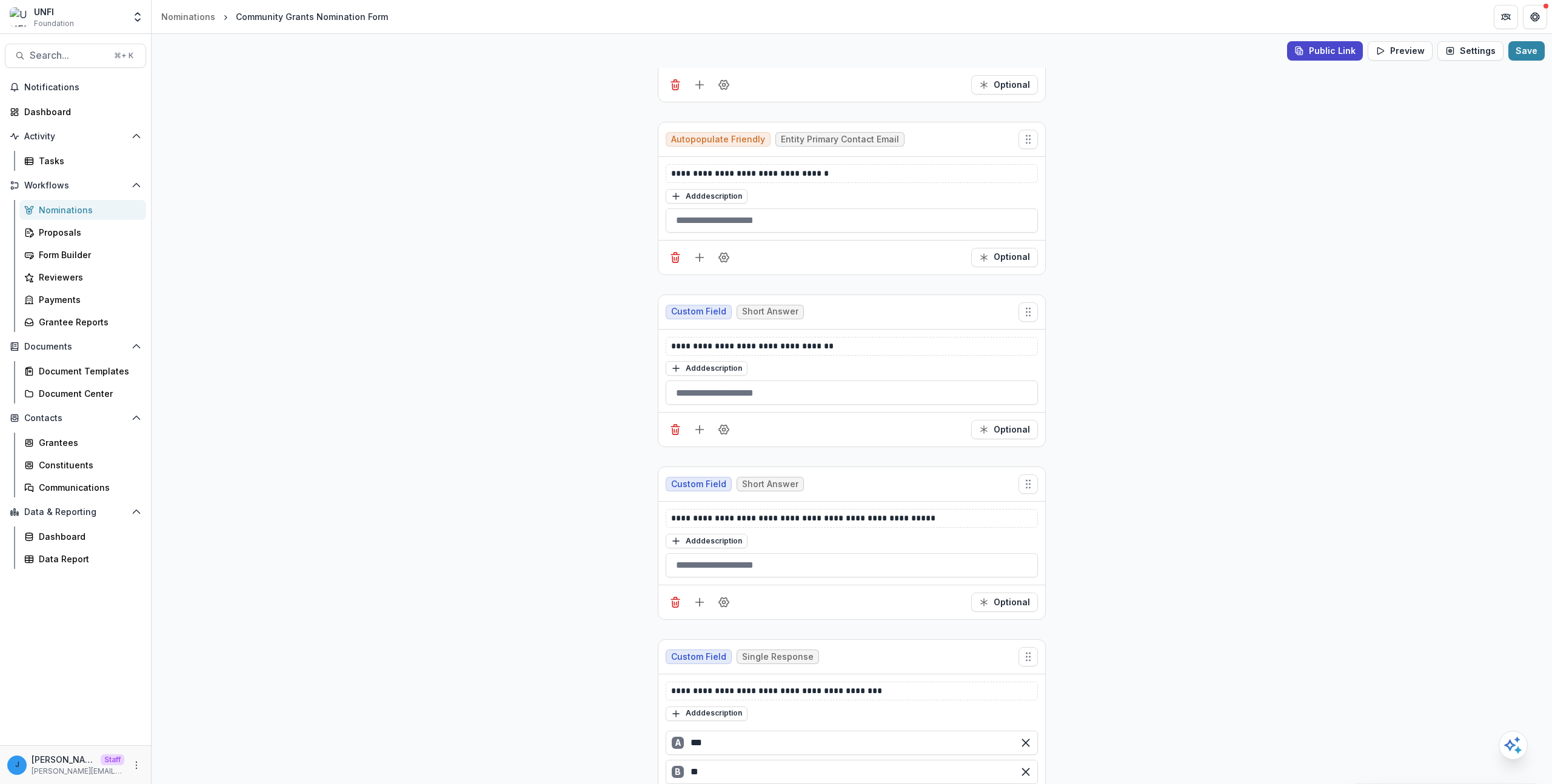
scroll to position [792, 0]
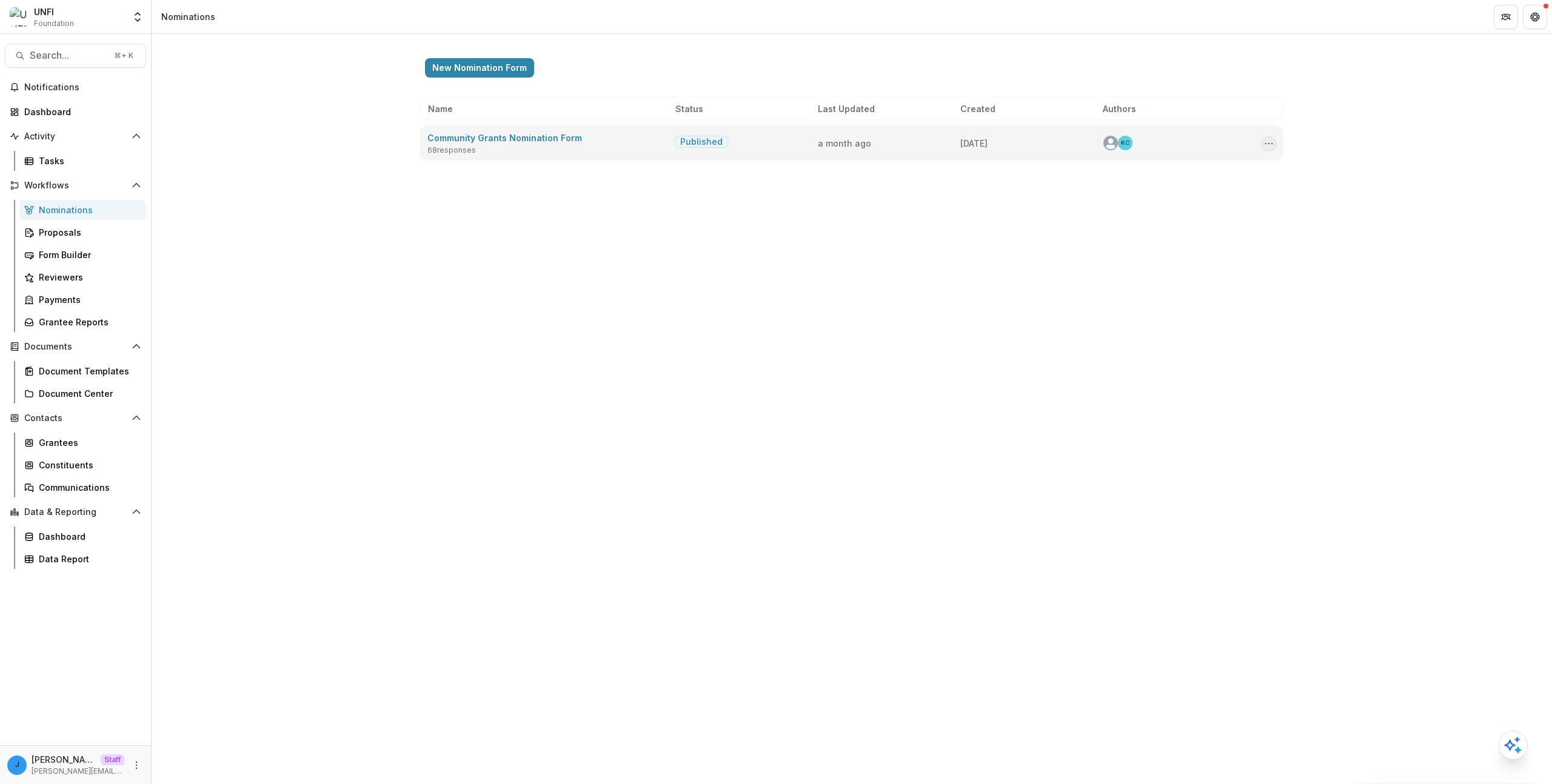
click at [1271, 144] on icon "Options" at bounding box center [1269, 143] width 10 height 10
click at [1215, 210] on link "View Responses" at bounding box center [1209, 209] width 130 height 20
